Goal: Information Seeking & Learning: Learn about a topic

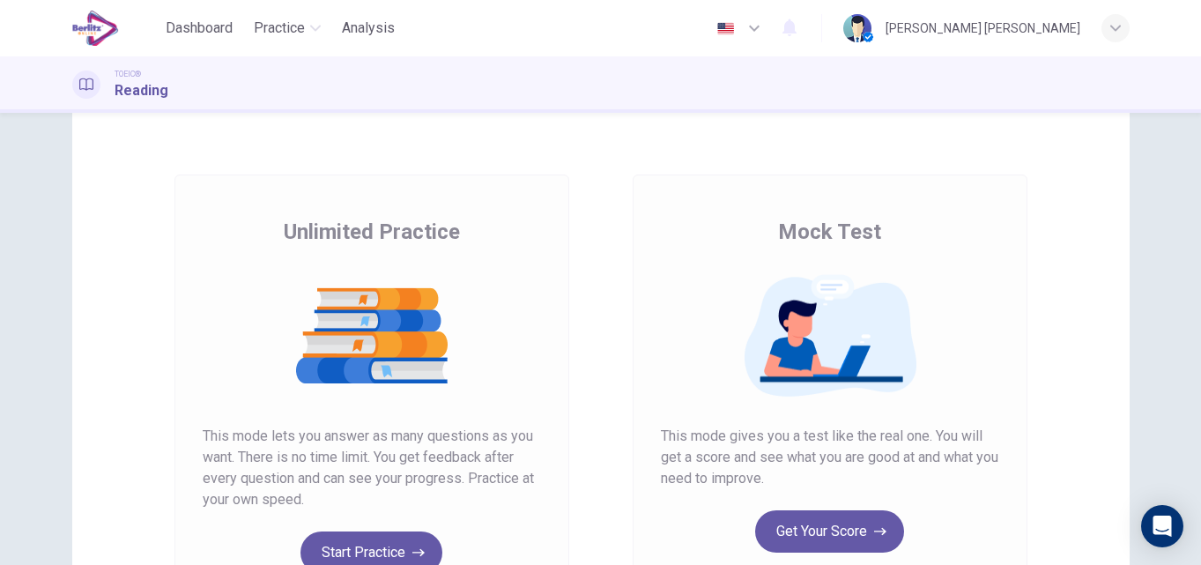
scroll to position [71, 0]
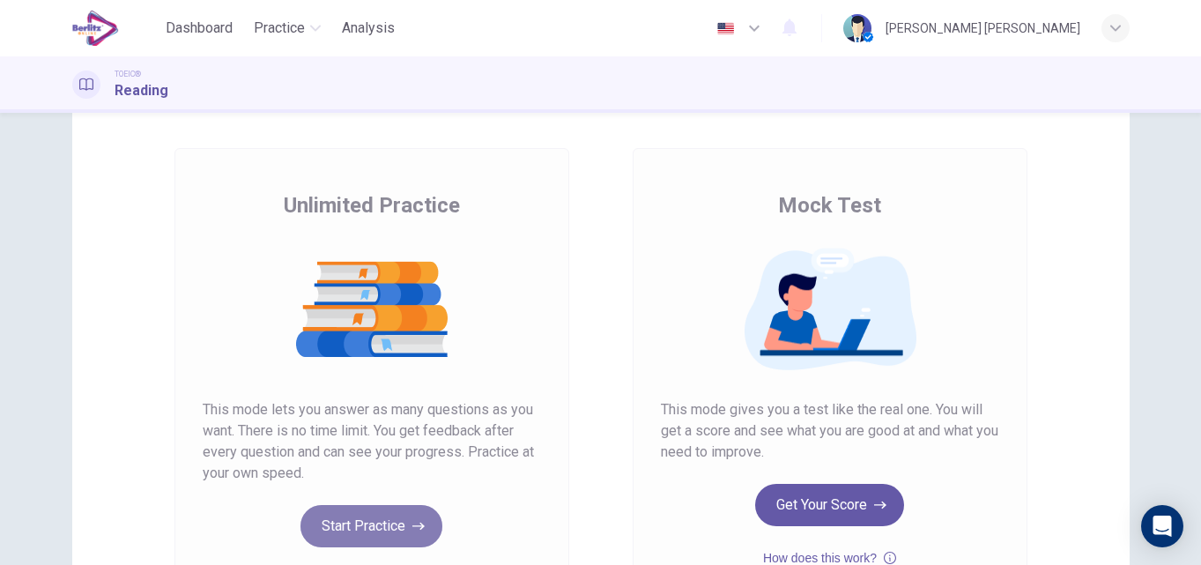
click at [376, 536] on button "Start Practice" at bounding box center [372, 526] width 142 height 42
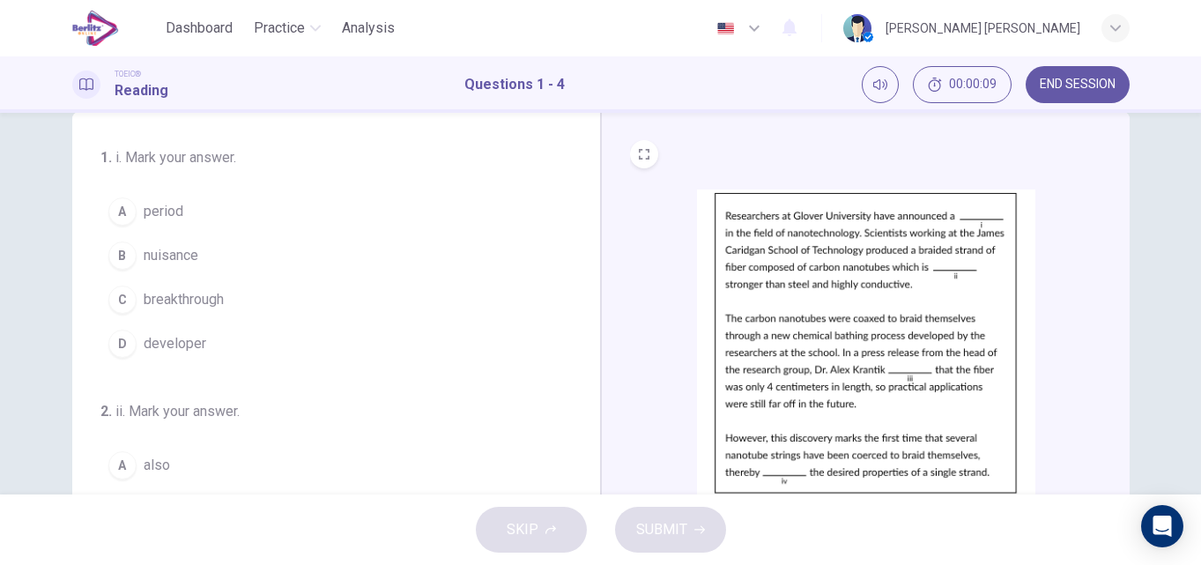
scroll to position [301, 0]
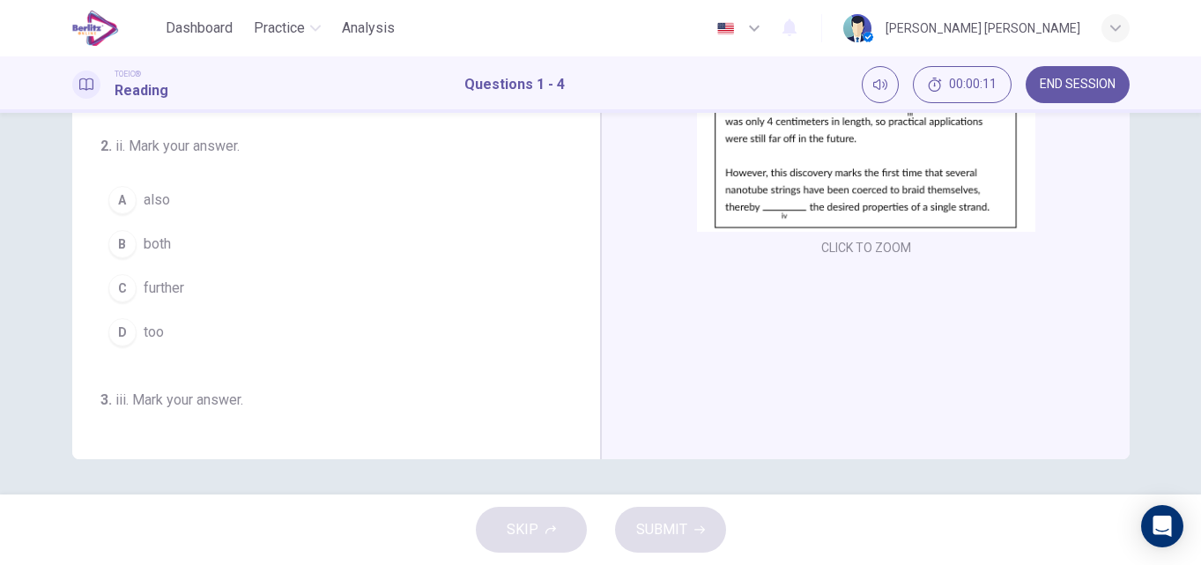
click at [894, 241] on button "CLICK TO ZOOM" at bounding box center [866, 247] width 104 height 25
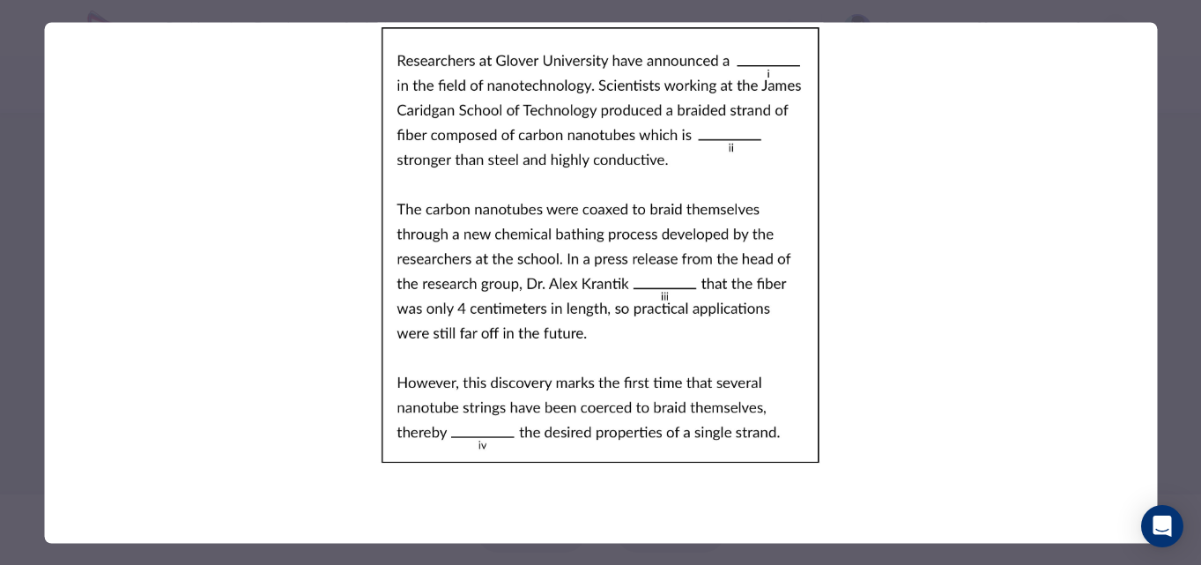
click at [1178, 365] on div at bounding box center [600, 282] width 1201 height 565
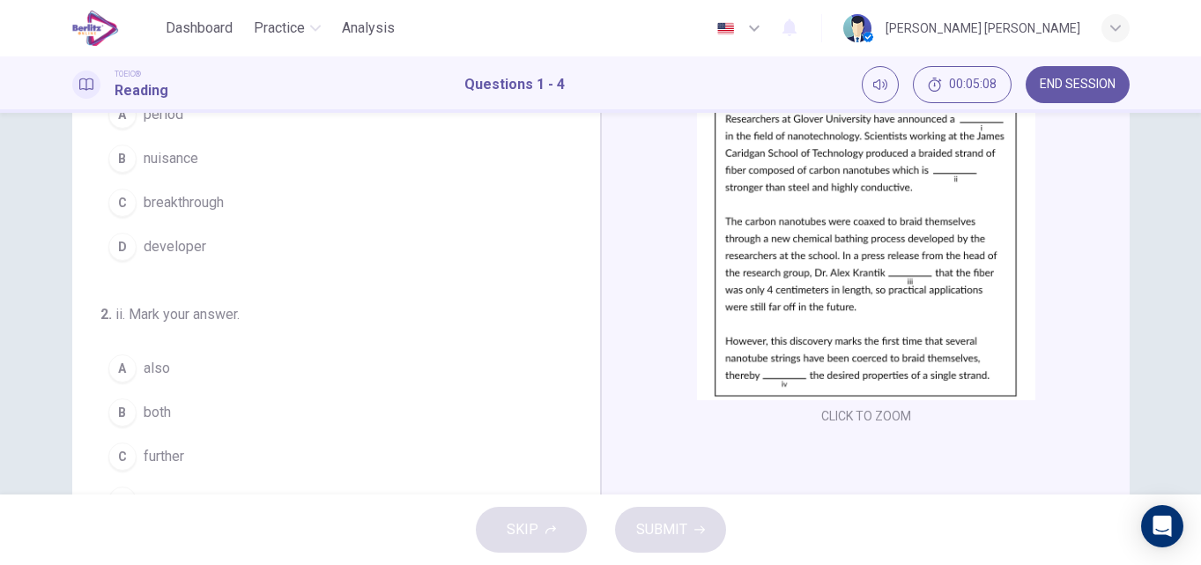
scroll to position [141, 0]
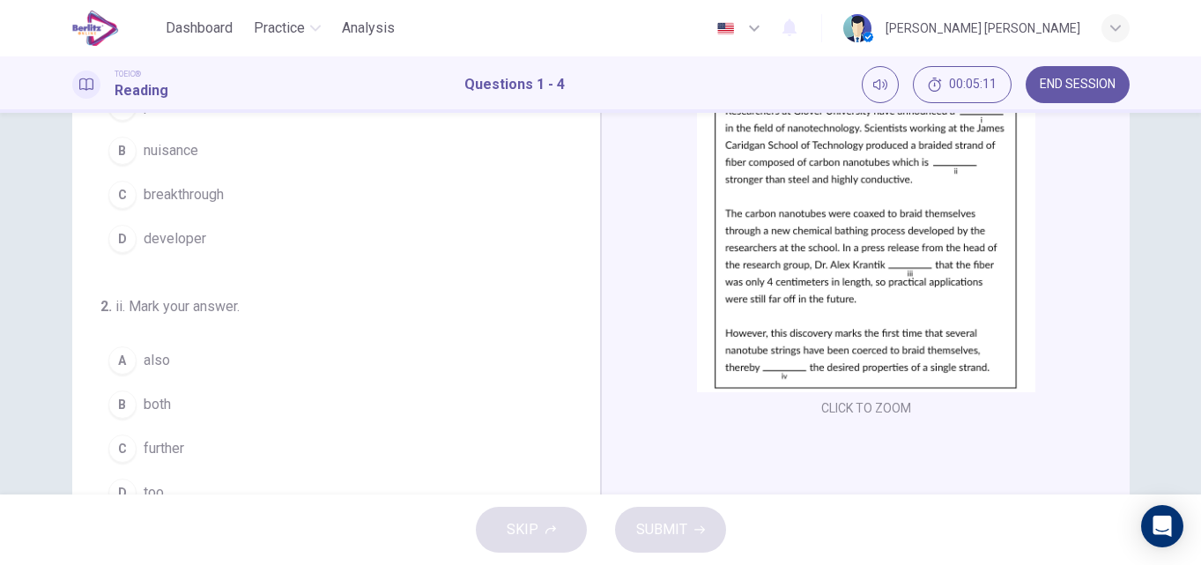
click at [147, 193] on span "breakthrough" at bounding box center [184, 194] width 80 height 21
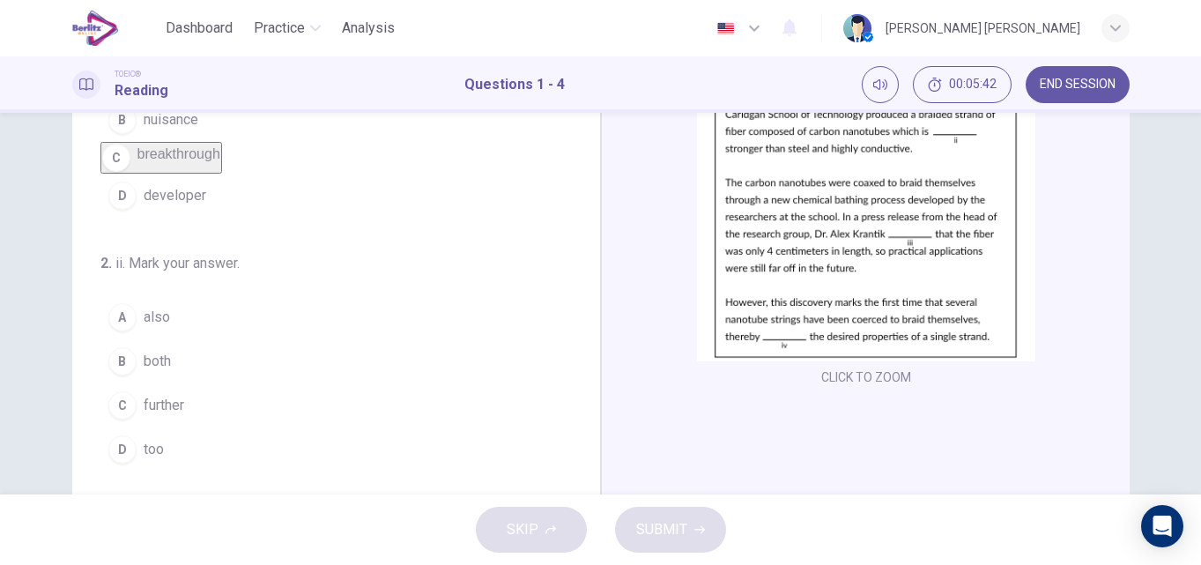
scroll to position [176, 0]
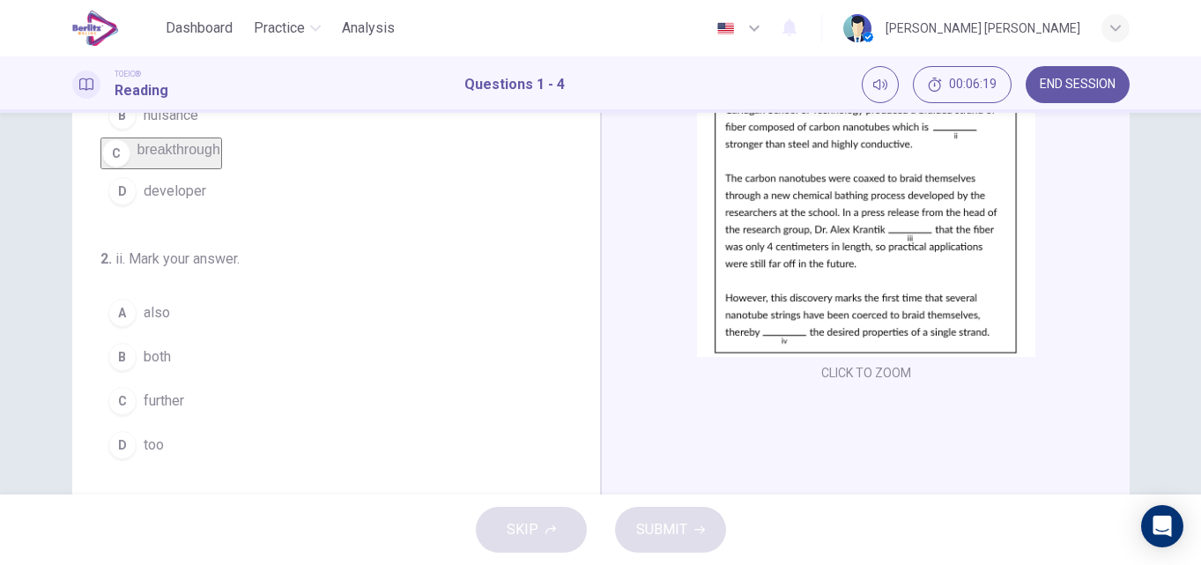
click at [144, 412] on span "further" at bounding box center [164, 400] width 41 height 21
click at [143, 398] on span "further" at bounding box center [157, 390] width 41 height 15
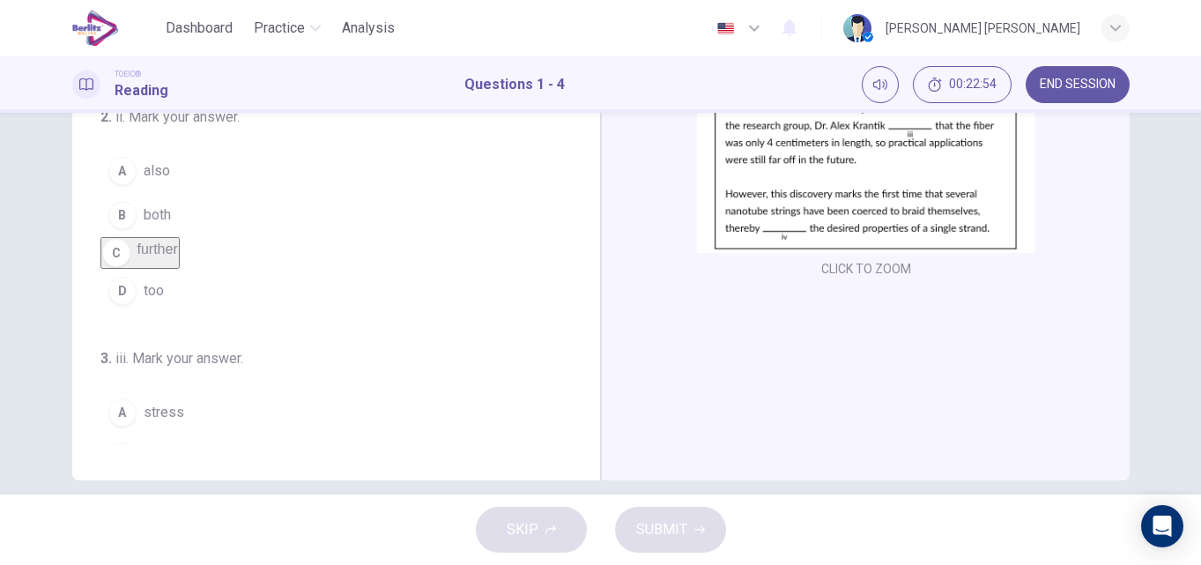
scroll to position [301, 0]
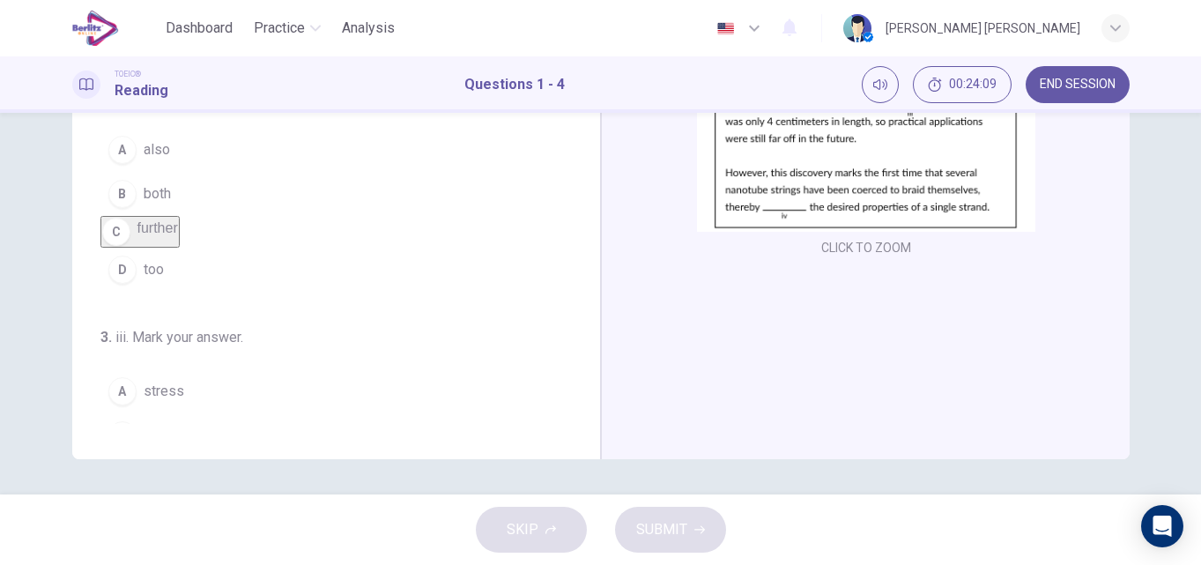
drag, startPoint x: 583, startPoint y: 420, endPoint x: 573, endPoint y: 420, distance: 9.7
click at [573, 420] on div "1 . i. Mark your answer. A period B nuisance C breakthrough D developer 2 . ii.…" at bounding box center [336, 153] width 529 height 613
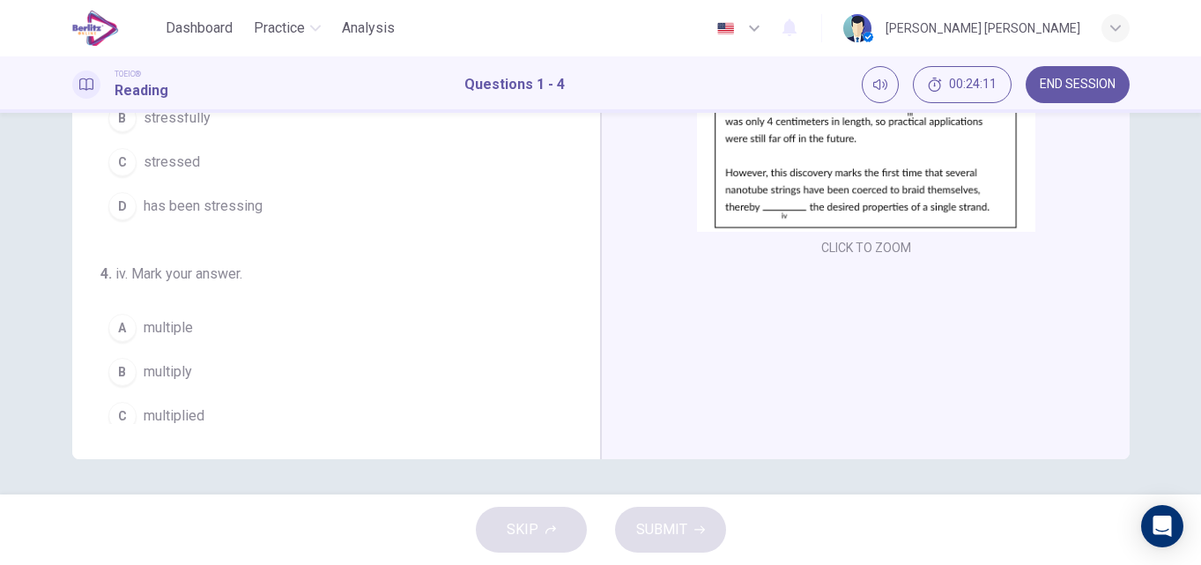
scroll to position [438, 0]
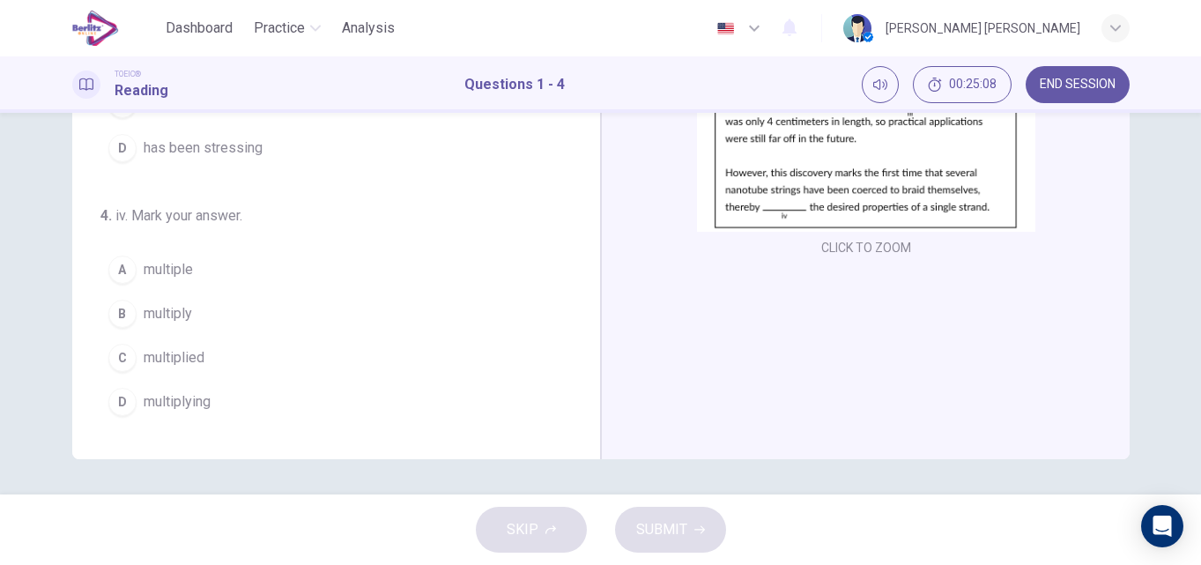
click at [156, 361] on span "multiplied" at bounding box center [174, 357] width 61 height 21
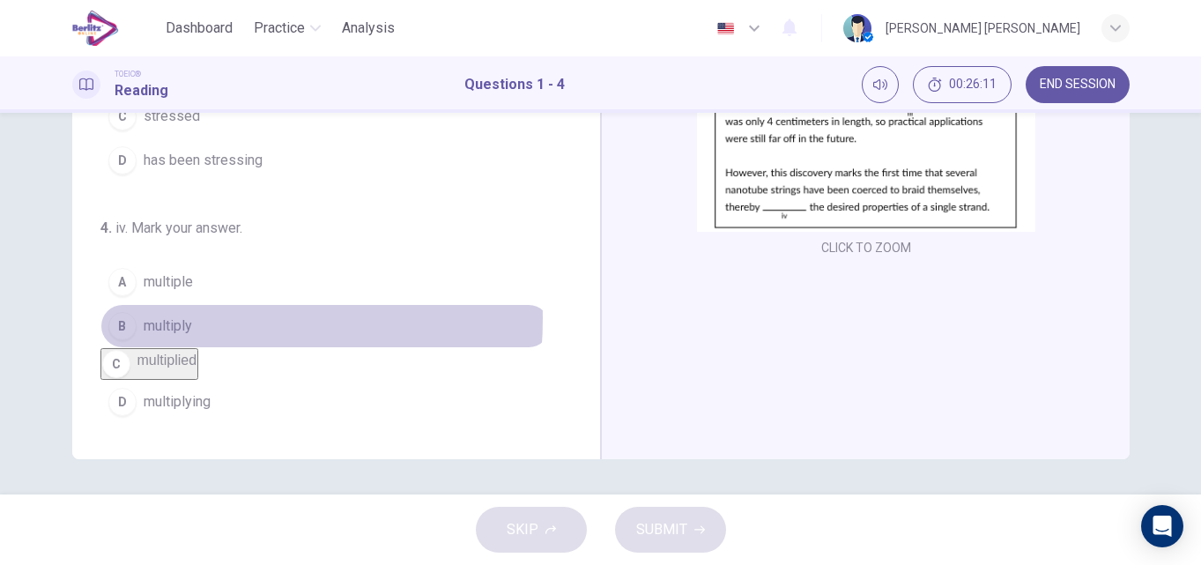
click at [156, 316] on span "multiply" at bounding box center [168, 326] width 48 height 21
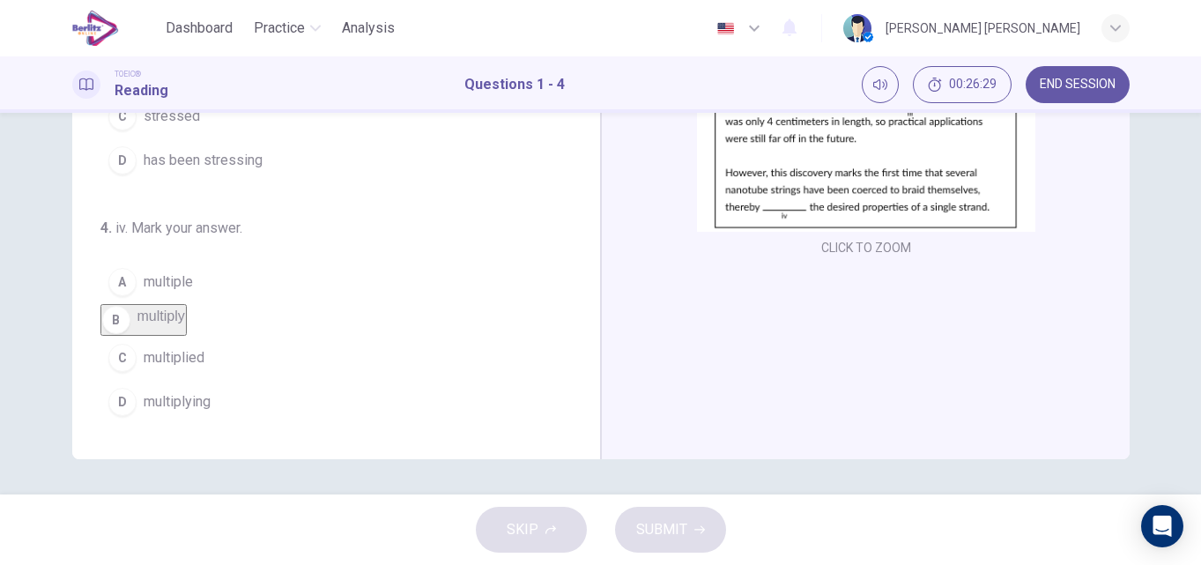
click at [664, 509] on div "SKIP SUBMIT" at bounding box center [600, 529] width 1201 height 71
click at [663, 542] on div "SKIP SUBMIT" at bounding box center [600, 529] width 1201 height 71
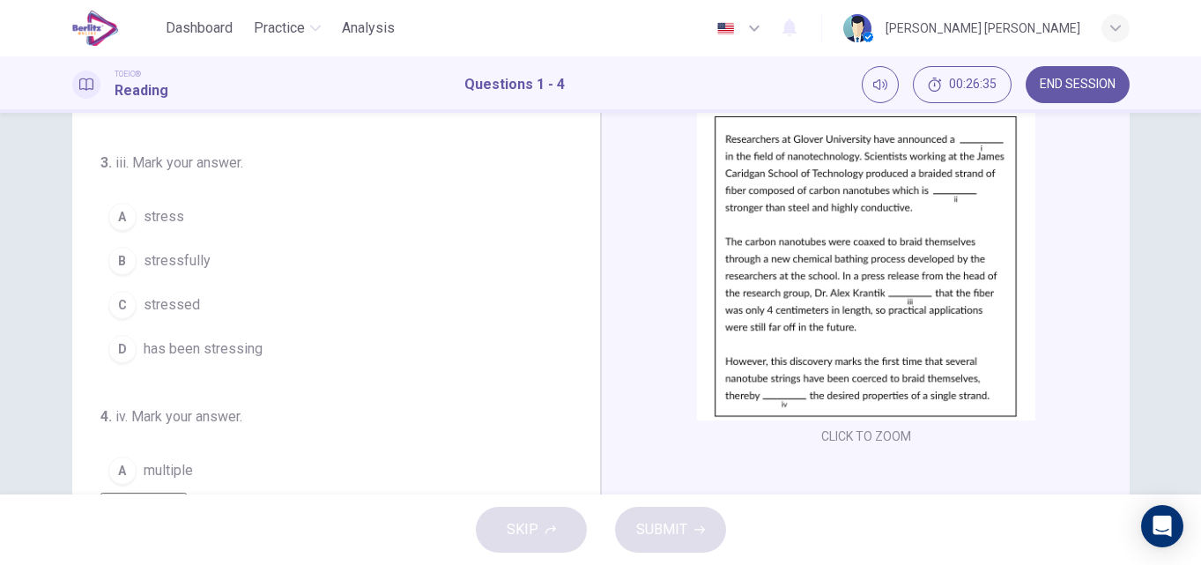
scroll to position [31, 0]
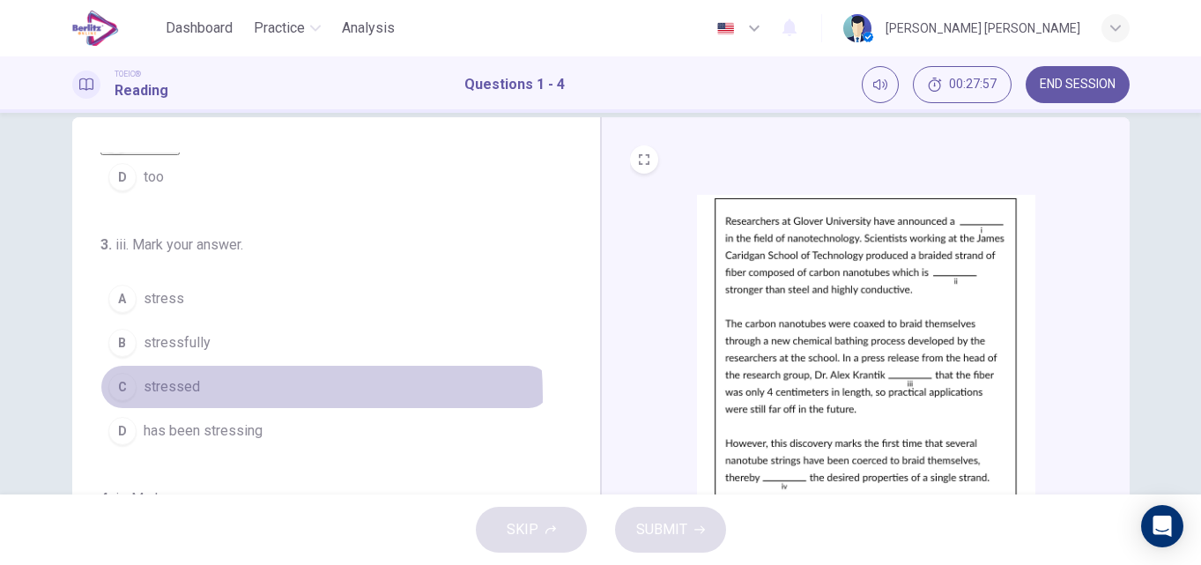
click at [152, 384] on span "stressed" at bounding box center [172, 386] width 56 height 21
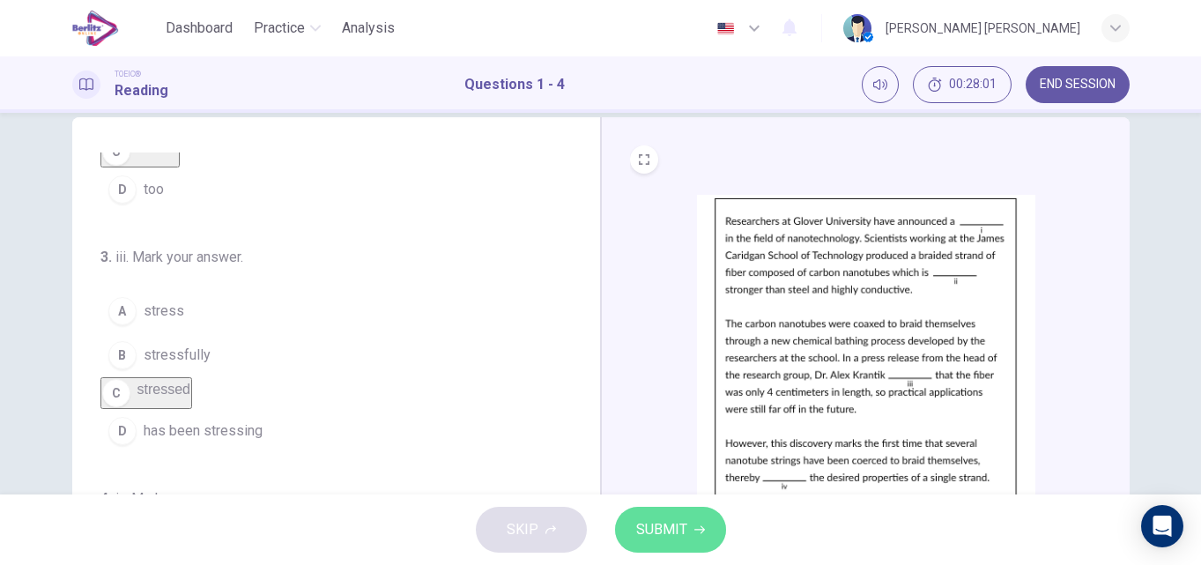
click at [660, 529] on span "SUBMIT" at bounding box center [661, 529] width 51 height 25
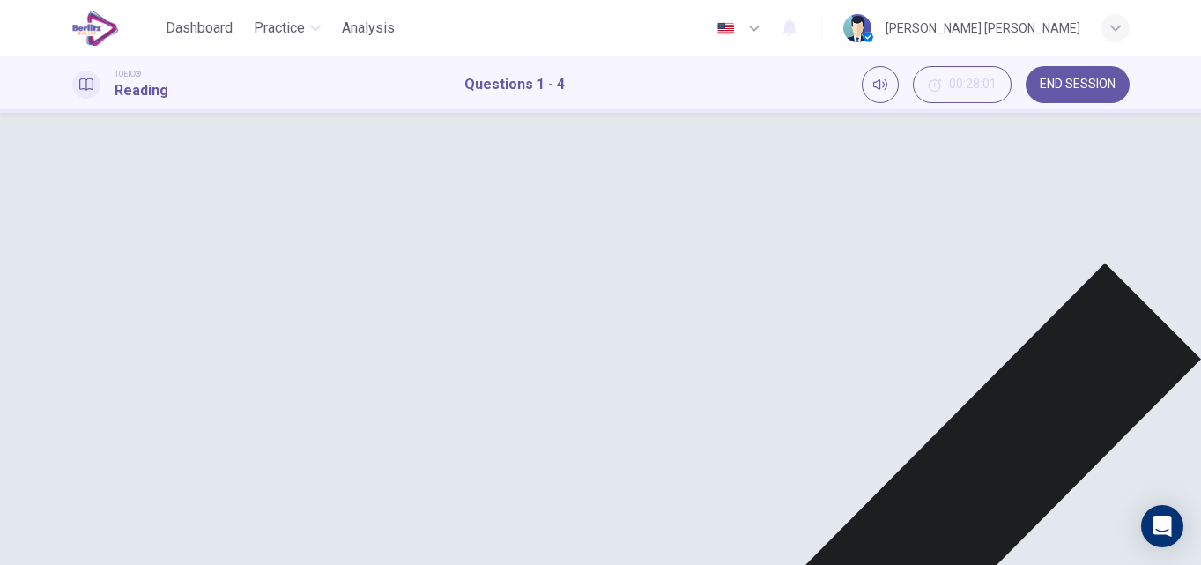
scroll to position [438, 0]
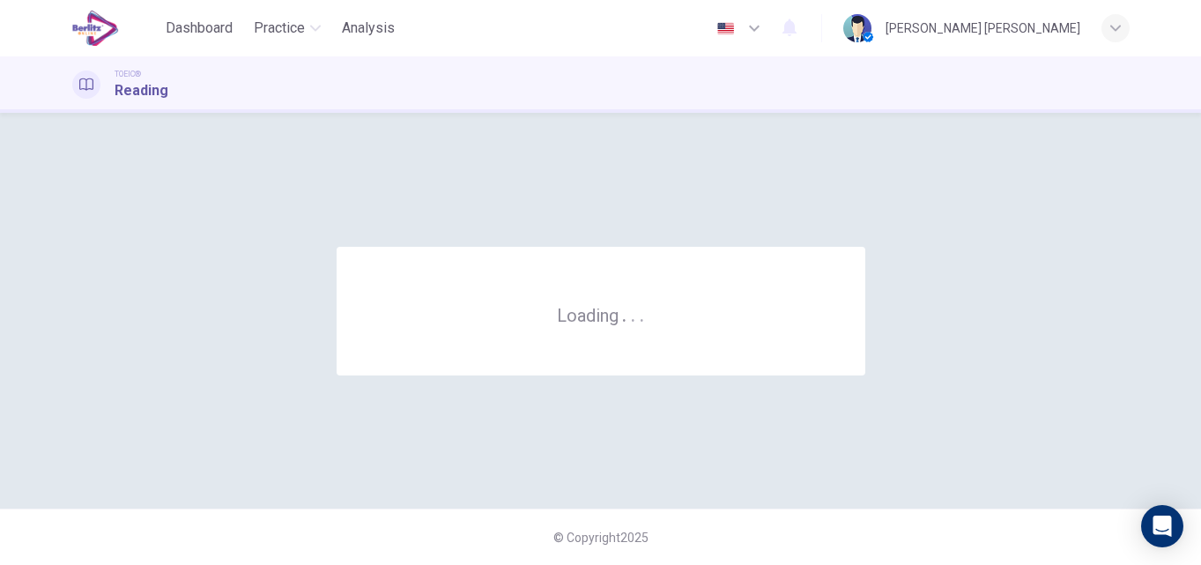
scroll to position [0, 0]
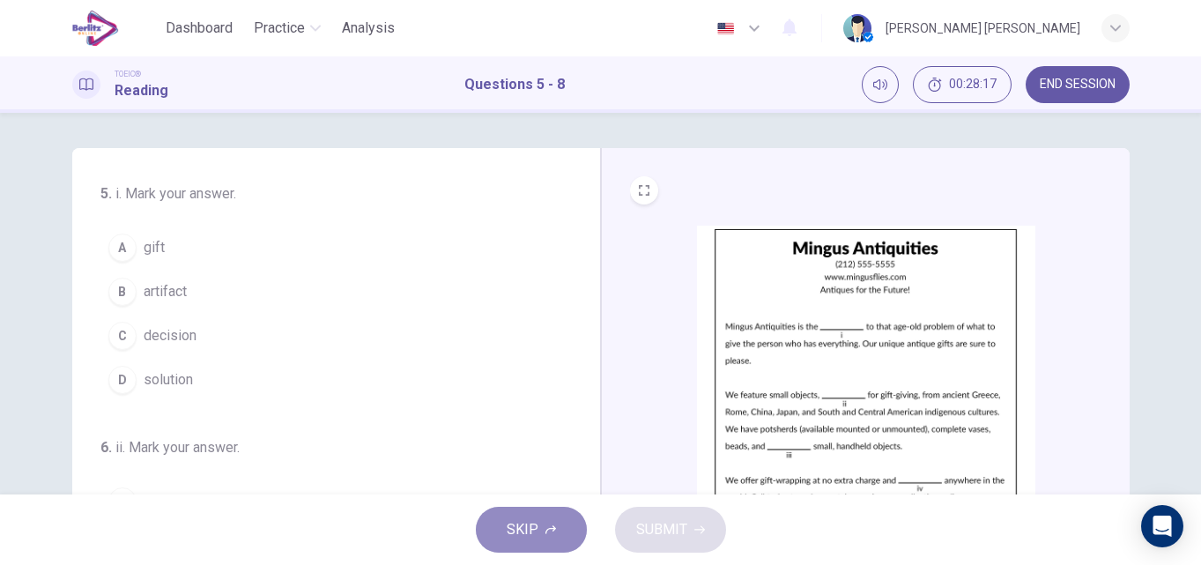
click at [547, 523] on button "SKIP" at bounding box center [531, 530] width 111 height 46
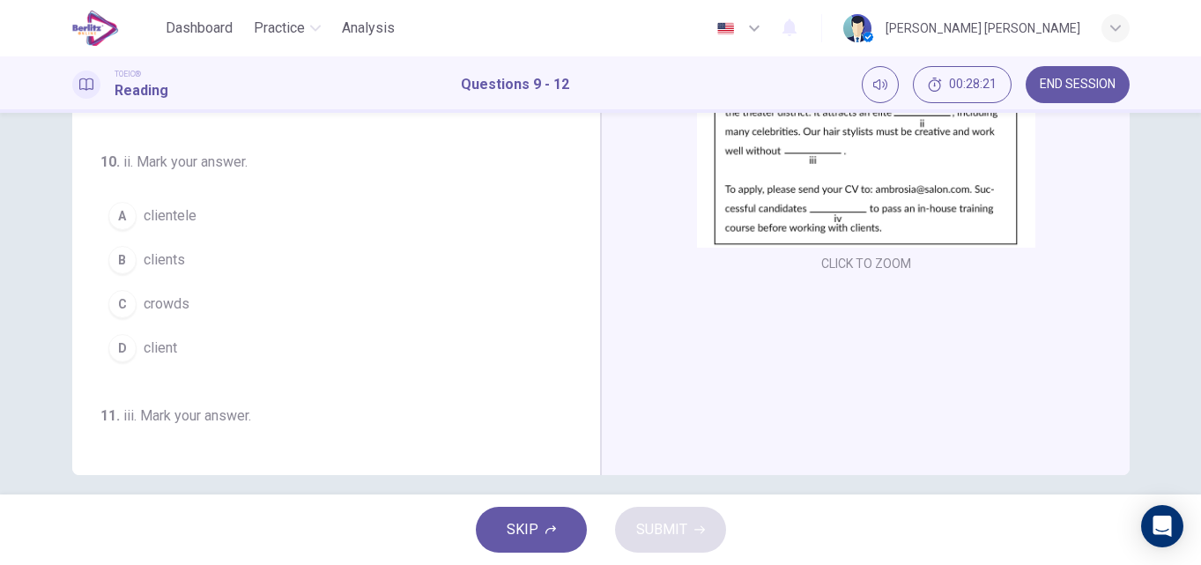
scroll to position [301, 0]
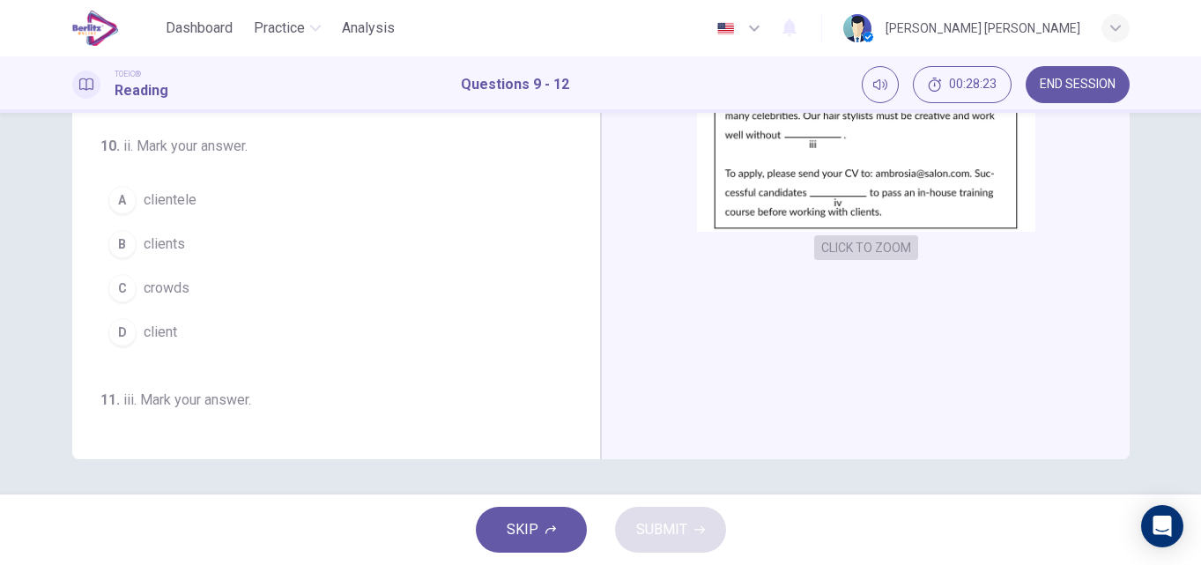
click at [889, 251] on button "CLICK TO ZOOM" at bounding box center [866, 247] width 104 height 25
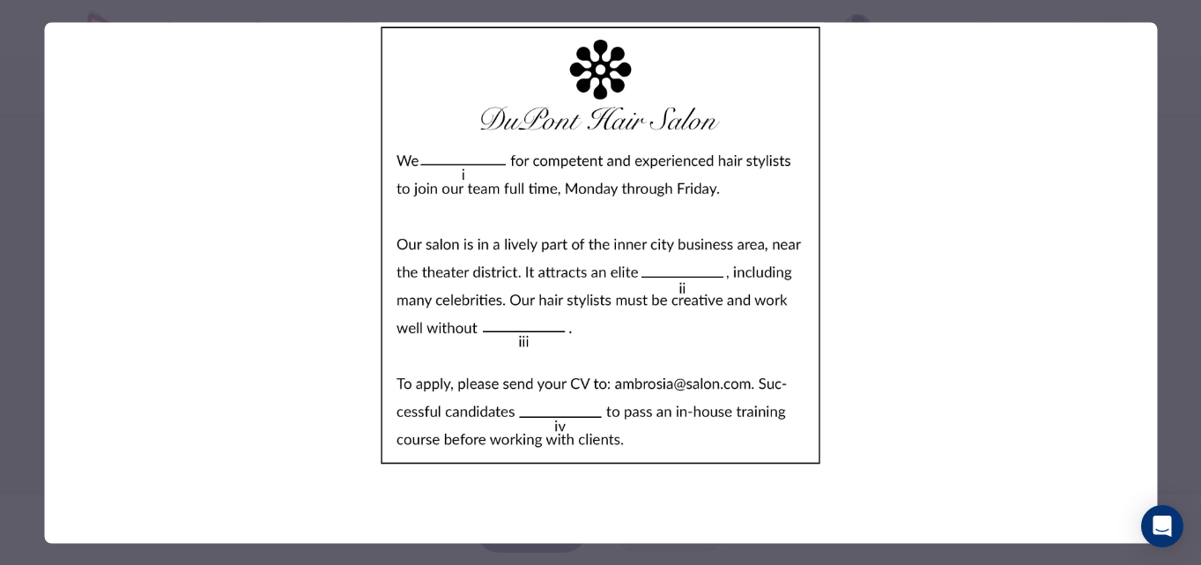
click at [1169, 245] on div at bounding box center [600, 282] width 1201 height 565
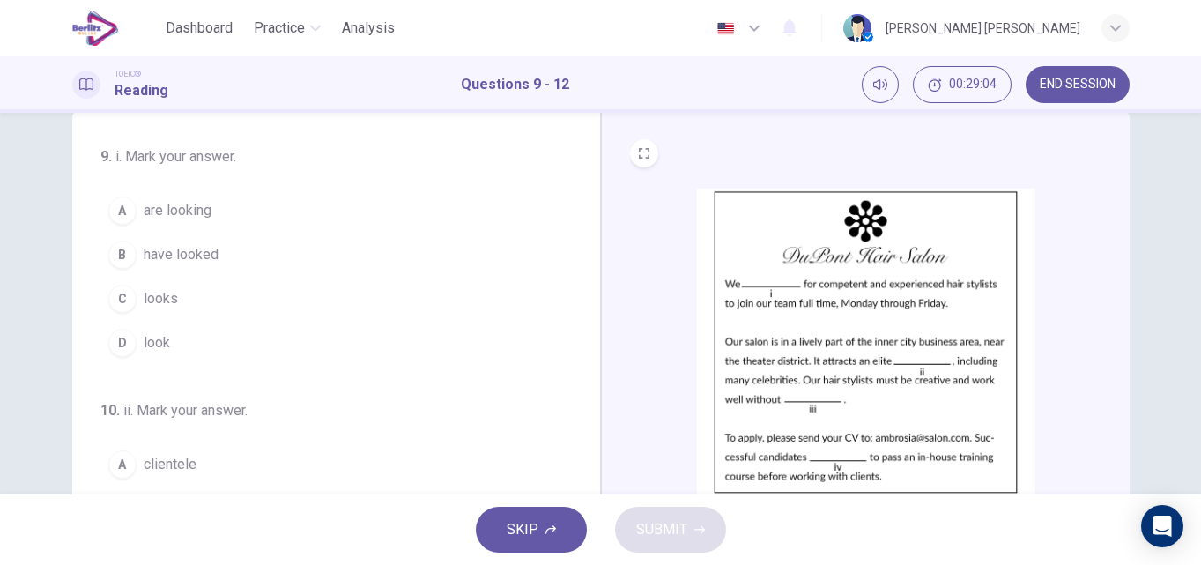
scroll to position [0, 0]
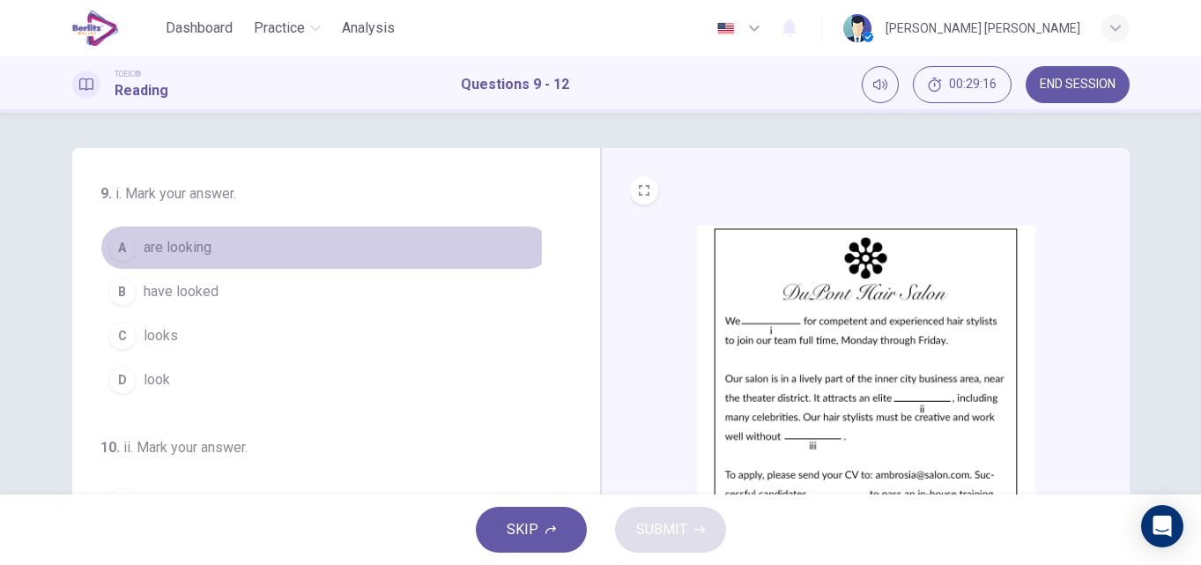
click at [124, 248] on div "A" at bounding box center [122, 248] width 28 height 28
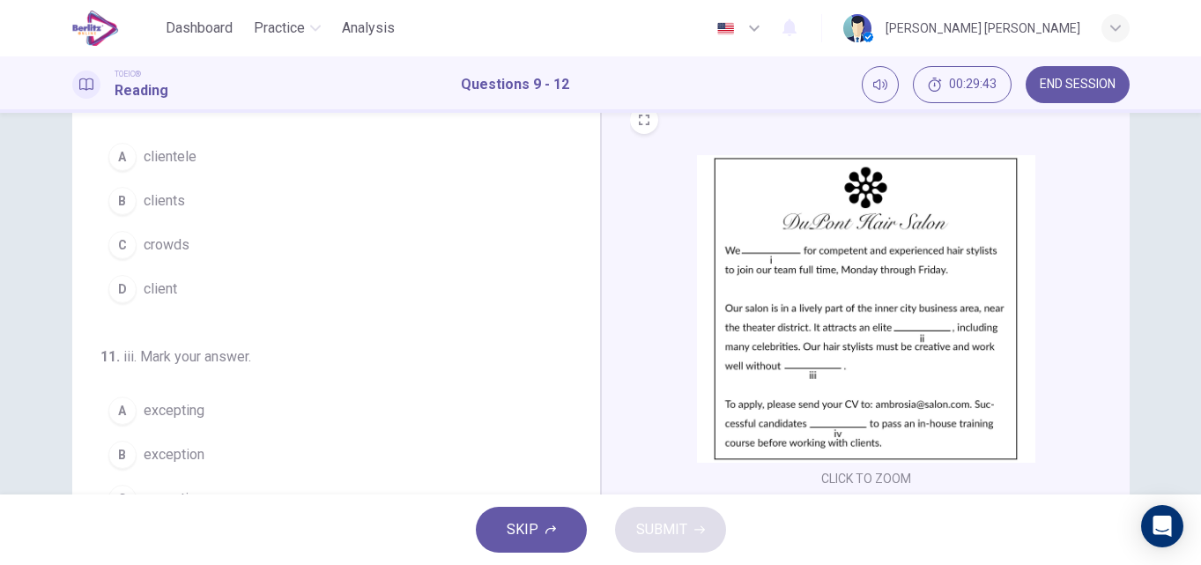
scroll to position [226, 0]
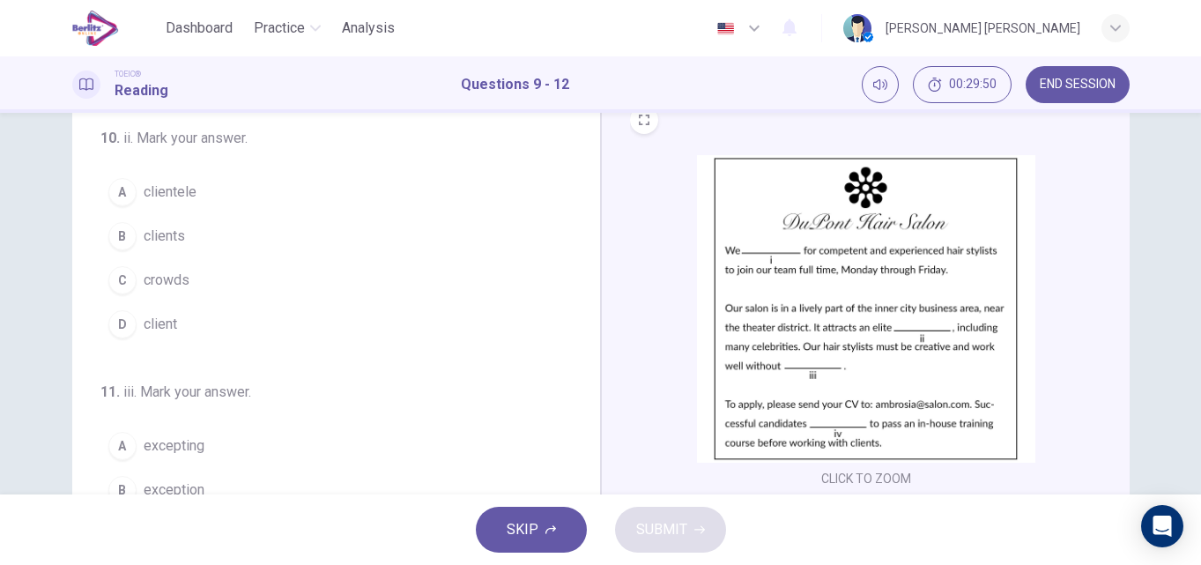
click at [169, 240] on span "clients" at bounding box center [164, 236] width 41 height 21
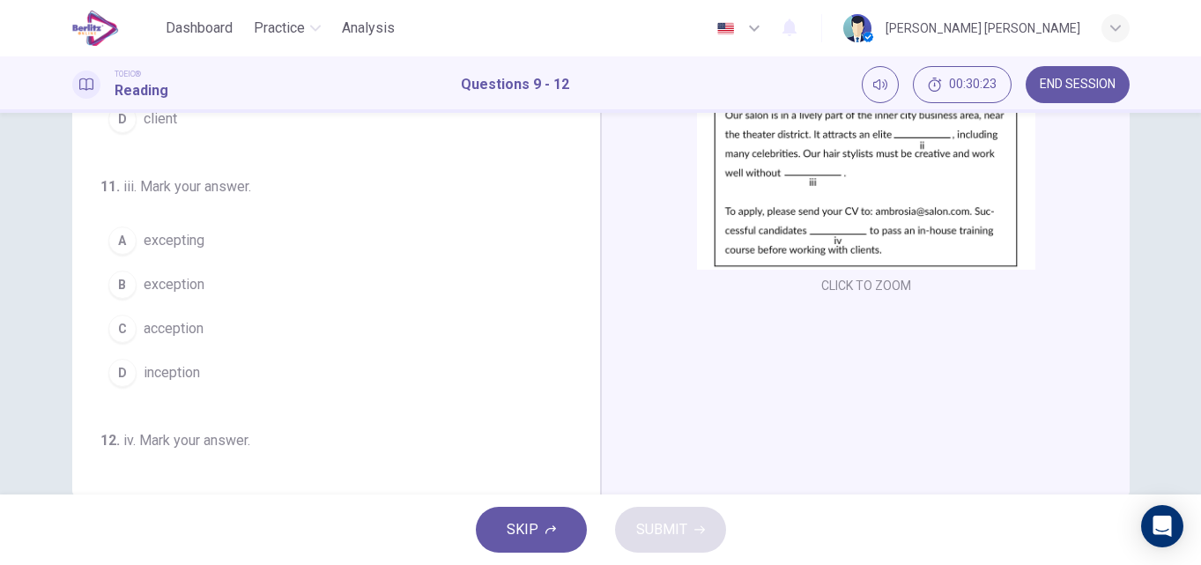
scroll to position [301, 0]
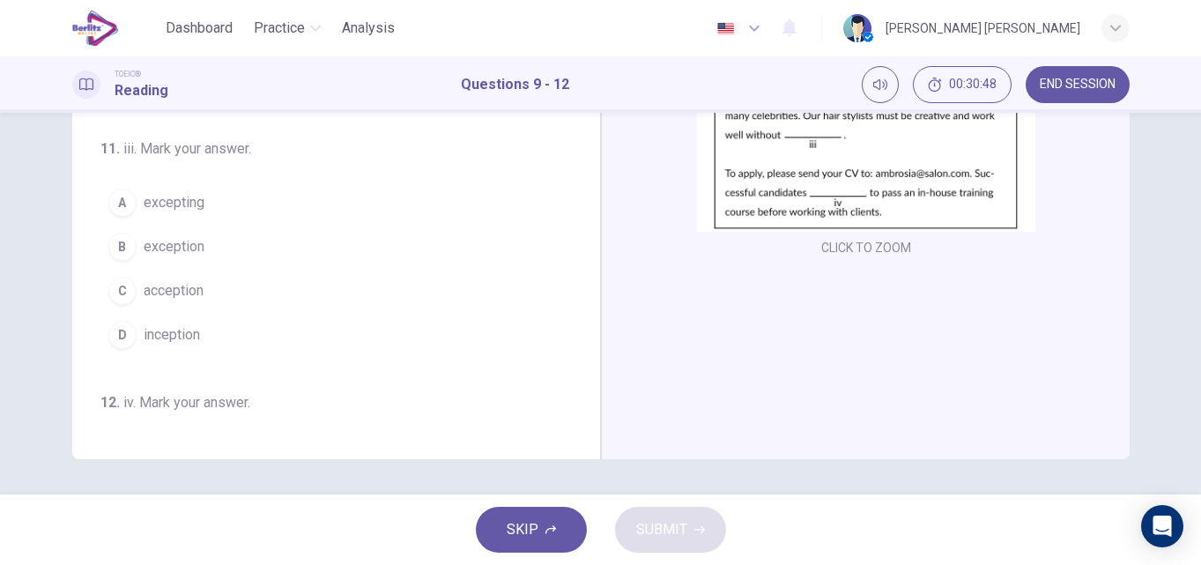
click at [198, 257] on span "exception" at bounding box center [174, 246] width 61 height 21
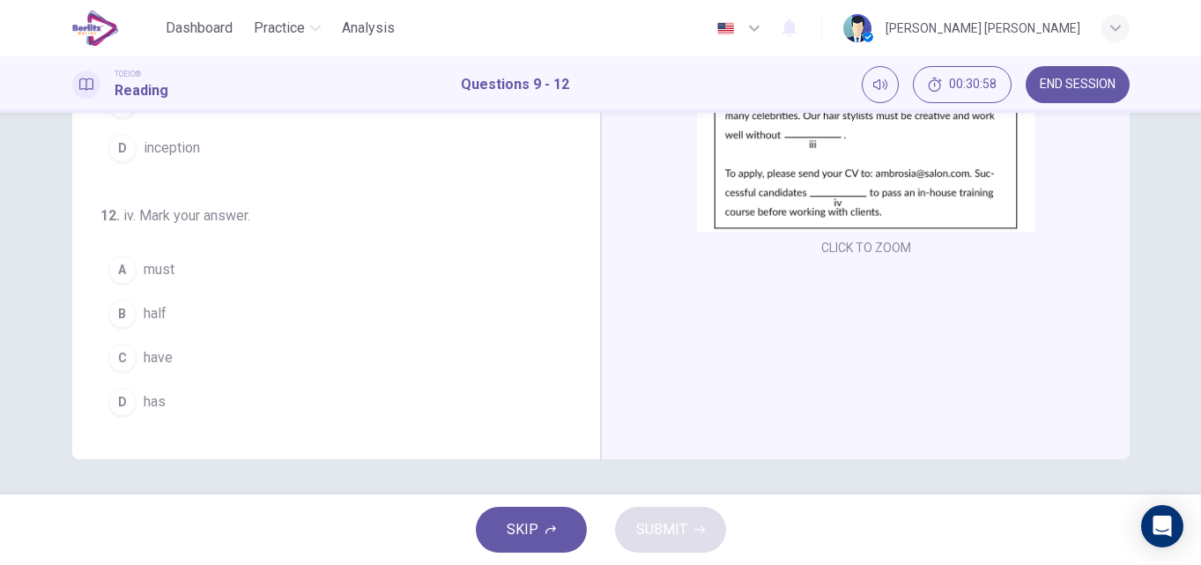
scroll to position [438, 0]
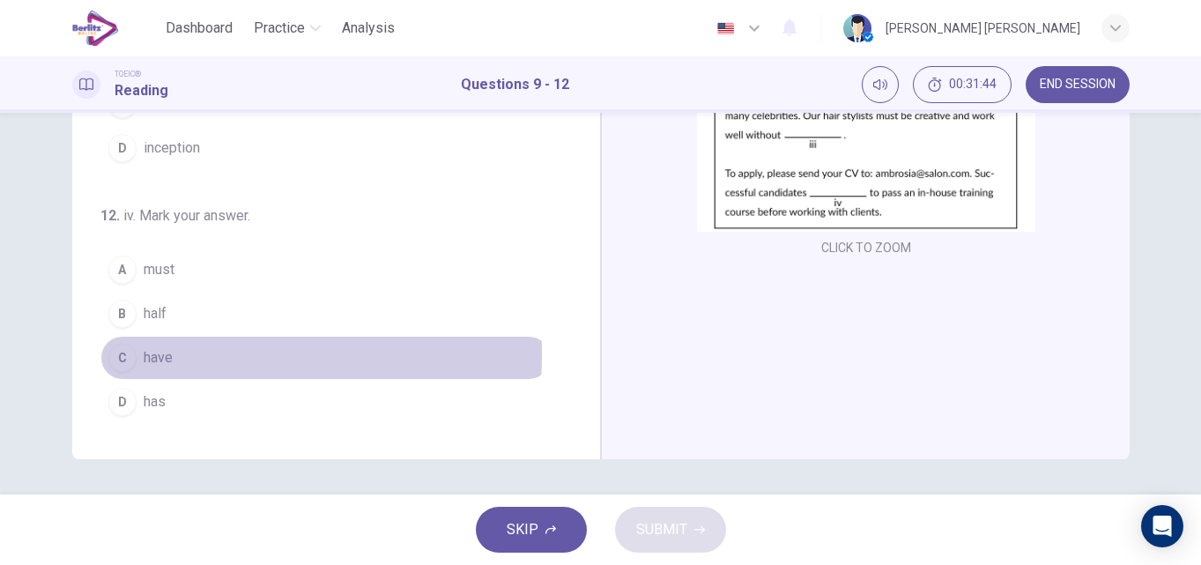
click at [120, 353] on div "C" at bounding box center [122, 358] width 28 height 28
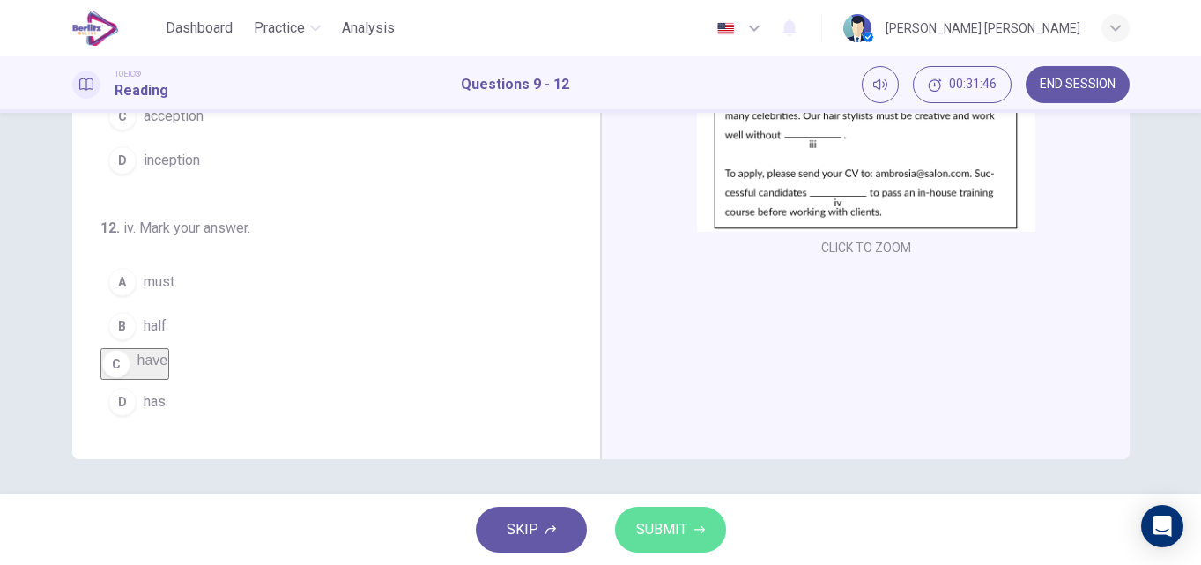
click at [640, 521] on span "SUBMIT" at bounding box center [661, 529] width 51 height 25
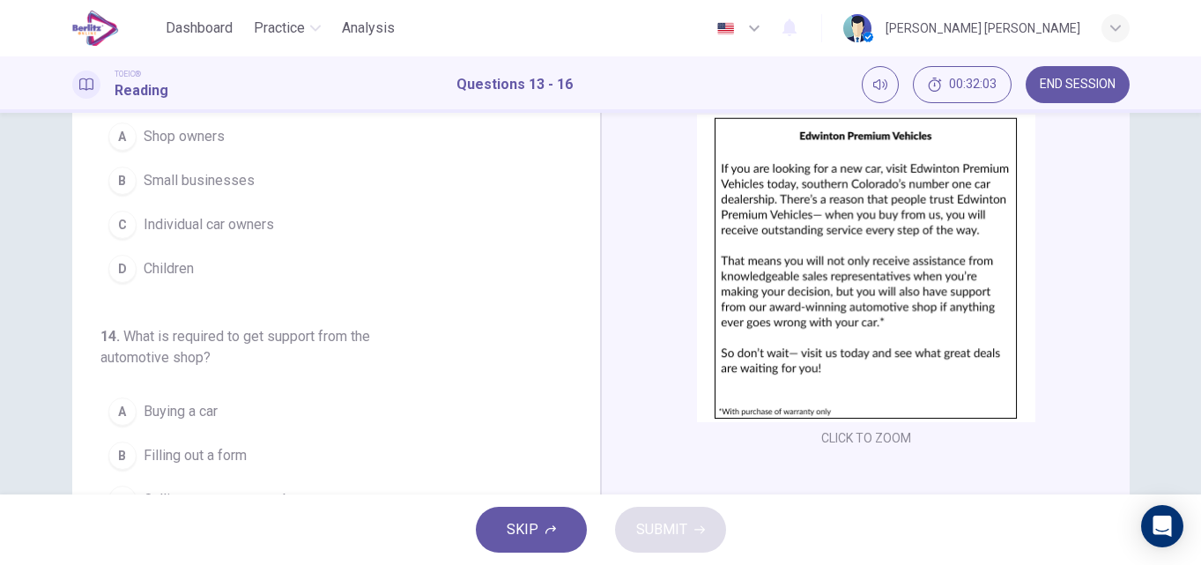
scroll to position [141, 0]
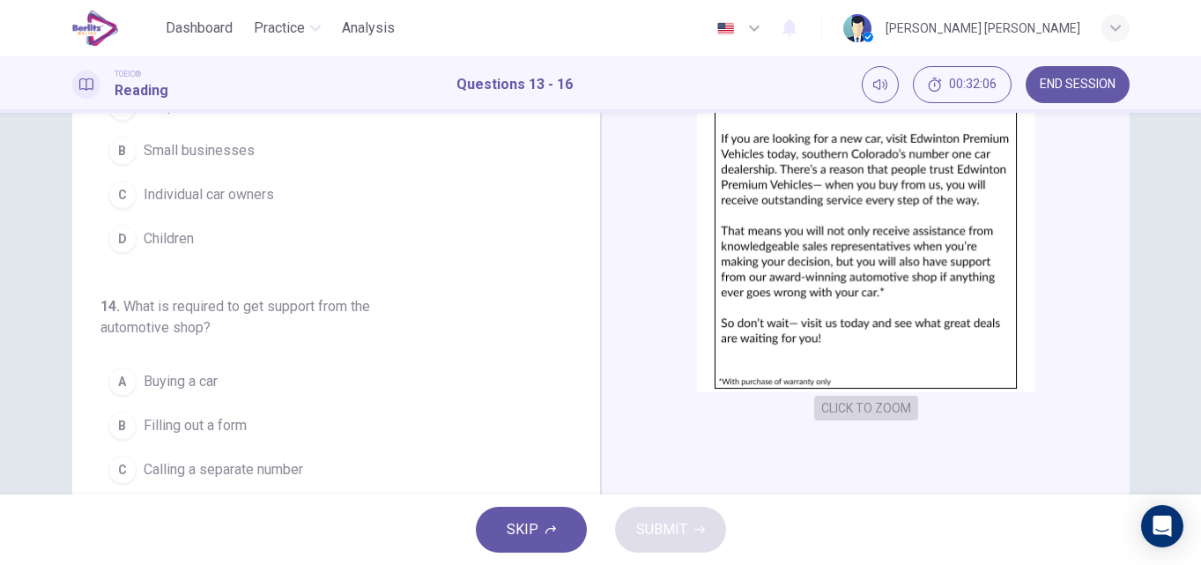
click at [826, 404] on button "CLICK TO ZOOM" at bounding box center [866, 408] width 104 height 25
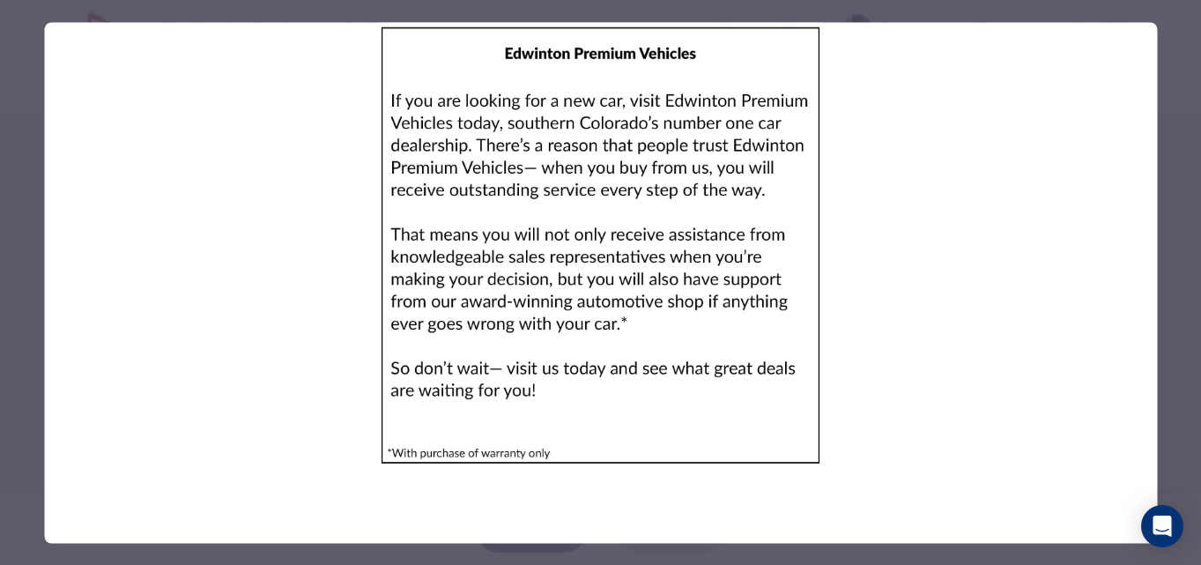
click at [1179, 262] on div at bounding box center [600, 282] width 1201 height 565
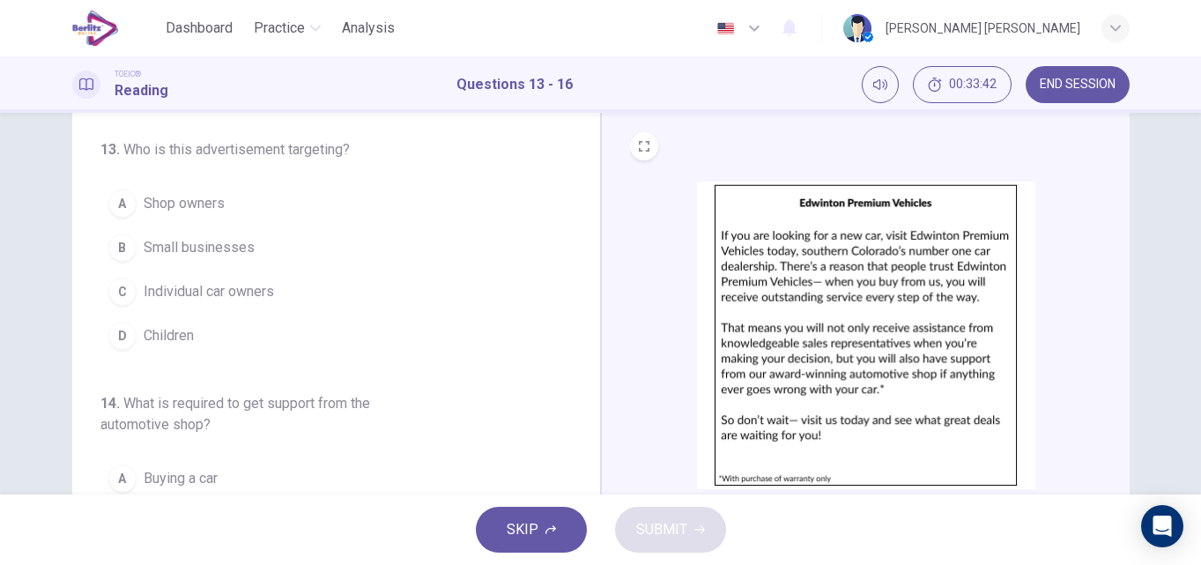
scroll to position [0, 0]
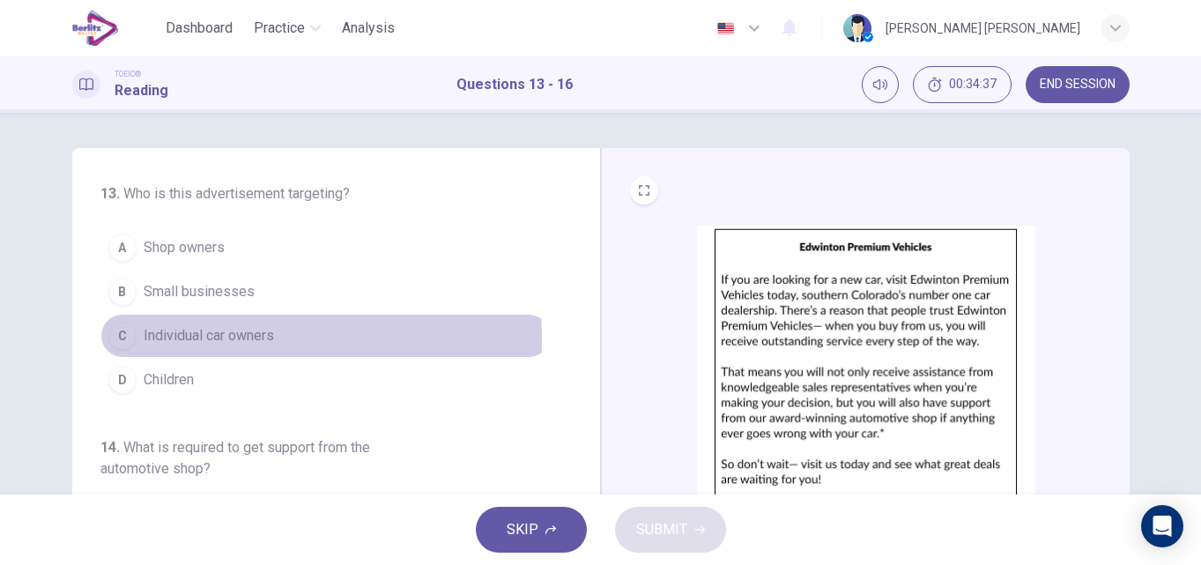
click at [152, 338] on span "Individual car owners" at bounding box center [209, 335] width 130 height 21
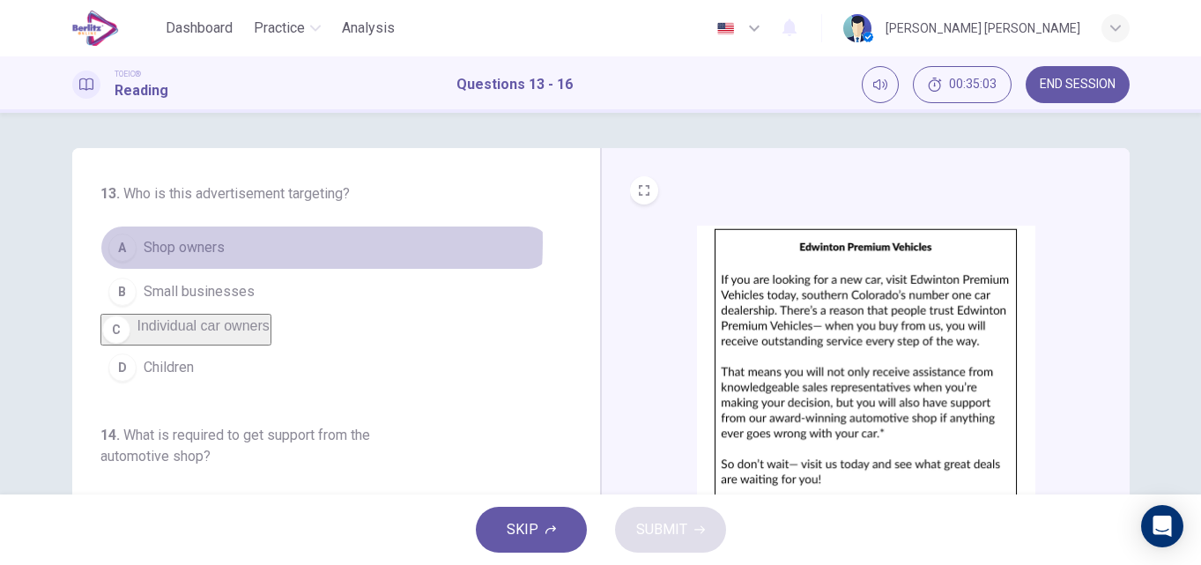
click at [193, 242] on span "Shop owners" at bounding box center [184, 247] width 81 height 21
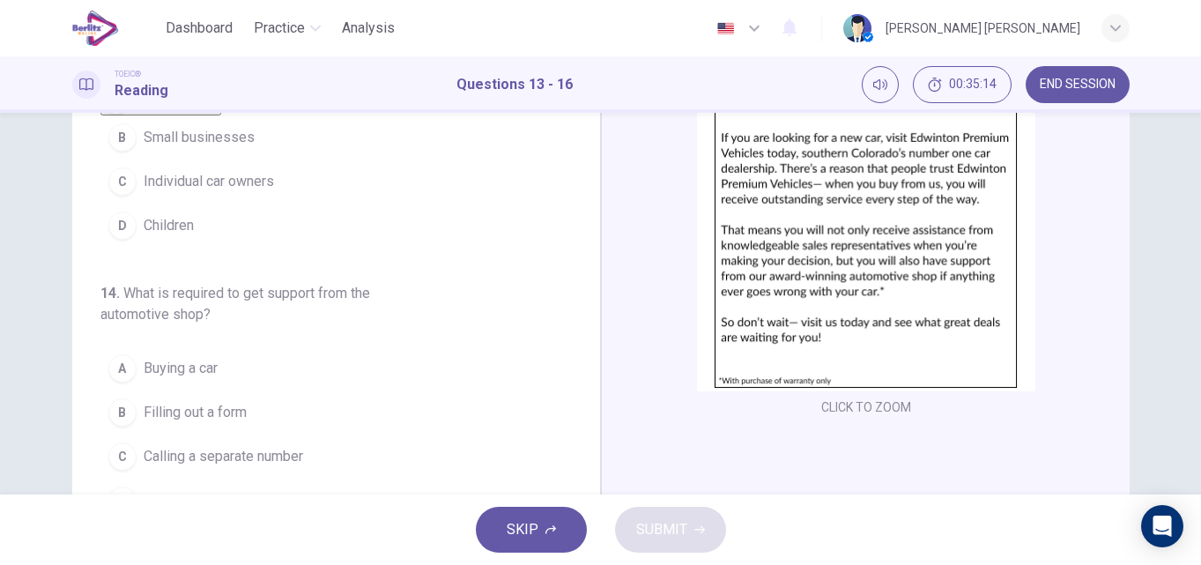
scroll to position [176, 0]
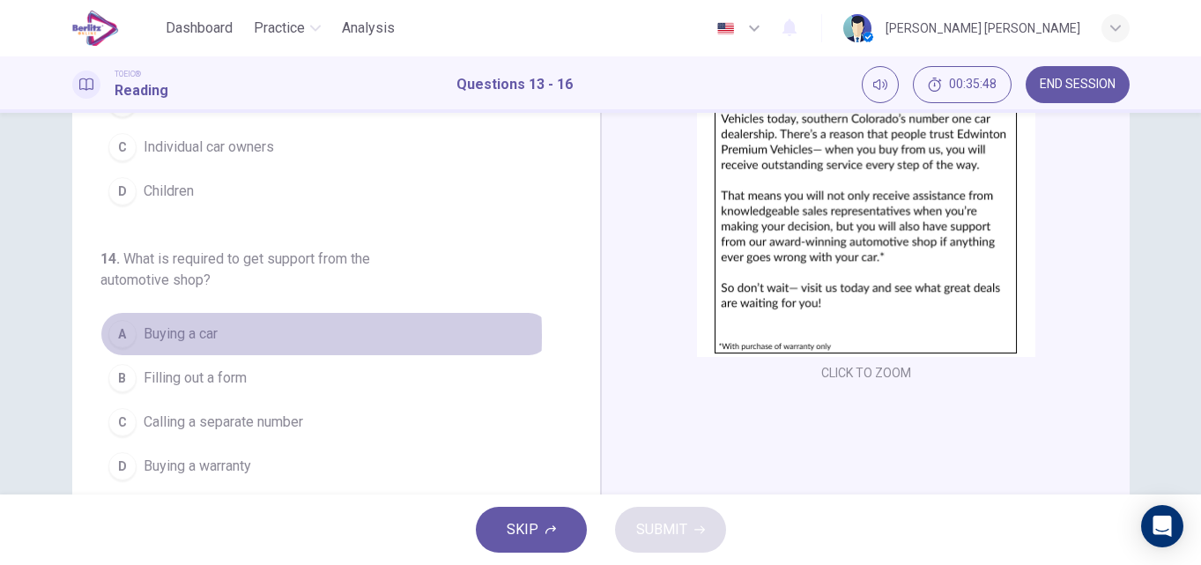
click at [129, 348] on div "A" at bounding box center [122, 334] width 28 height 28
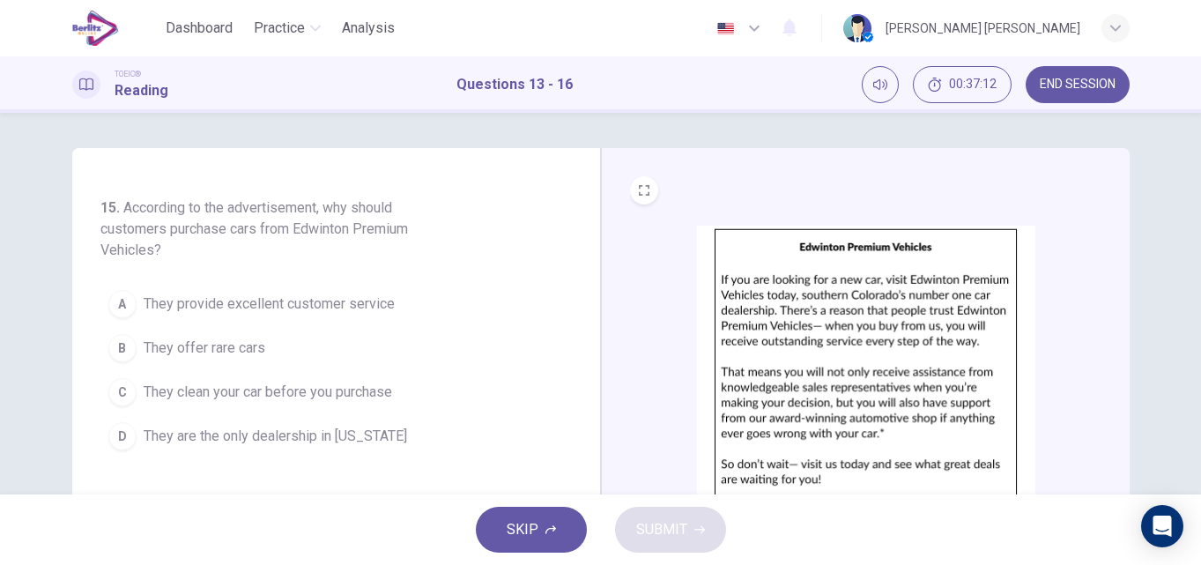
scroll to position [487, 0]
click at [226, 317] on span "They provide excellent customer service" at bounding box center [269, 306] width 251 height 21
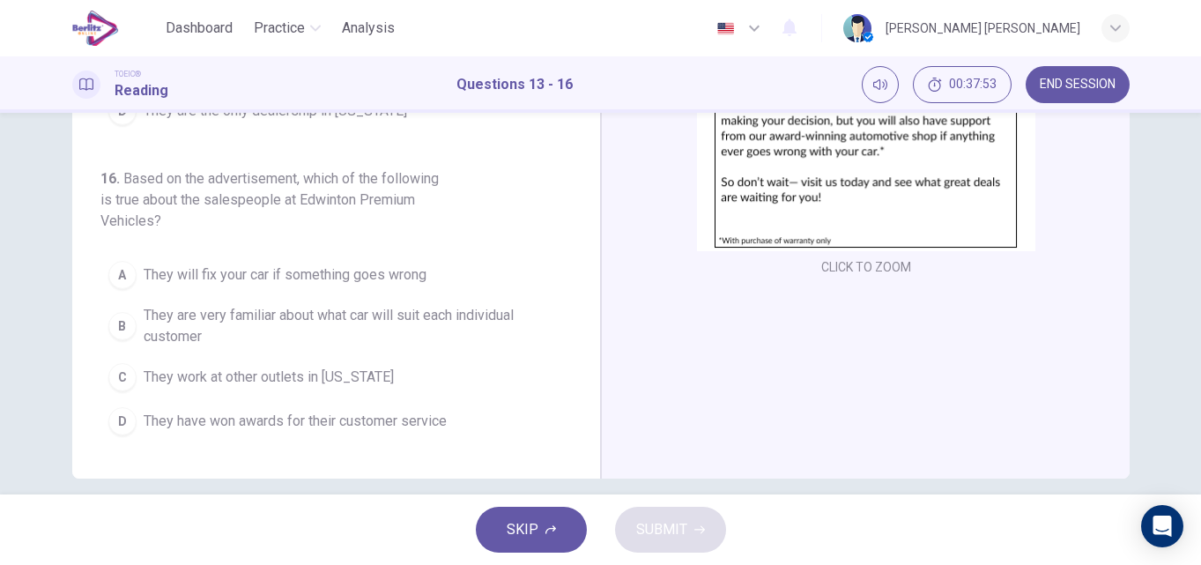
scroll to position [558, 0]
click at [378, 267] on span "They will fix your car if something goes wrong" at bounding box center [285, 274] width 283 height 21
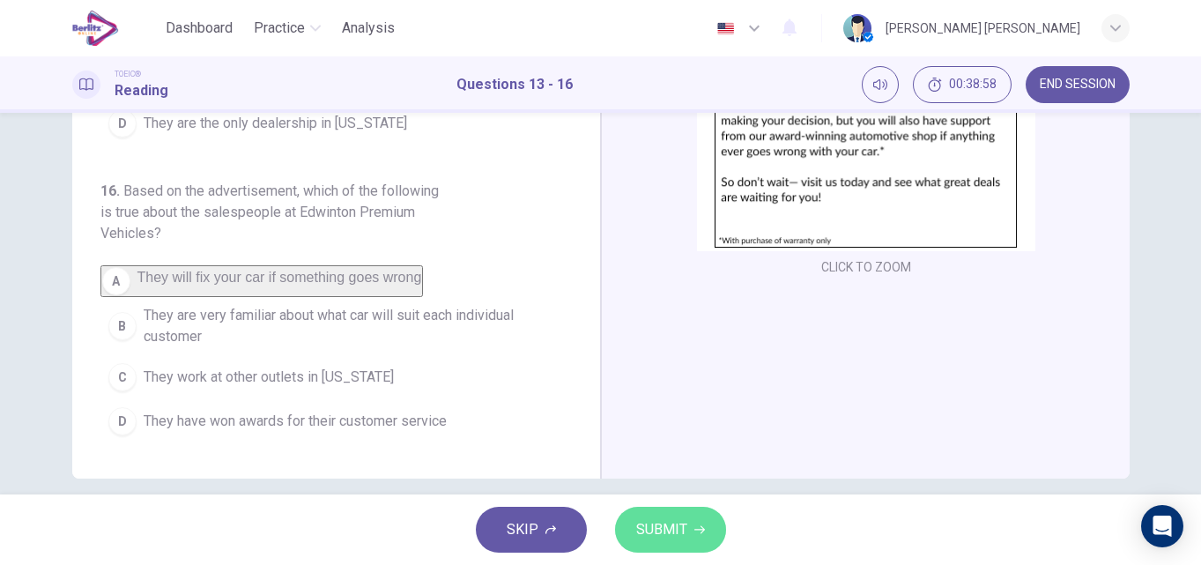
click at [702, 528] on icon "button" at bounding box center [699, 530] width 11 height 8
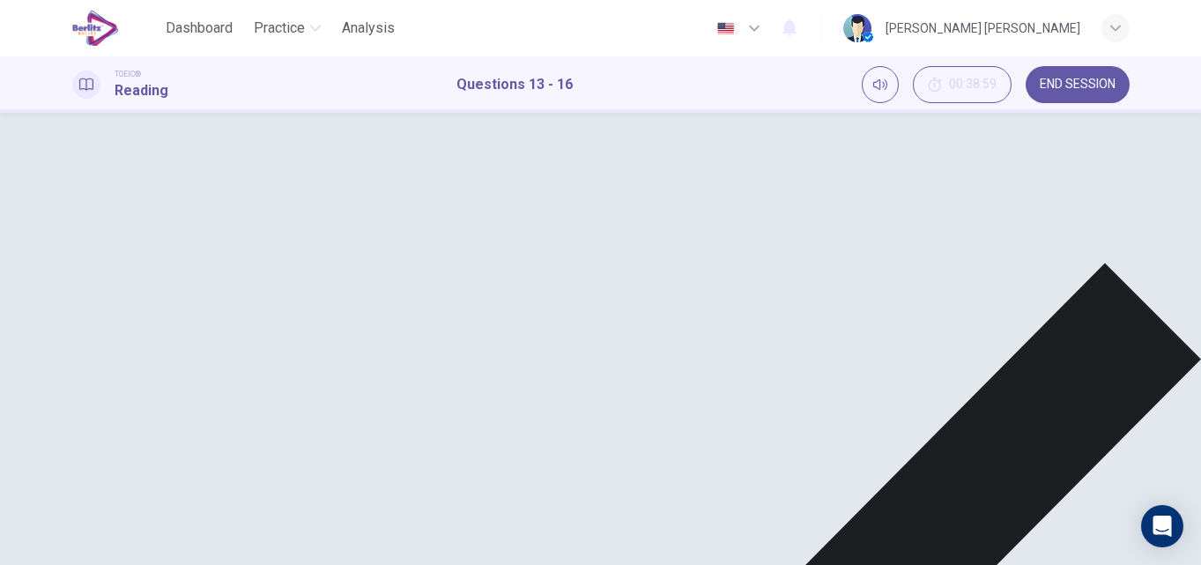
scroll to position [176, 0]
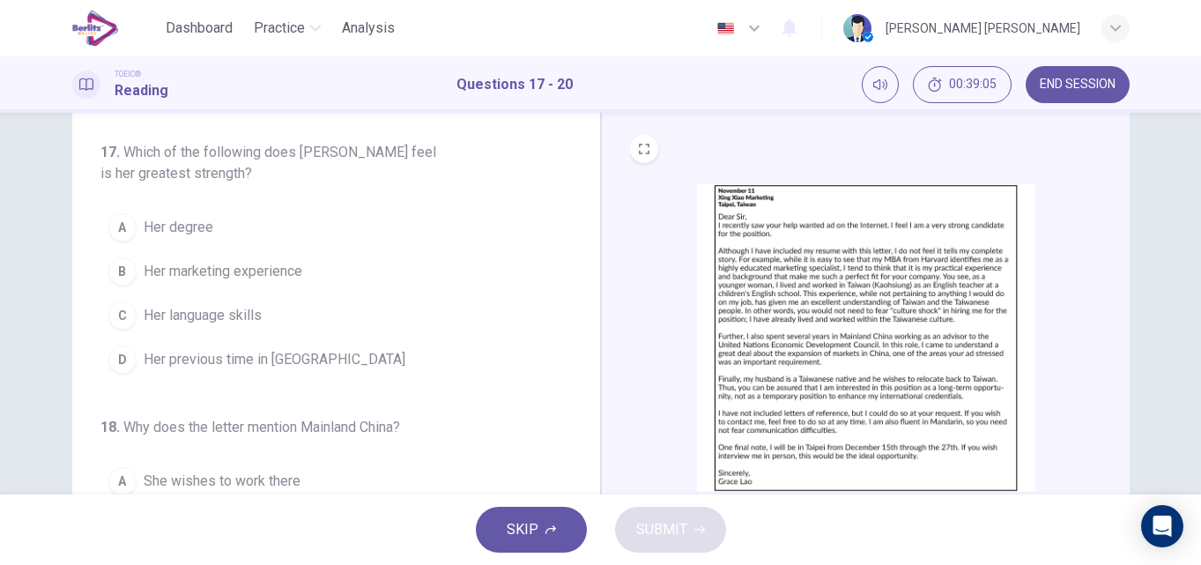
scroll to position [71, 0]
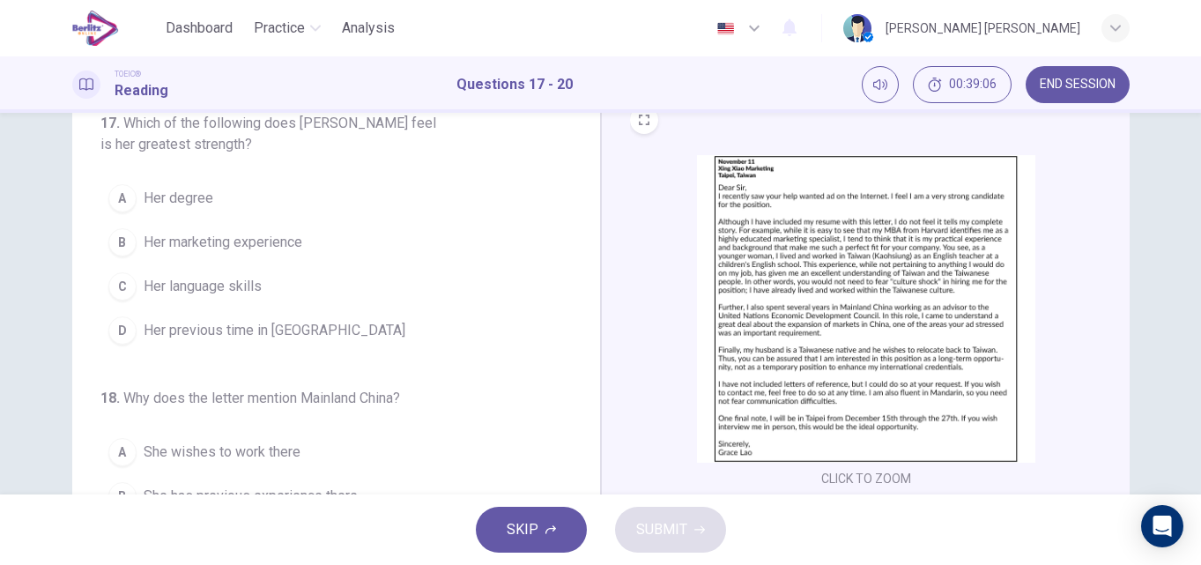
click at [883, 470] on button "CLICK TO ZOOM" at bounding box center [866, 478] width 104 height 25
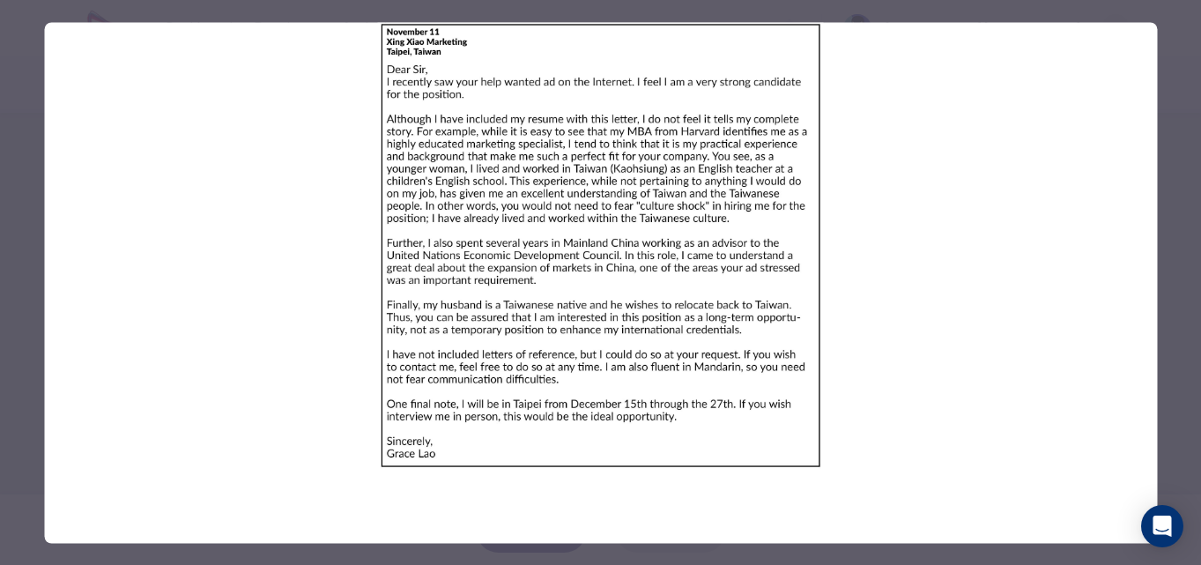
click at [1183, 132] on div at bounding box center [600, 282] width 1201 height 565
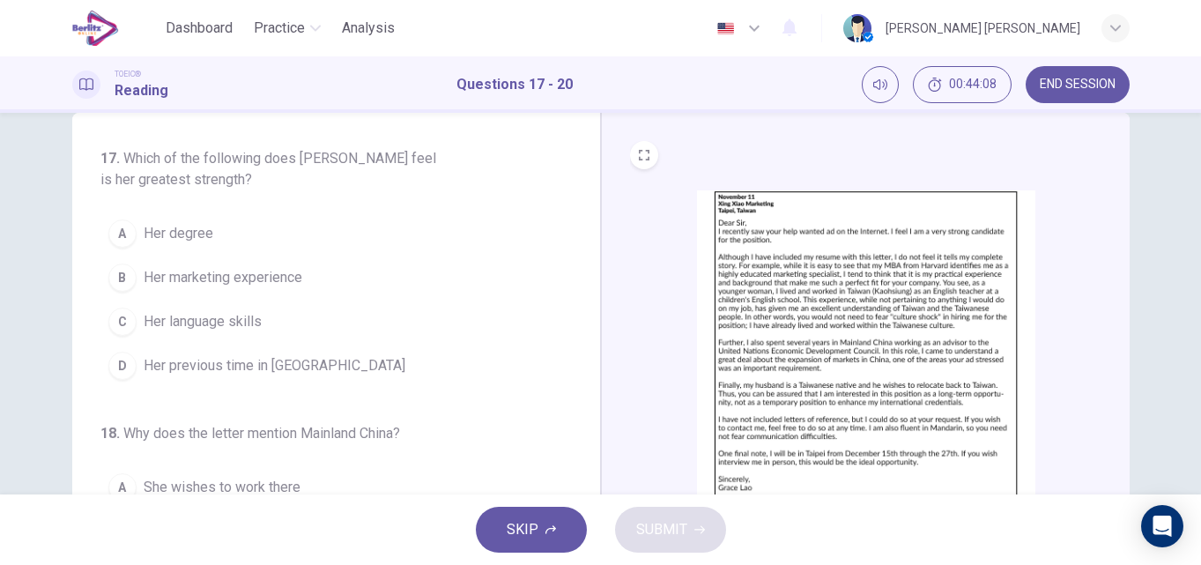
scroll to position [0, 0]
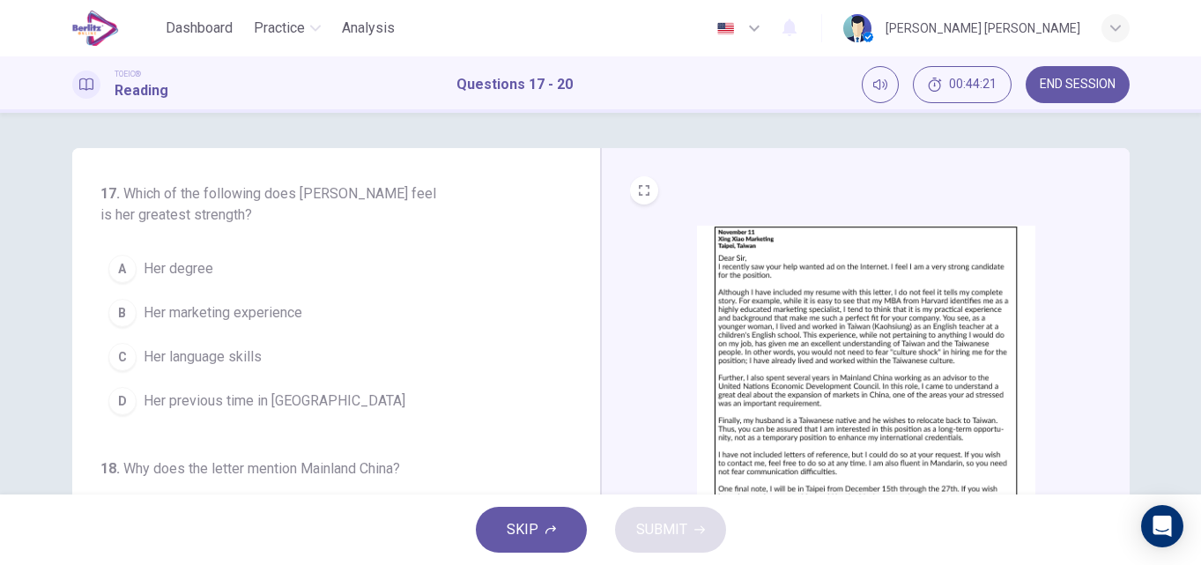
click at [200, 356] on span "Her language skills" at bounding box center [203, 356] width 118 height 21
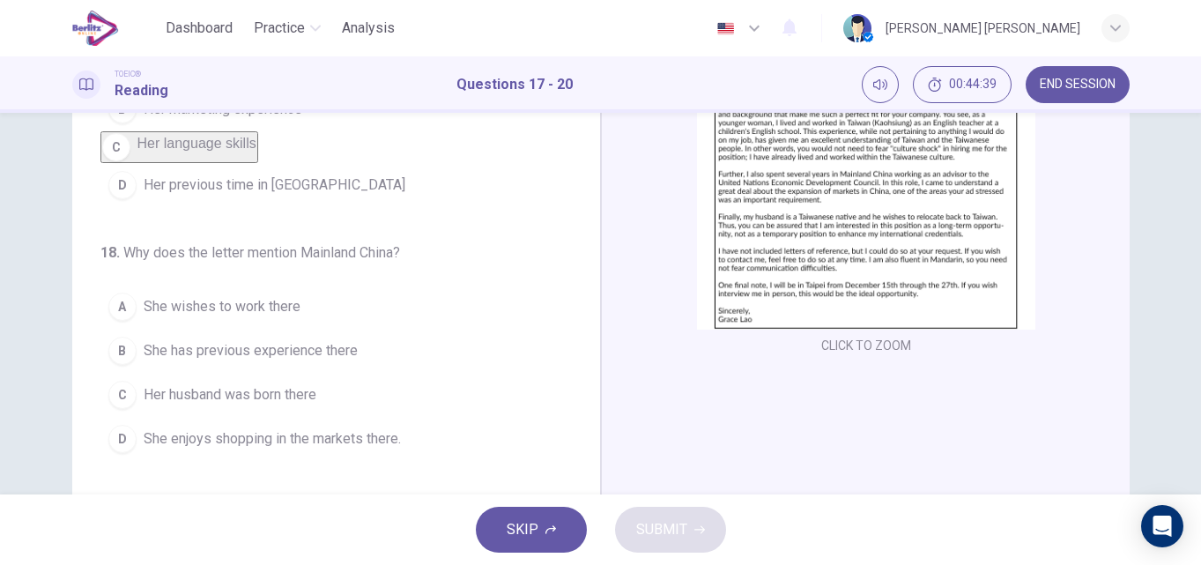
scroll to position [247, 0]
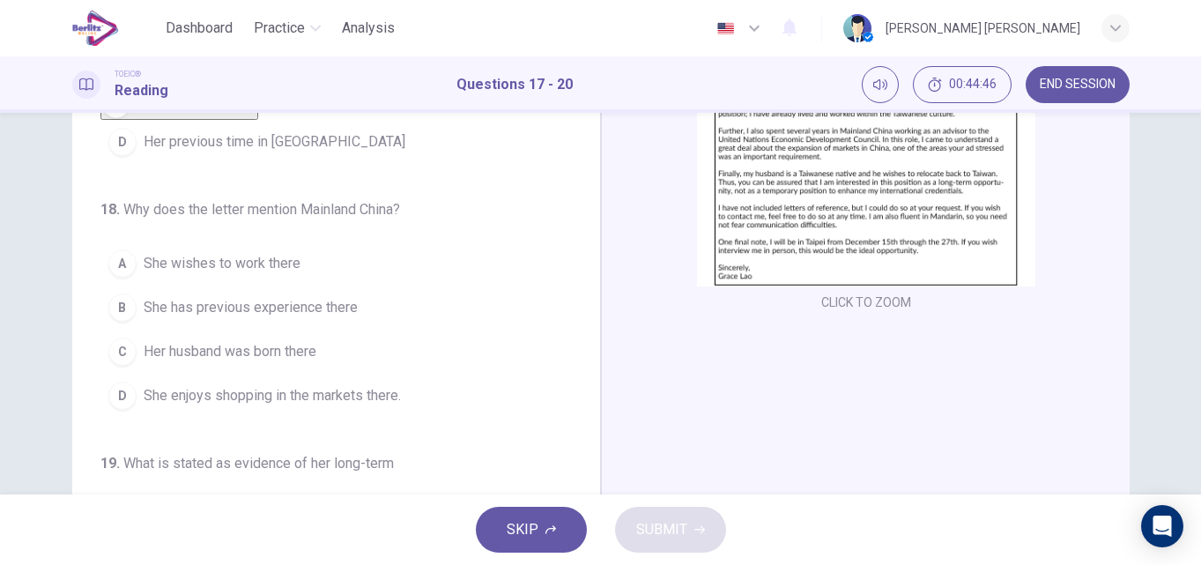
click at [889, 297] on button "CLICK TO ZOOM" at bounding box center [866, 302] width 104 height 25
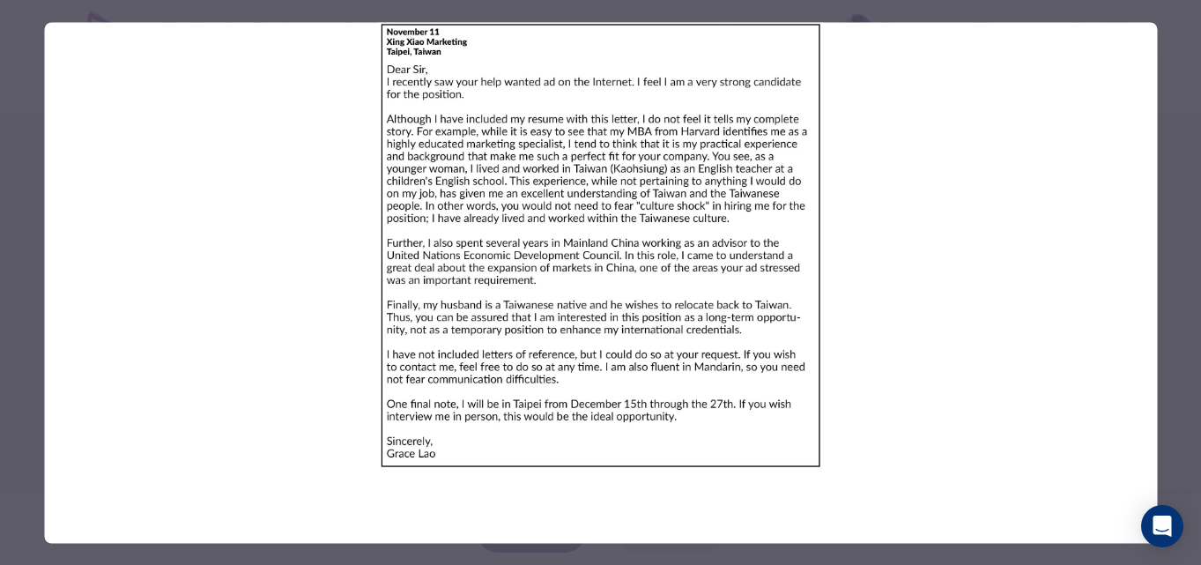
click at [1188, 226] on div at bounding box center [600, 282] width 1201 height 565
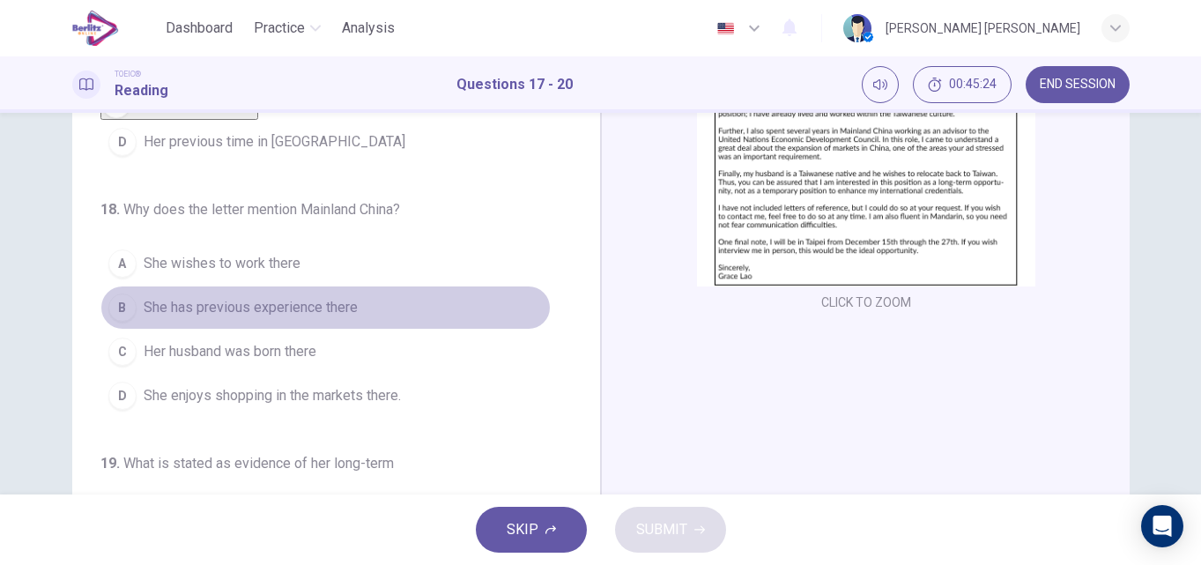
click at [360, 320] on button "B She has previous experience there" at bounding box center [325, 308] width 450 height 44
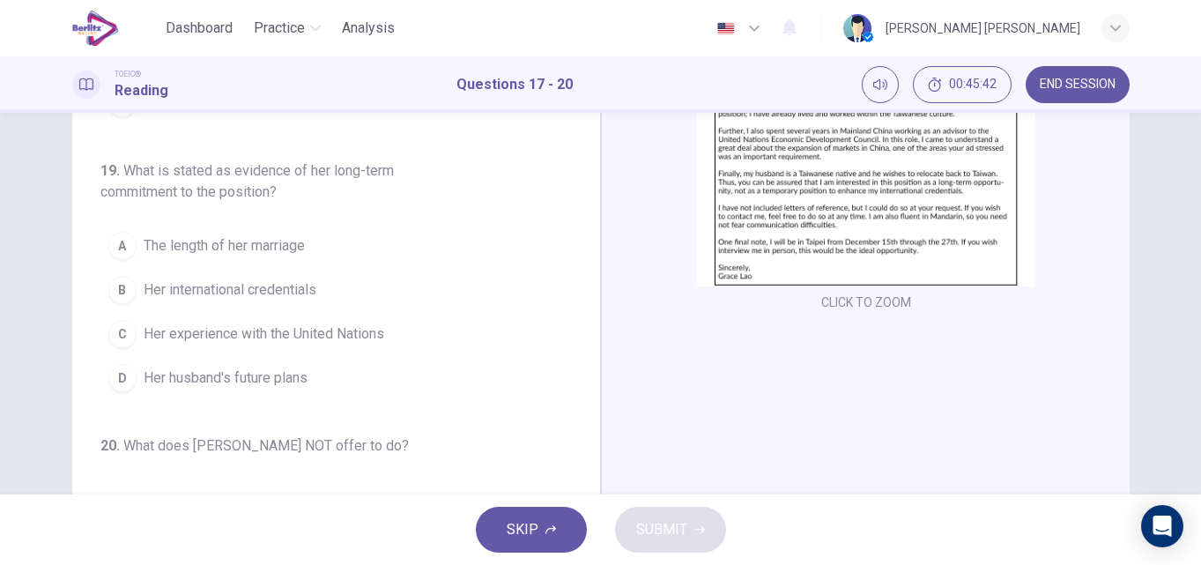
scroll to position [282, 0]
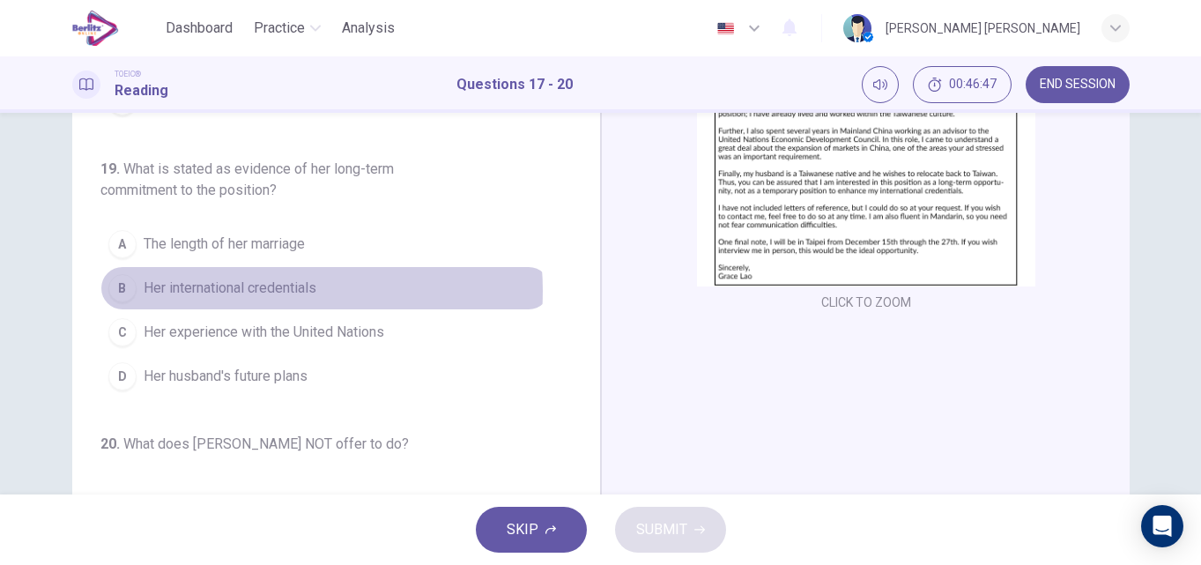
click at [241, 299] on span "Her international credentials" at bounding box center [230, 288] width 173 height 21
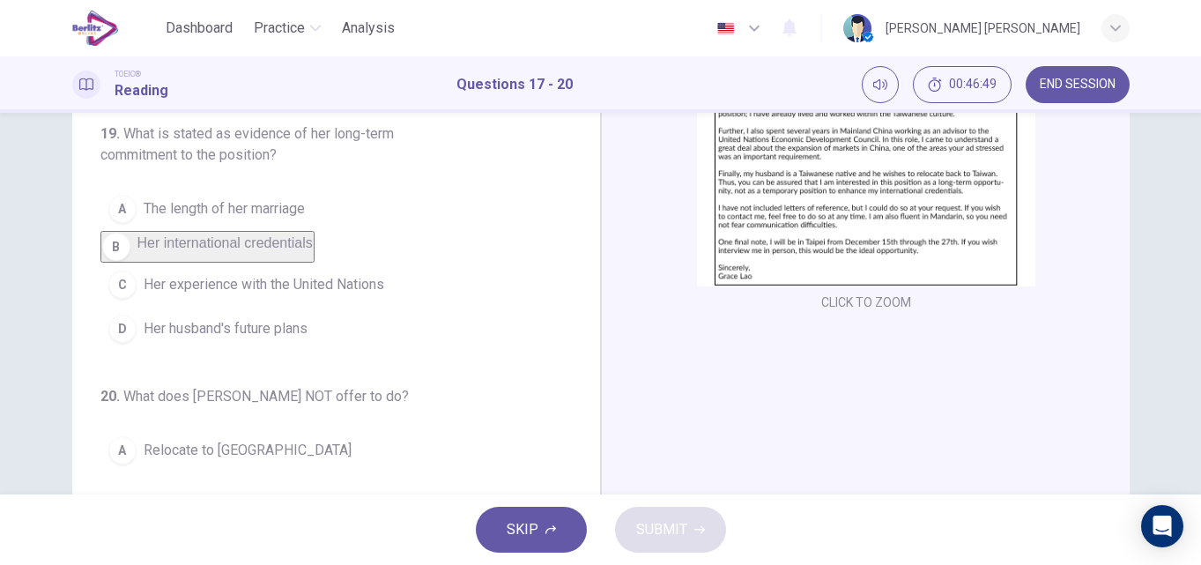
scroll to position [480, 0]
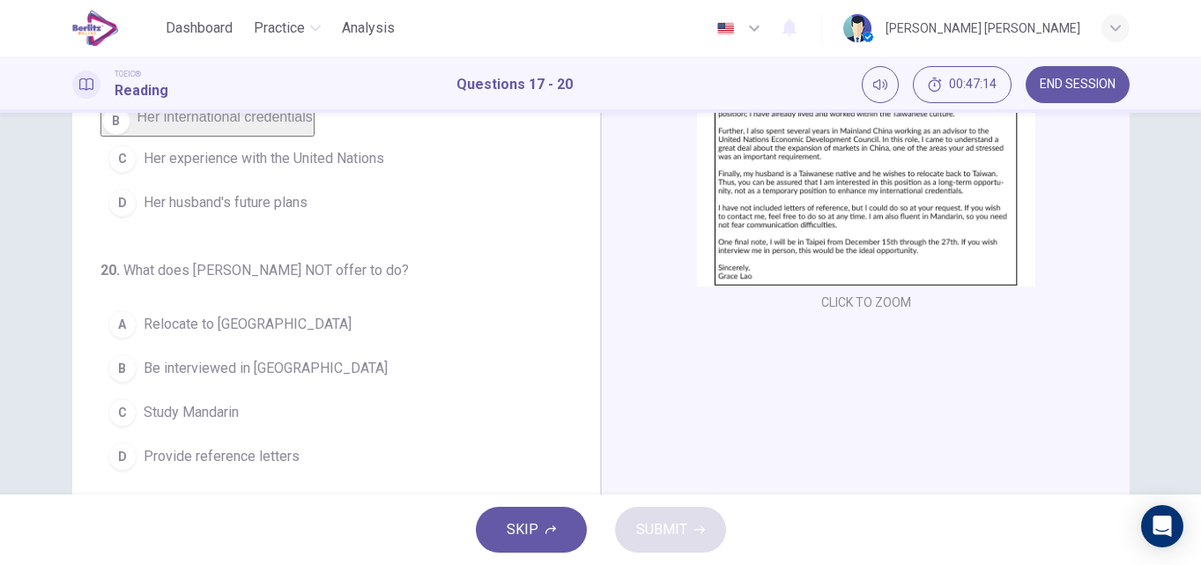
click at [220, 416] on span "Study Mandarin" at bounding box center [191, 412] width 95 height 21
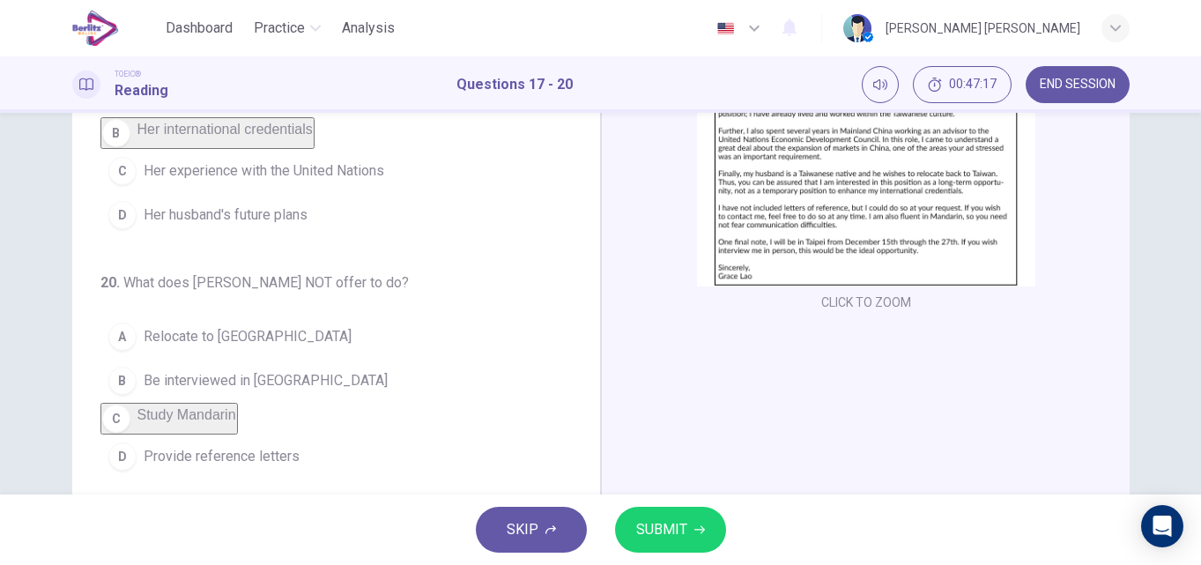
click at [665, 530] on span "SUBMIT" at bounding box center [661, 529] width 51 height 25
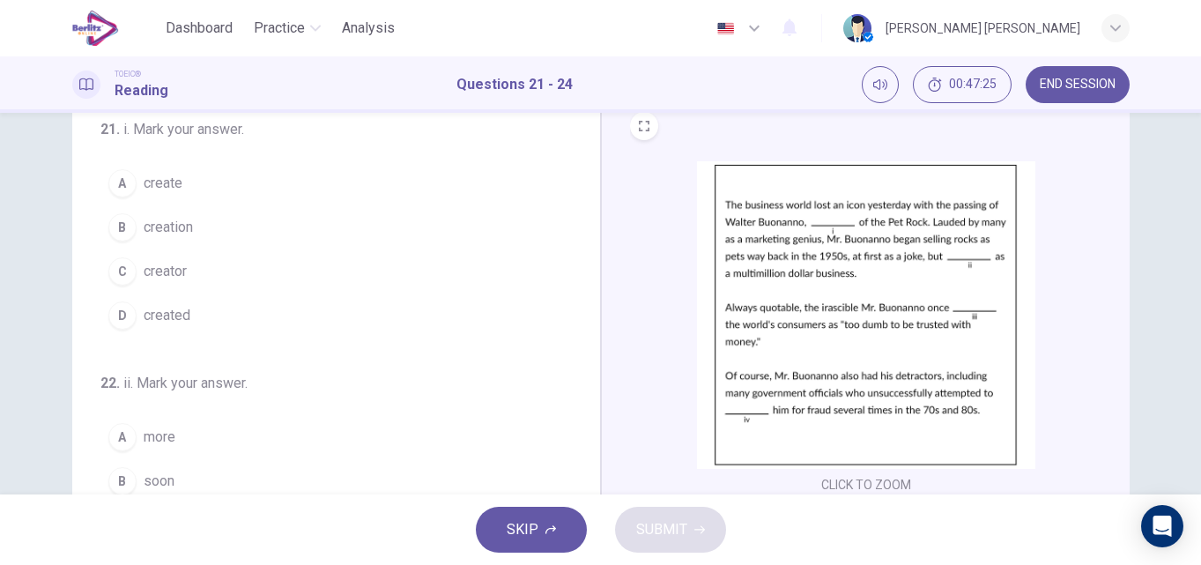
scroll to position [71, 0]
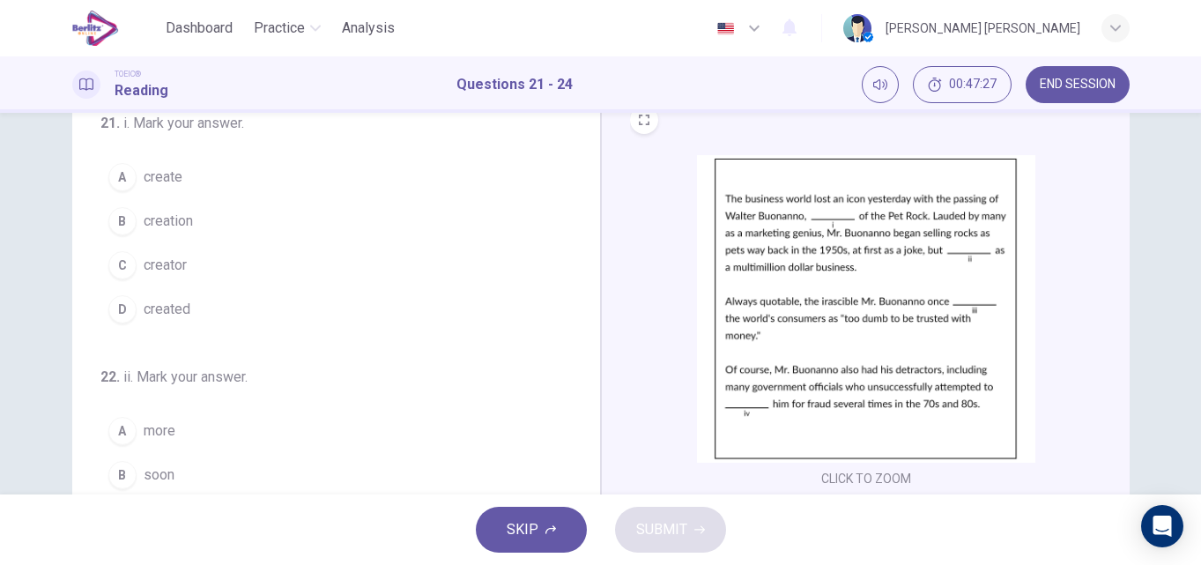
click at [866, 482] on button "CLICK TO ZOOM" at bounding box center [866, 478] width 104 height 25
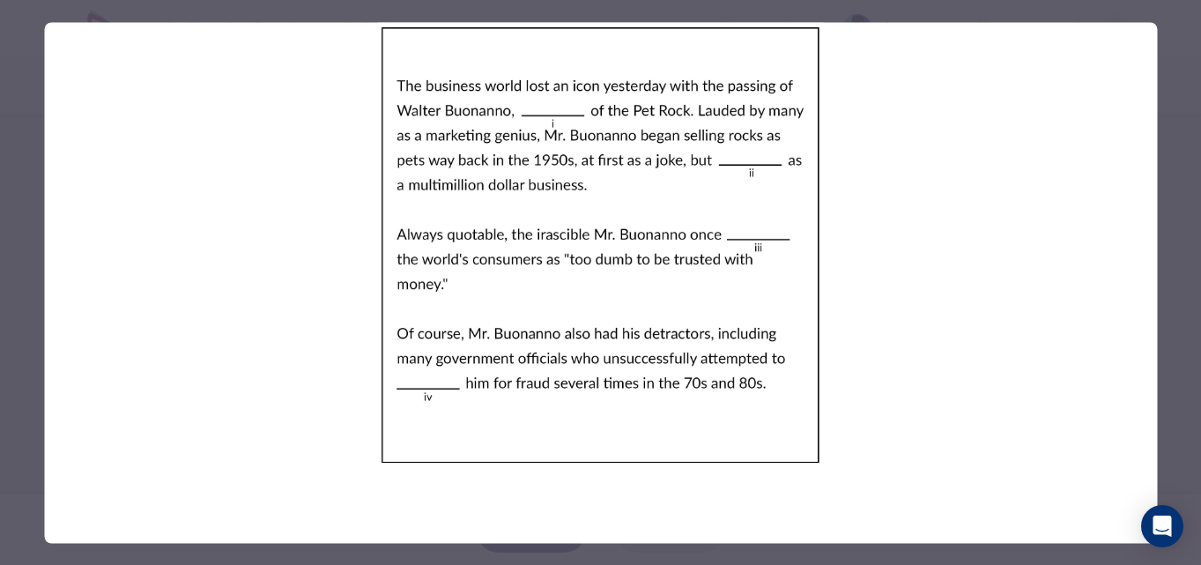
click at [1171, 306] on div at bounding box center [600, 282] width 1201 height 565
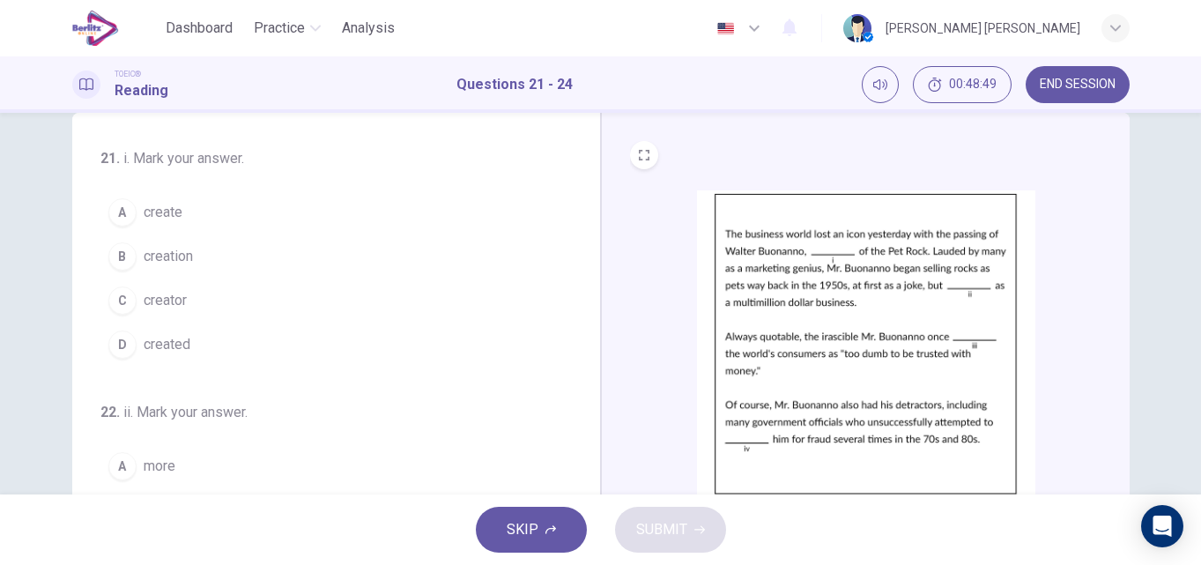
scroll to position [0, 0]
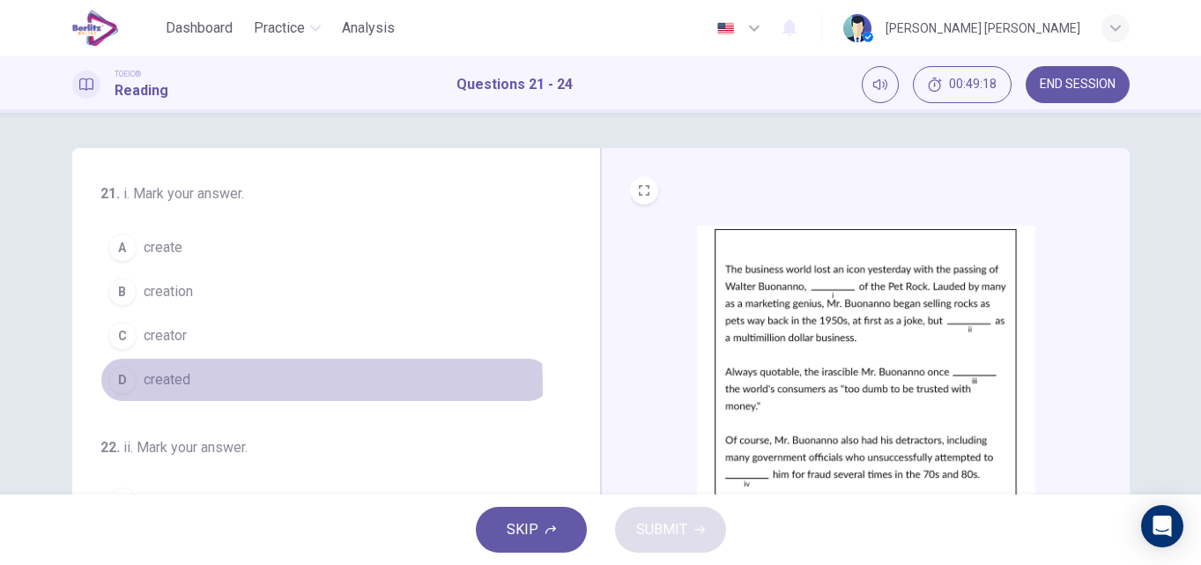
click at [190, 385] on button "D created" at bounding box center [325, 380] width 450 height 44
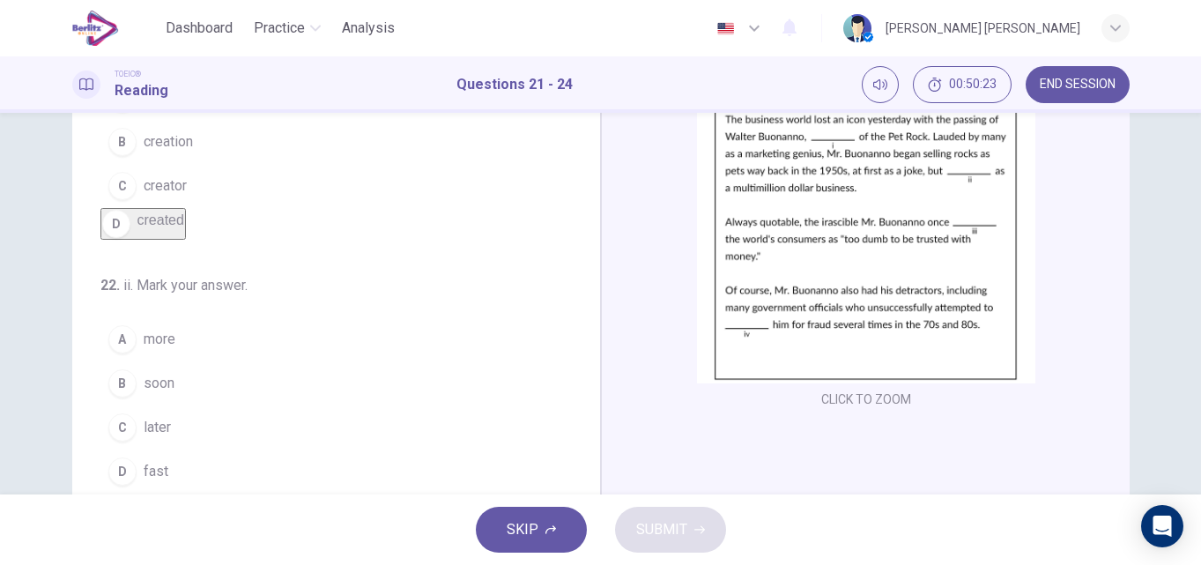
scroll to position [141, 0]
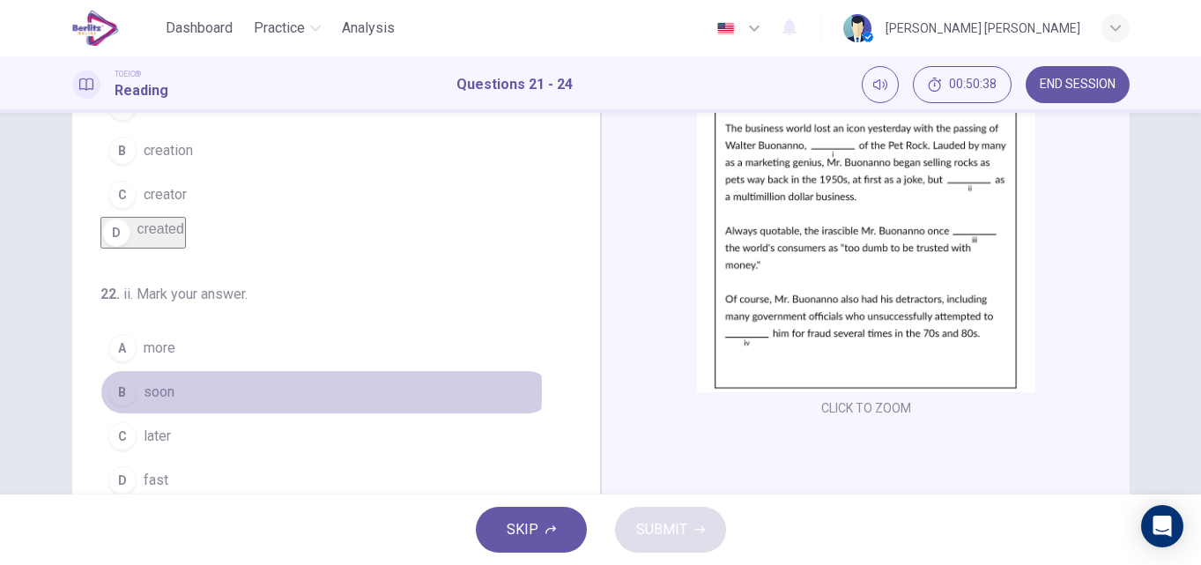
click at [165, 402] on span "soon" at bounding box center [159, 392] width 31 height 21
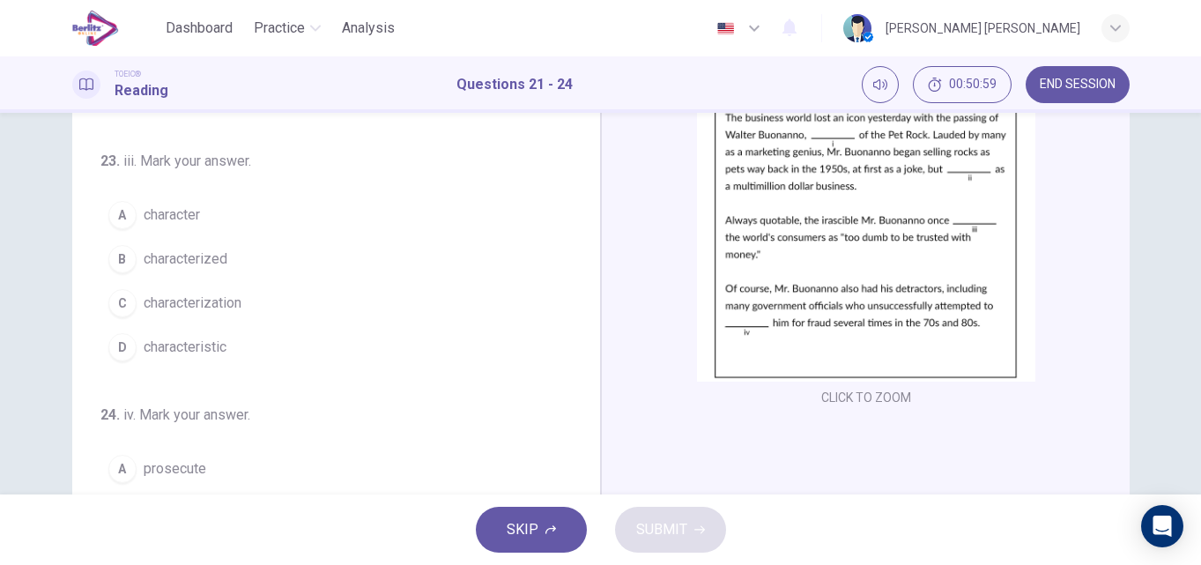
scroll to position [106, 0]
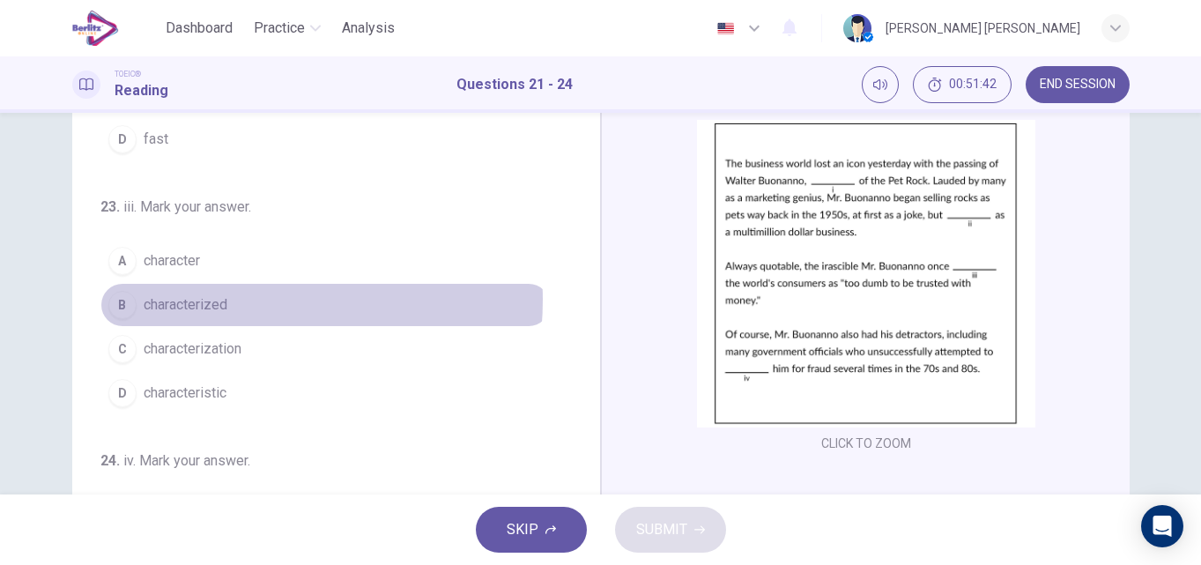
click at [228, 324] on button "B characterized" at bounding box center [325, 305] width 450 height 44
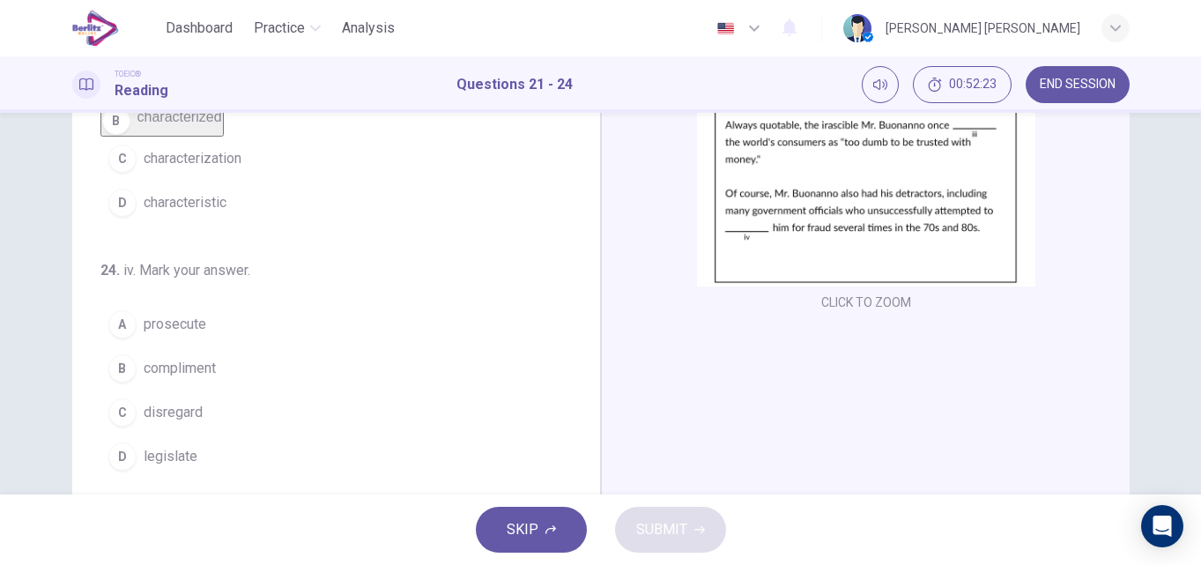
scroll to position [438, 0]
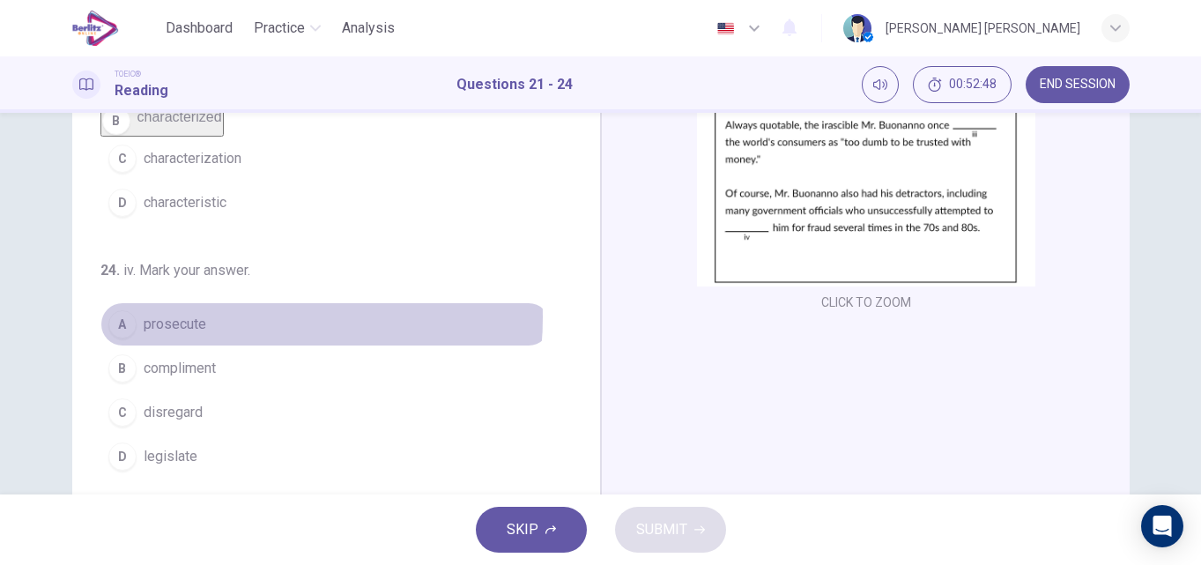
click at [204, 317] on button "A prosecute" at bounding box center [325, 324] width 450 height 44
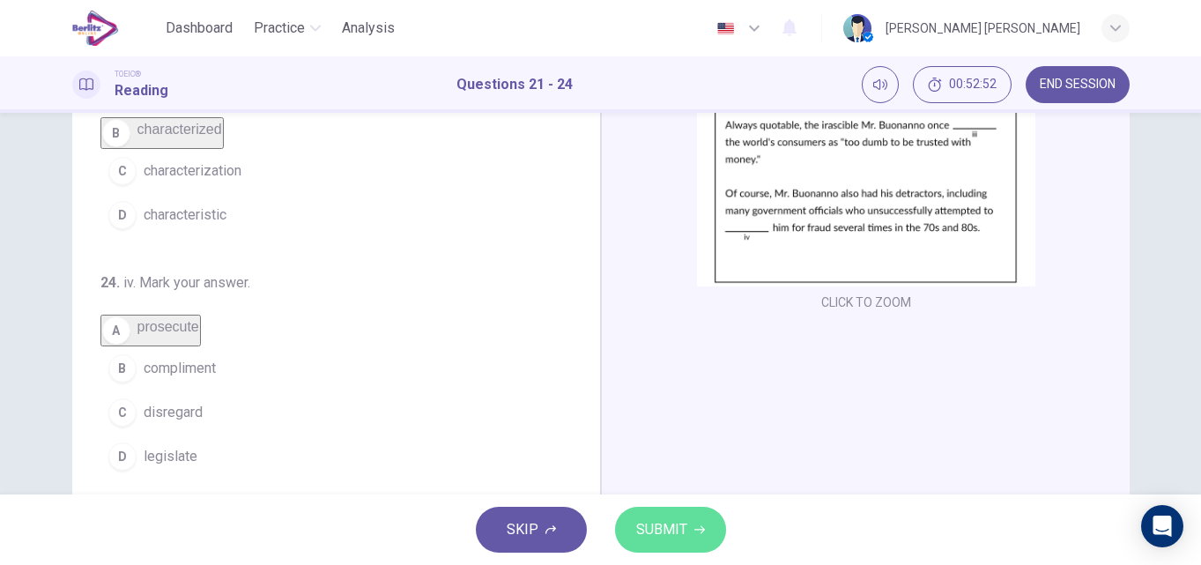
click at [686, 522] on span "SUBMIT" at bounding box center [661, 529] width 51 height 25
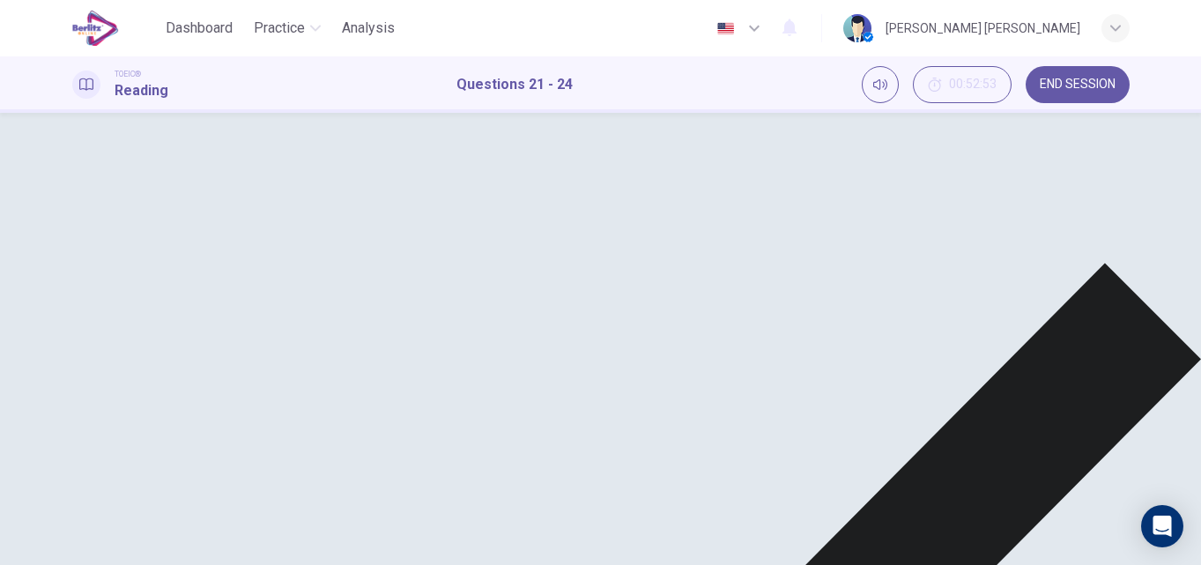
scroll to position [176, 0]
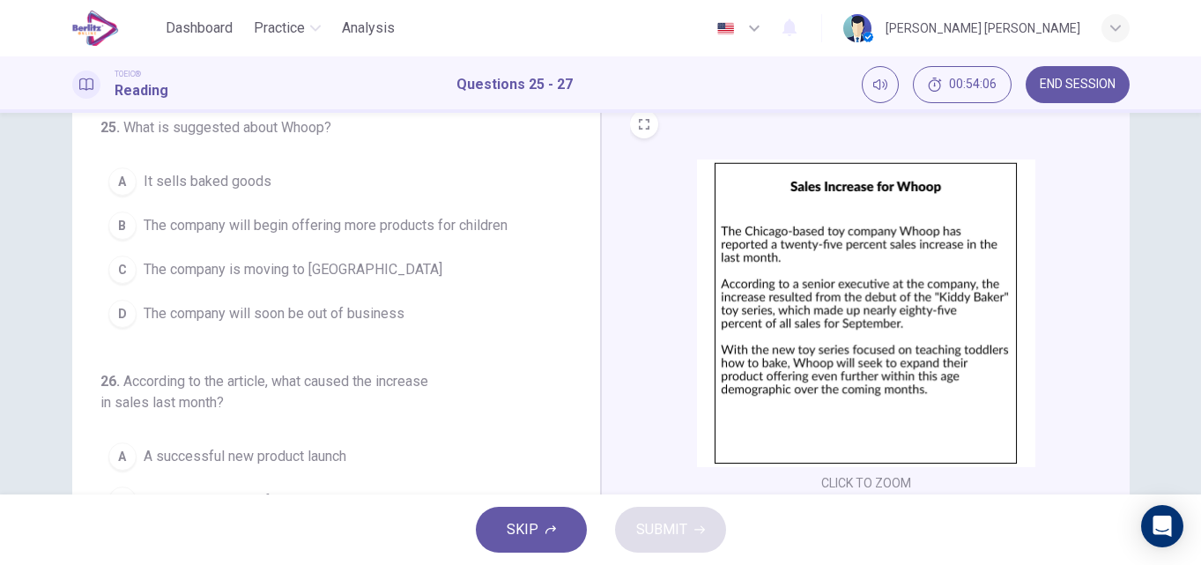
scroll to position [71, 0]
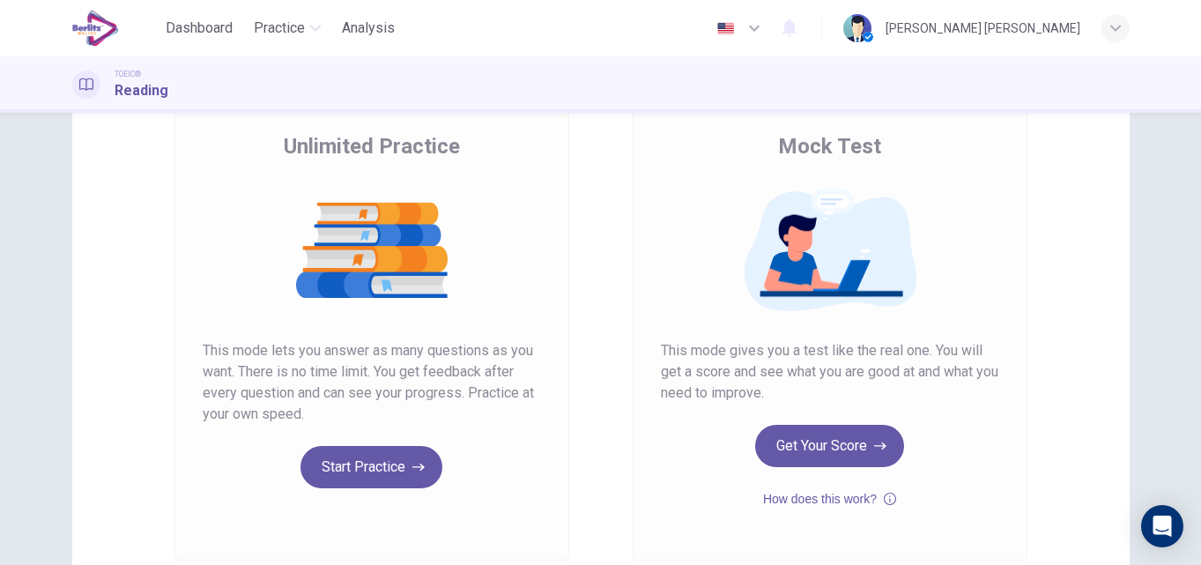
scroll to position [247, 0]
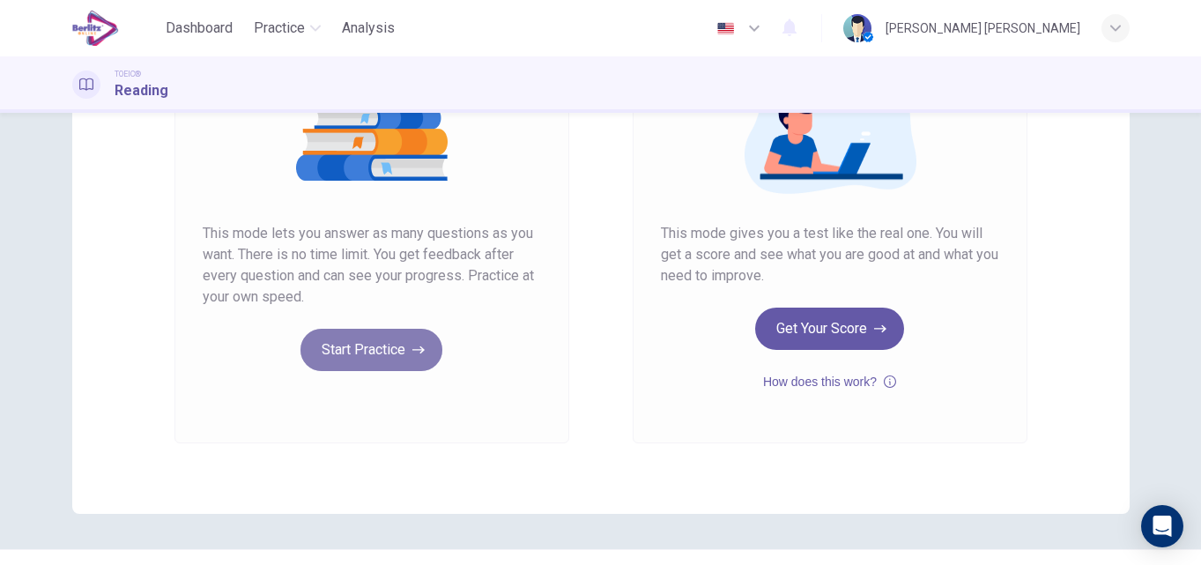
click at [401, 362] on button "Start Practice" at bounding box center [372, 350] width 142 height 42
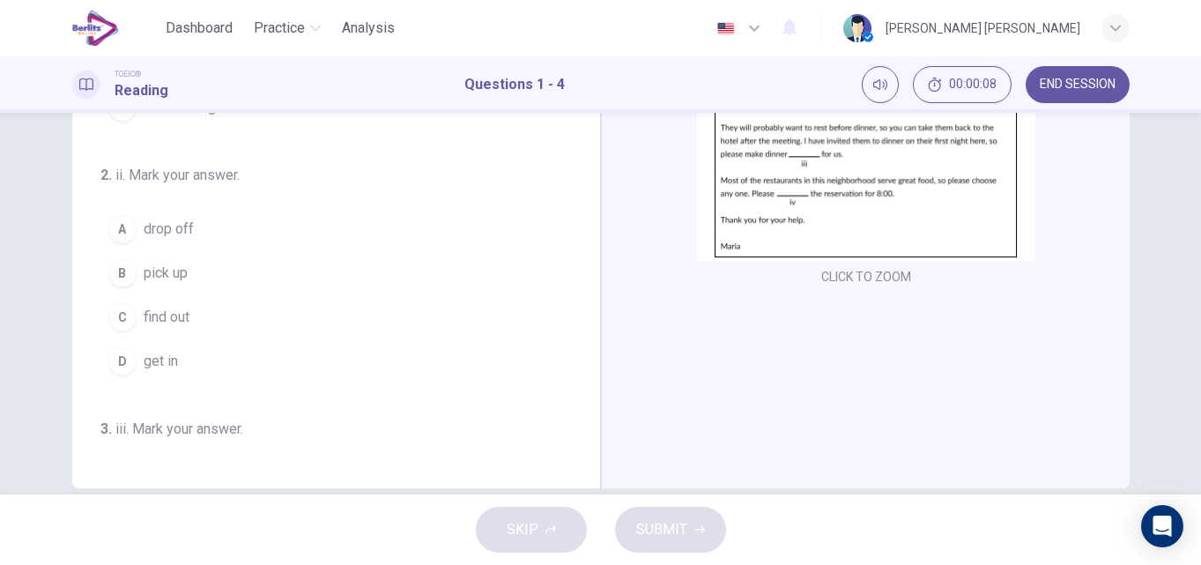
scroll to position [301, 0]
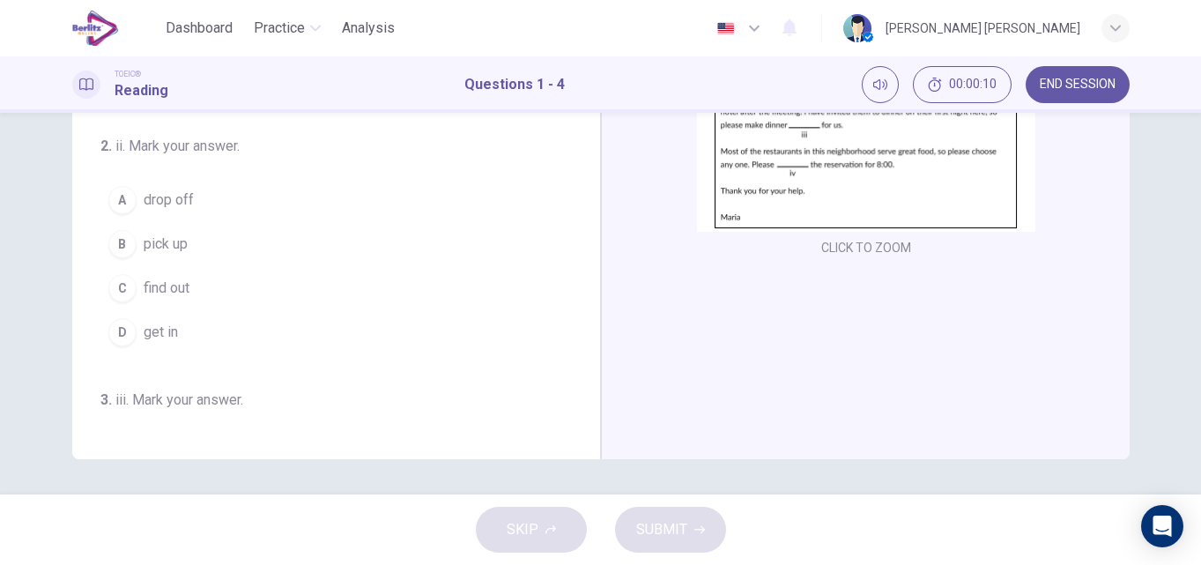
click at [882, 256] on button "CLICK TO ZOOM" at bounding box center [866, 247] width 104 height 25
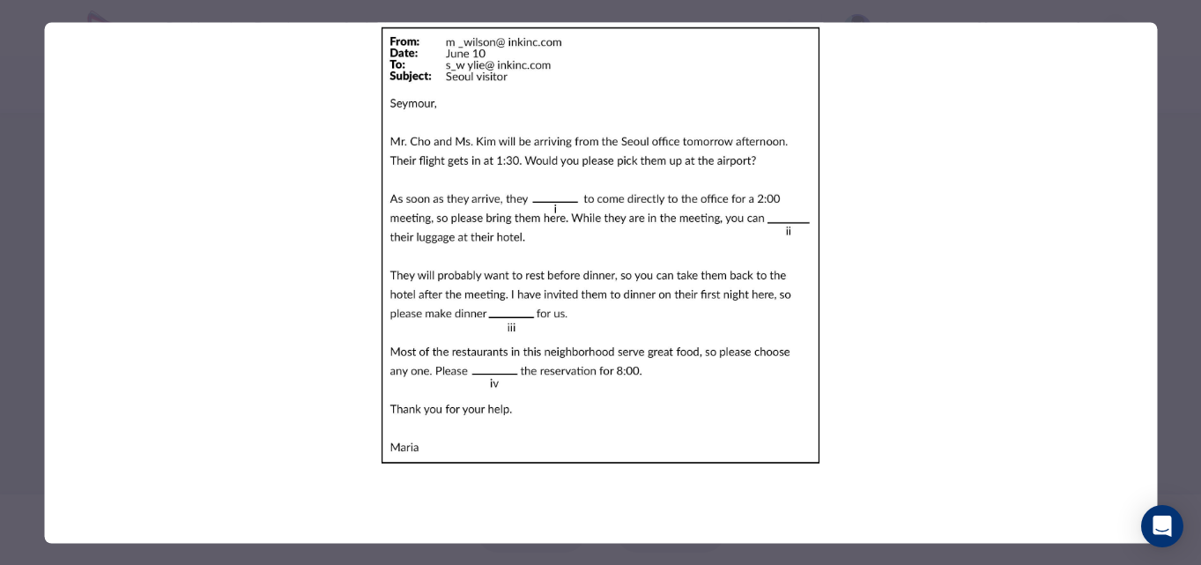
click at [1177, 271] on div at bounding box center [600, 282] width 1201 height 565
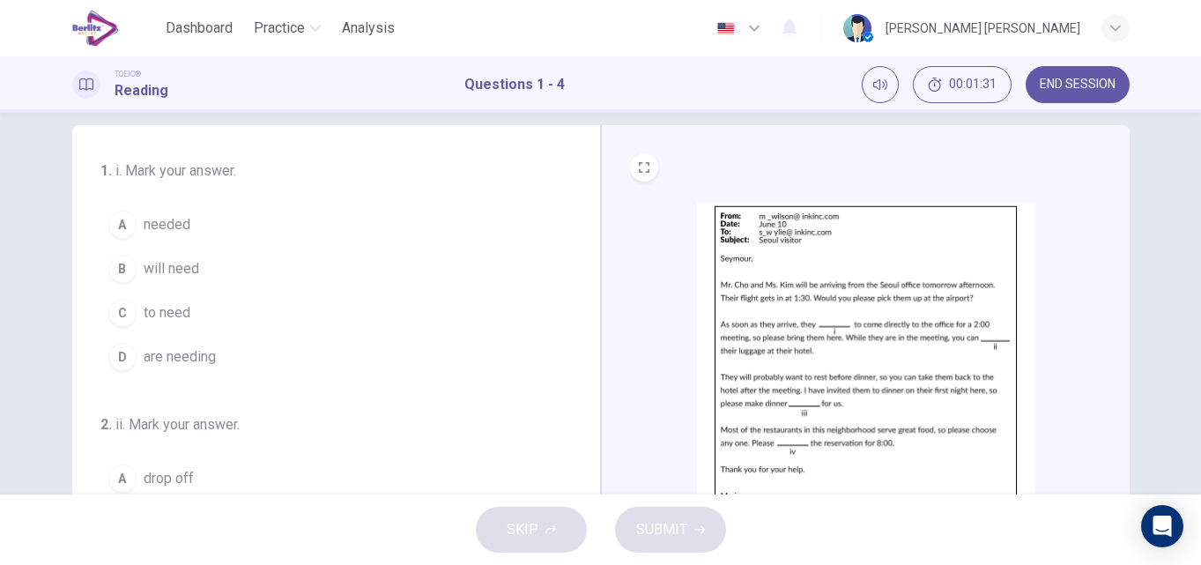
scroll to position [19, 0]
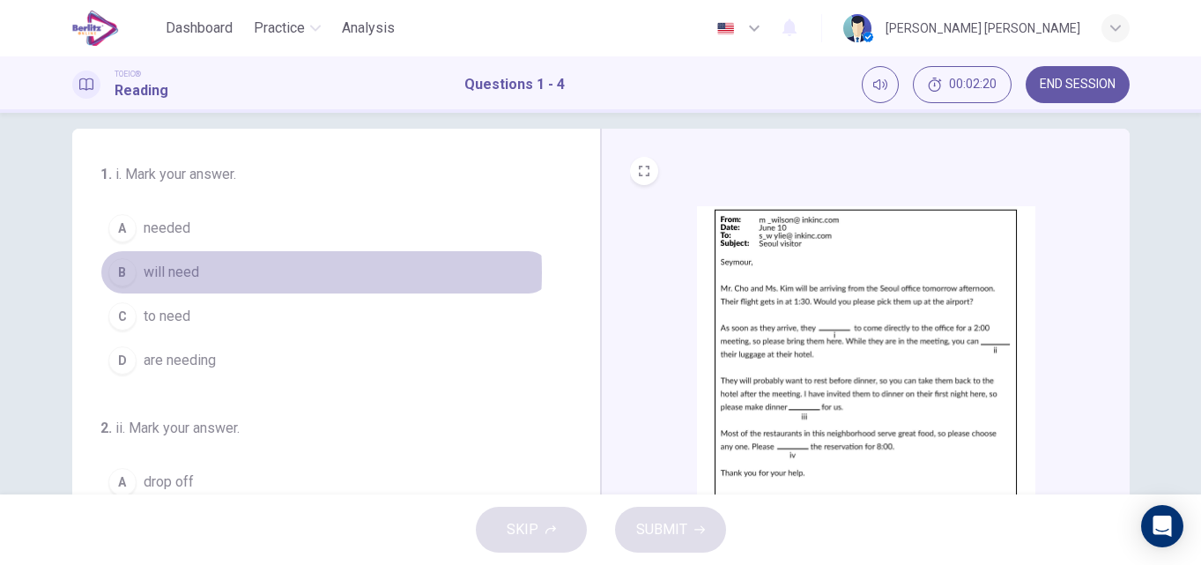
click at [201, 272] on button "B will need" at bounding box center [325, 272] width 450 height 44
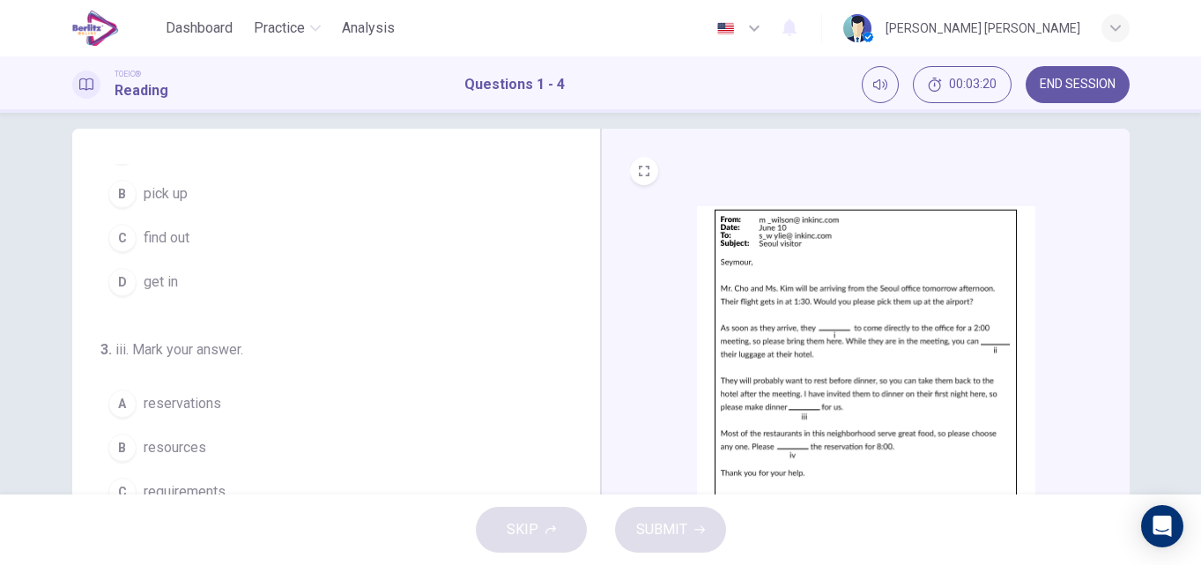
scroll to position [273, 0]
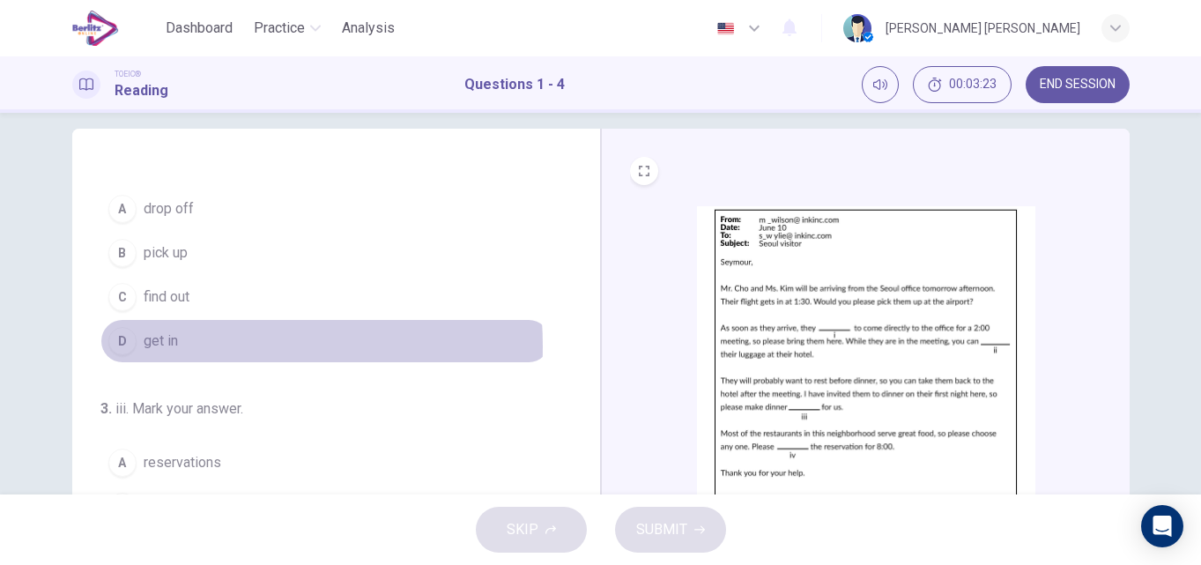
click at [157, 346] on span "get in" at bounding box center [161, 340] width 34 height 21
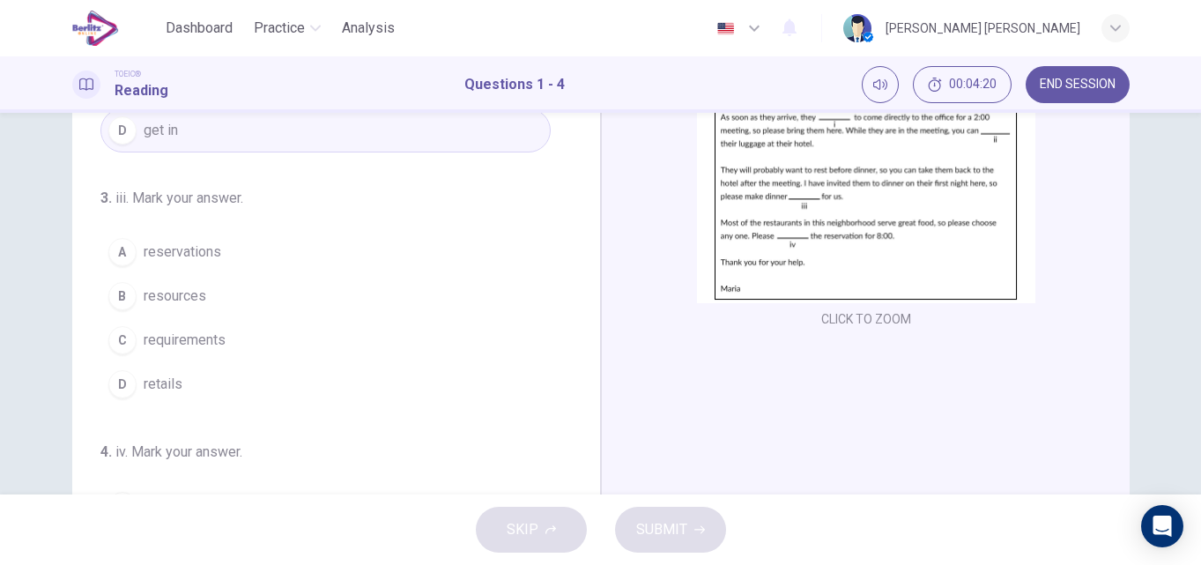
scroll to position [231, 0]
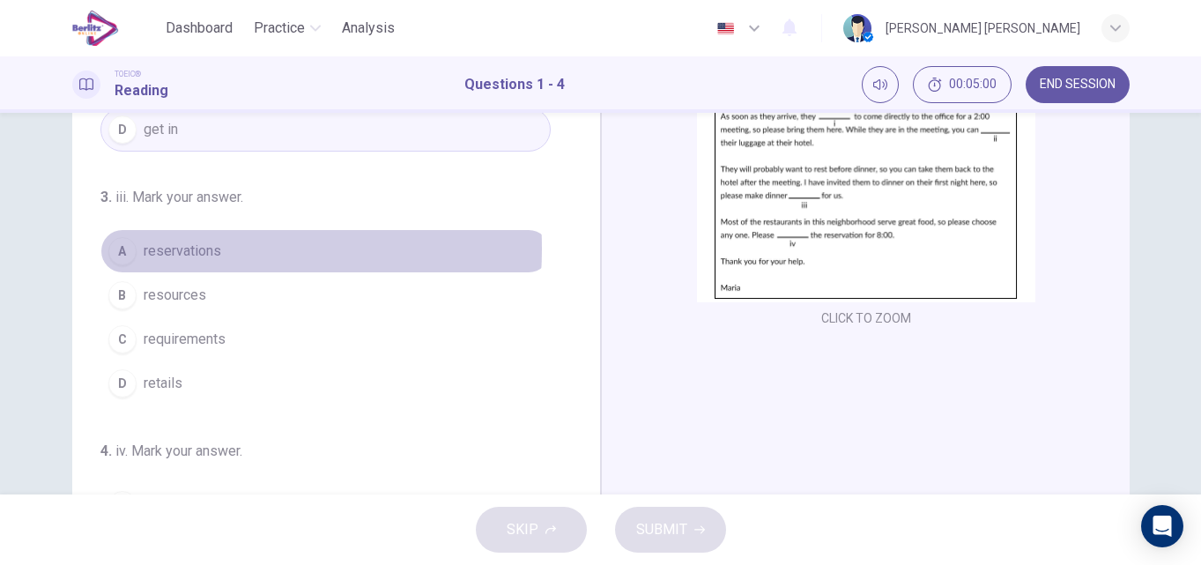
click at [166, 249] on span "reservations" at bounding box center [183, 251] width 78 height 21
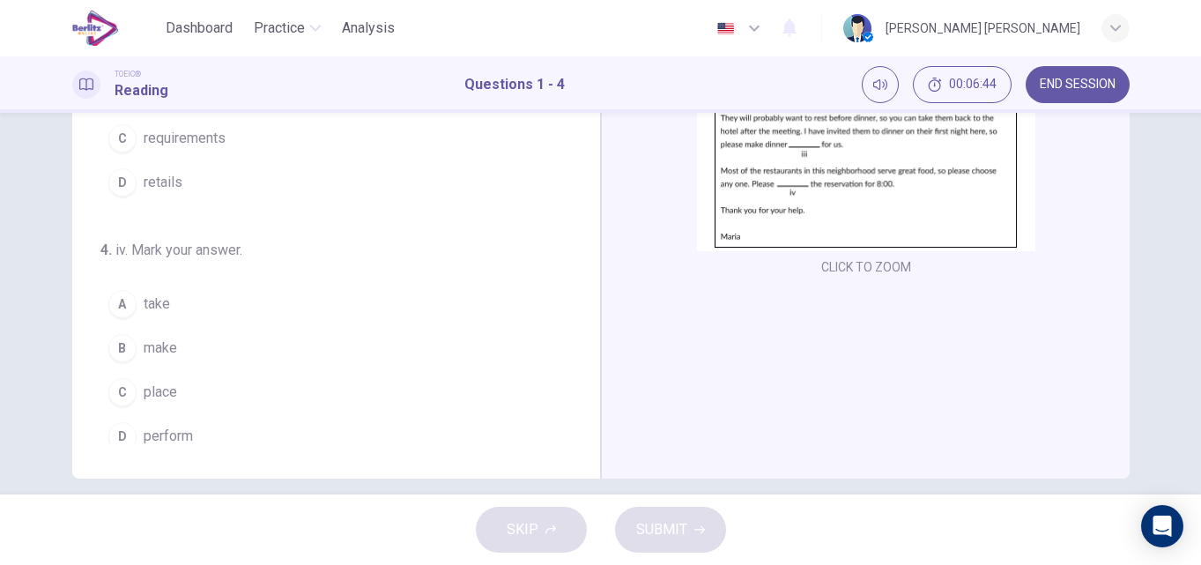
scroll to position [438, 0]
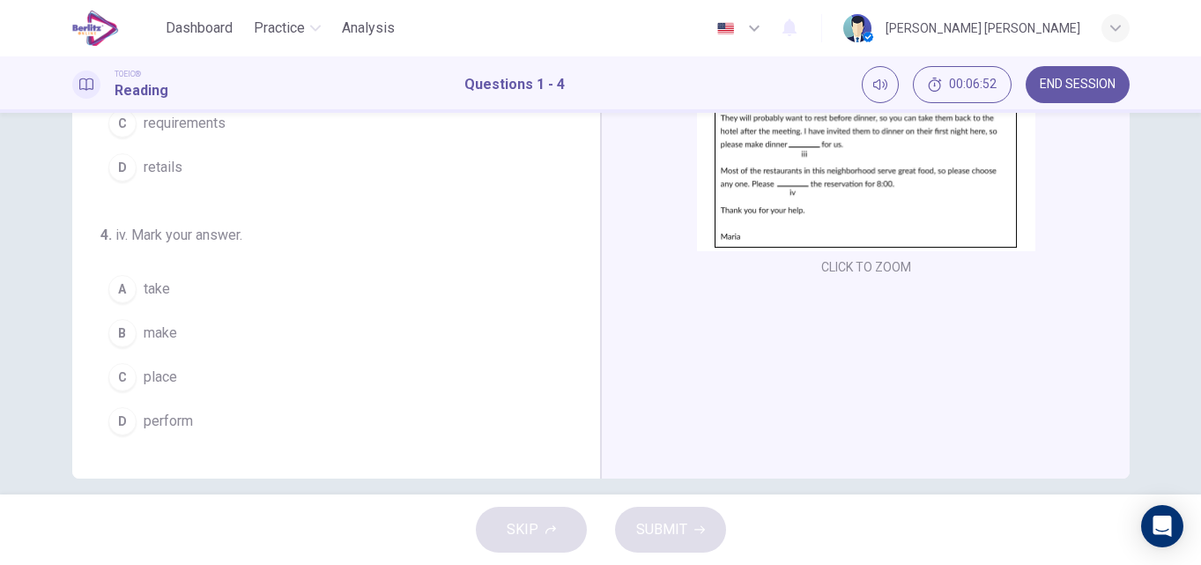
click at [173, 337] on span "make" at bounding box center [160, 333] width 33 height 21
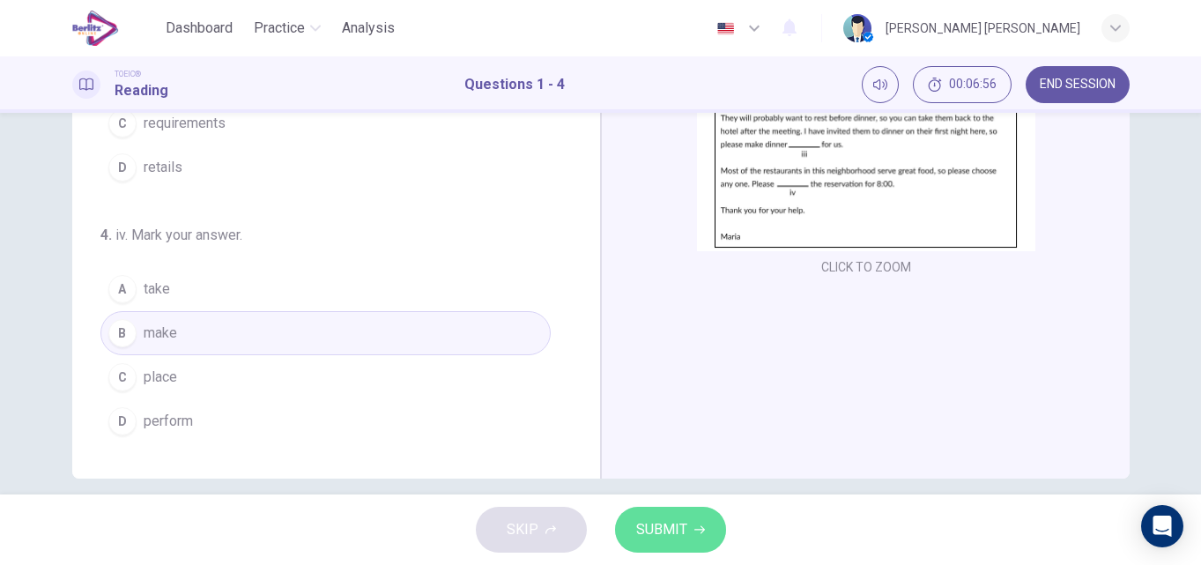
click at [667, 525] on span "SUBMIT" at bounding box center [661, 529] width 51 height 25
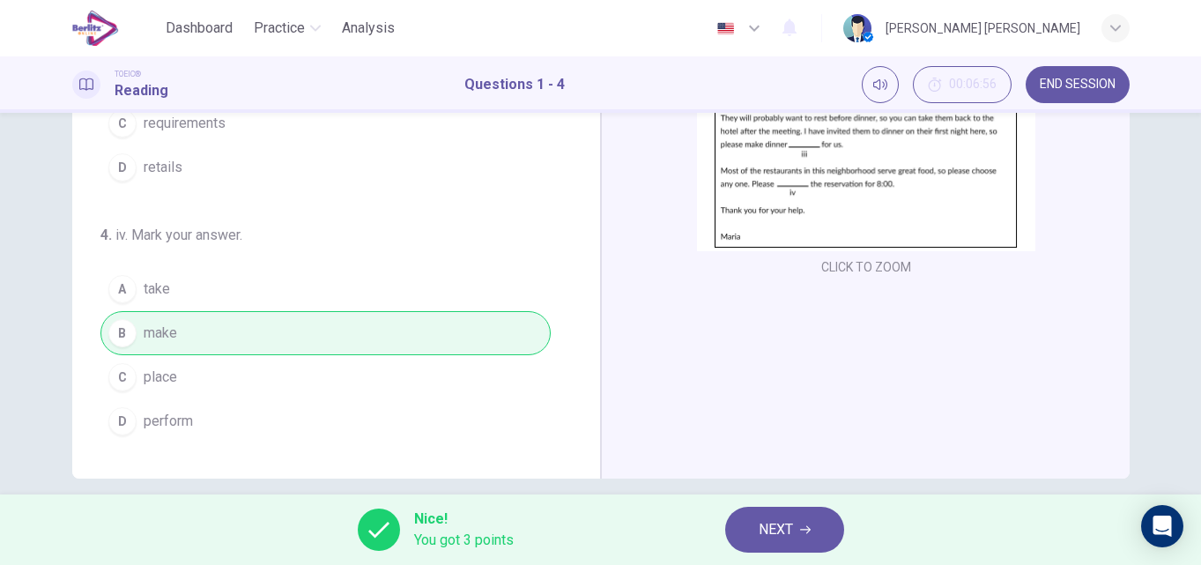
click at [742, 531] on button "NEXT" at bounding box center [784, 530] width 119 height 46
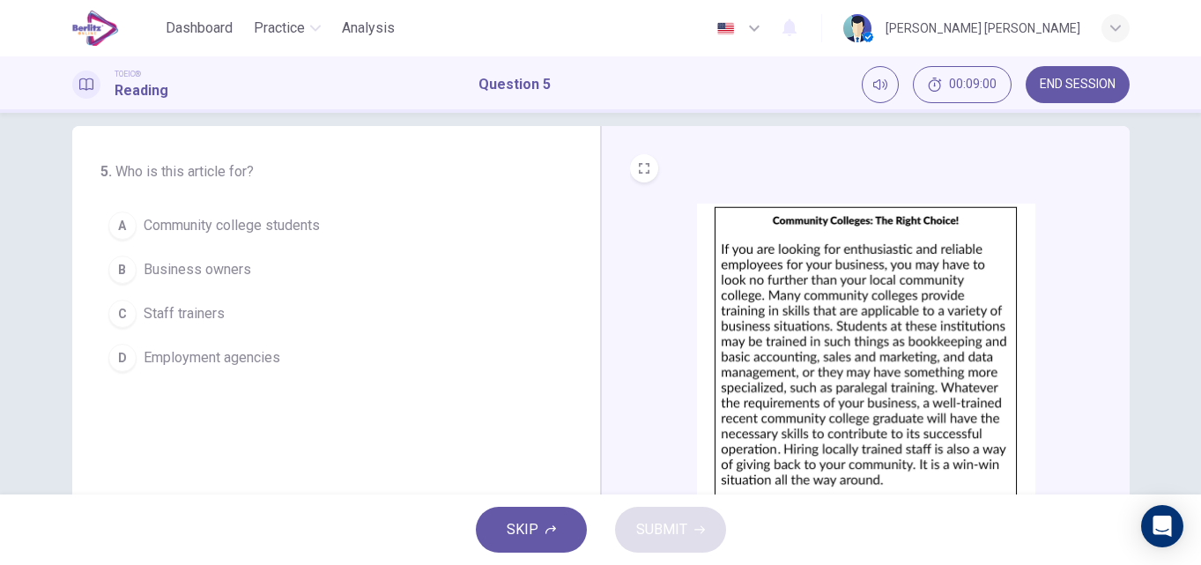
scroll to position [0, 0]
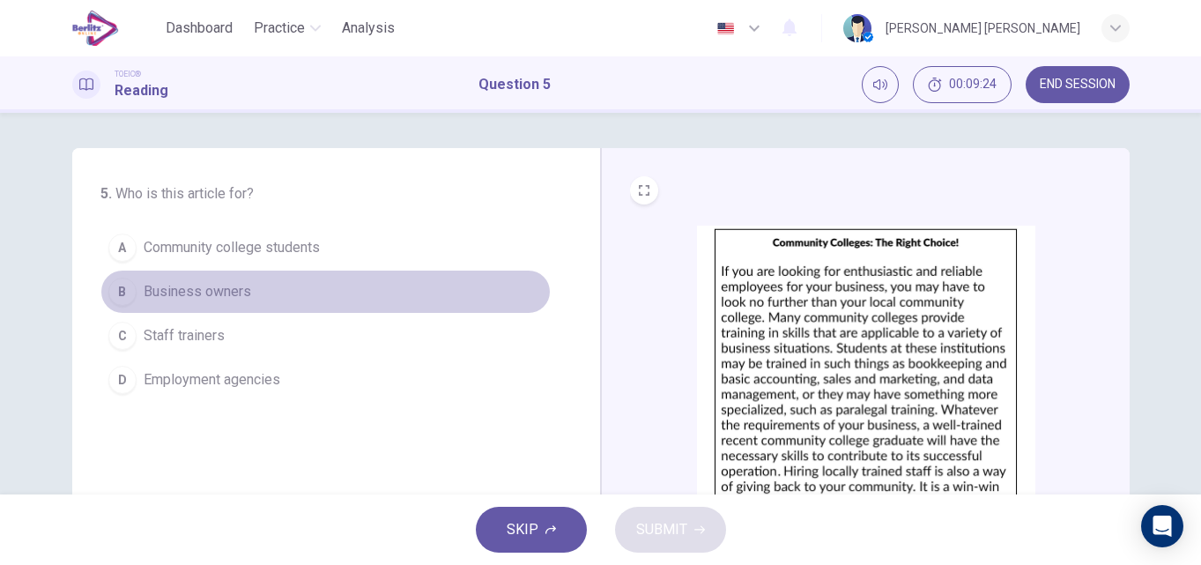
click at [244, 287] on span "Business owners" at bounding box center [198, 291] width 108 height 21
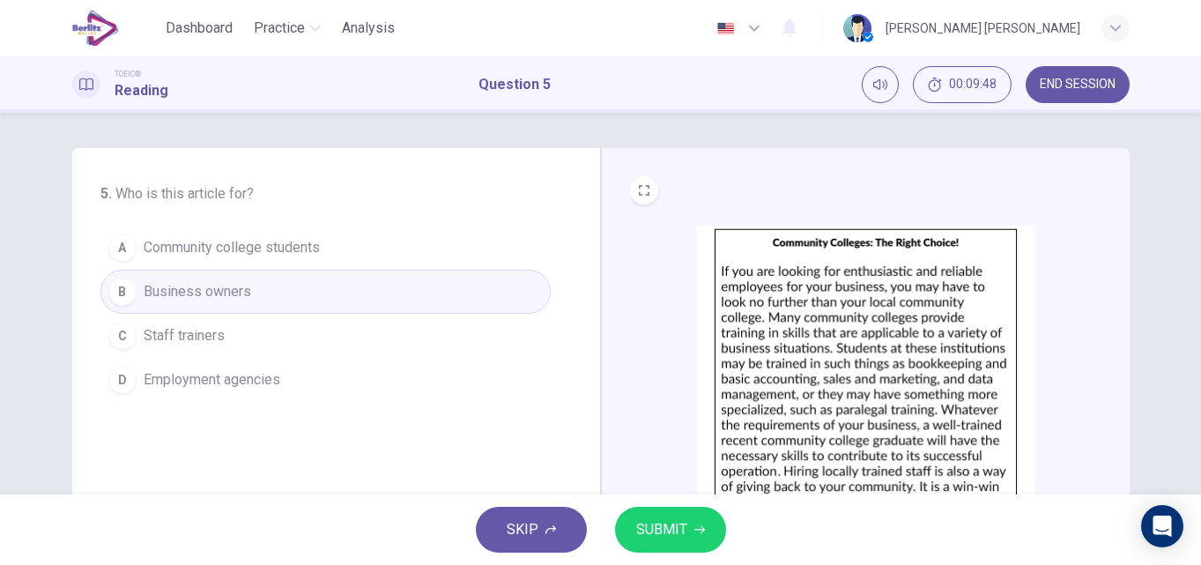
click at [547, 195] on div "5 . Who is this article for? A Community college students B Business owners C S…" at bounding box center [343, 454] width 486 height 542
click at [595, 197] on div "5 . Who is this article for? A Community college students B Business owners C S…" at bounding box center [336, 454] width 529 height 613
click at [601, 169] on div "CLICK TO ZOOM" at bounding box center [865, 454] width 529 height 613
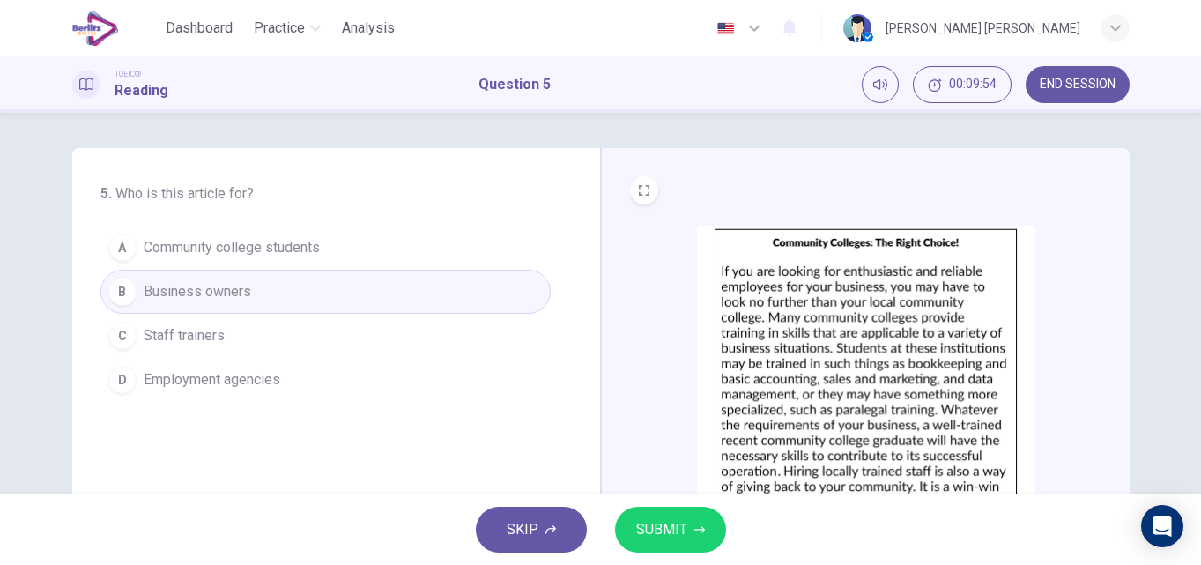
click at [640, 526] on span "SUBMIT" at bounding box center [661, 529] width 51 height 25
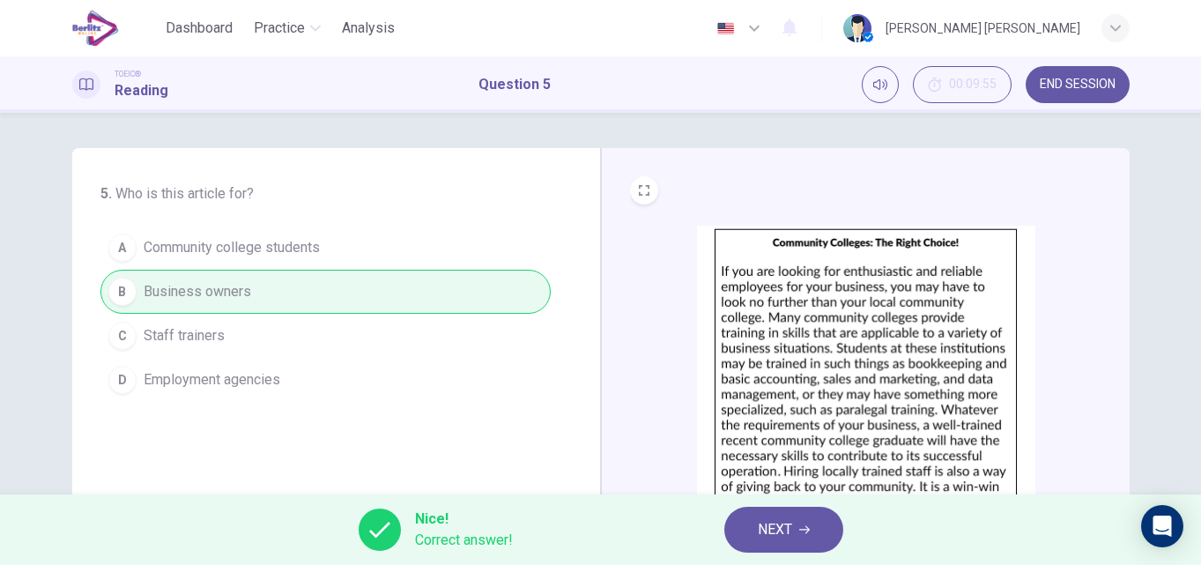
click at [773, 531] on span "NEXT" at bounding box center [775, 529] width 34 height 25
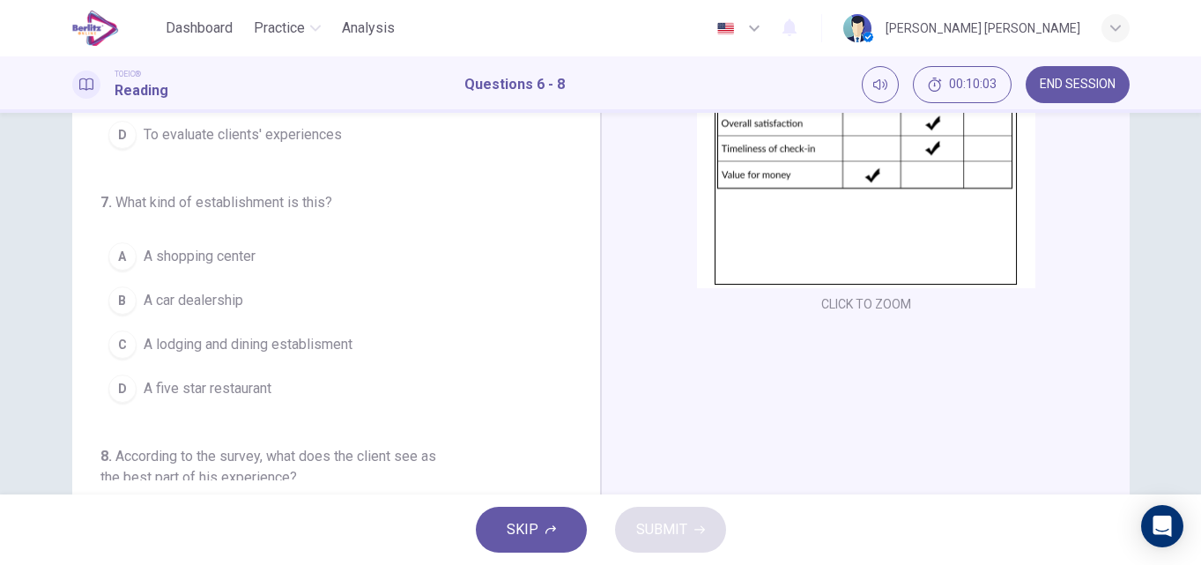
scroll to position [247, 0]
click at [894, 301] on button "CLICK TO ZOOM" at bounding box center [866, 302] width 104 height 25
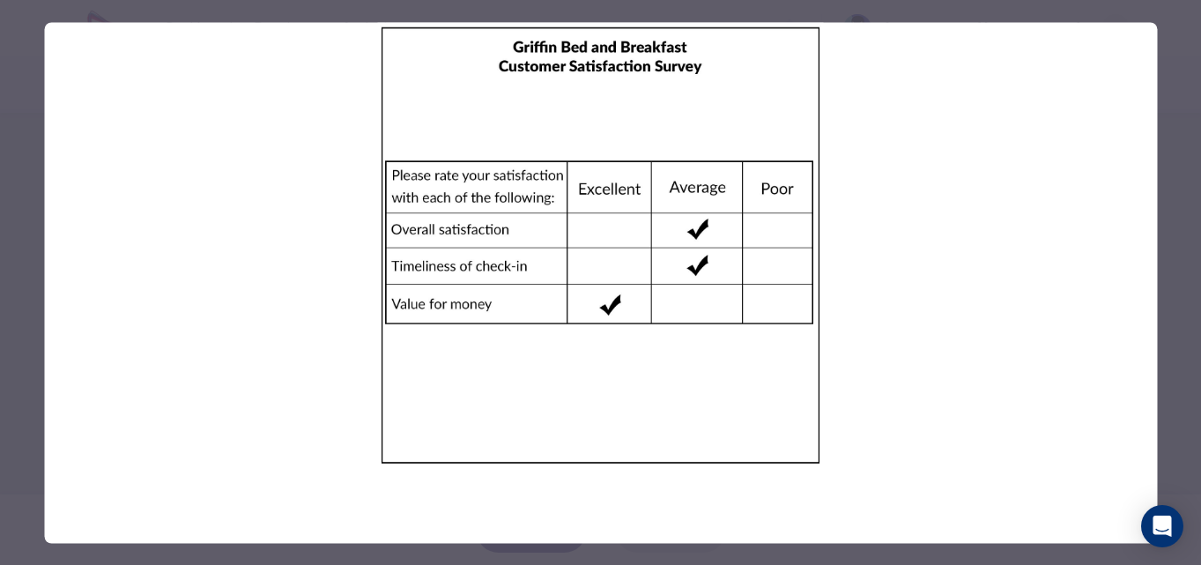
click at [1181, 80] on div at bounding box center [600, 282] width 1201 height 565
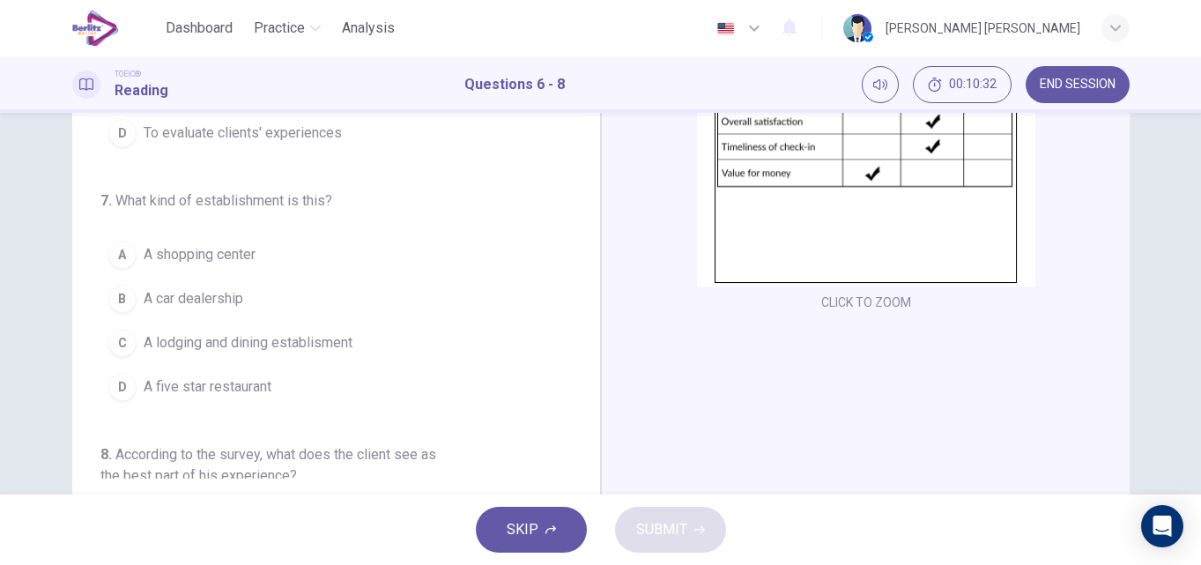
scroll to position [0, 0]
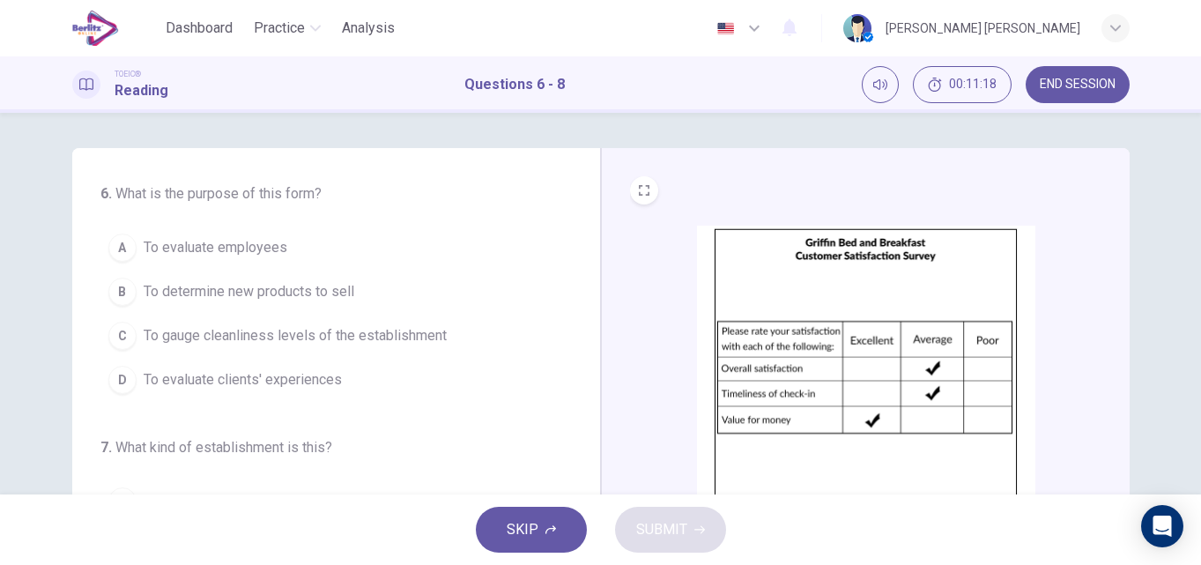
click at [307, 369] on span "To evaluate clients' experiences" at bounding box center [243, 379] width 198 height 21
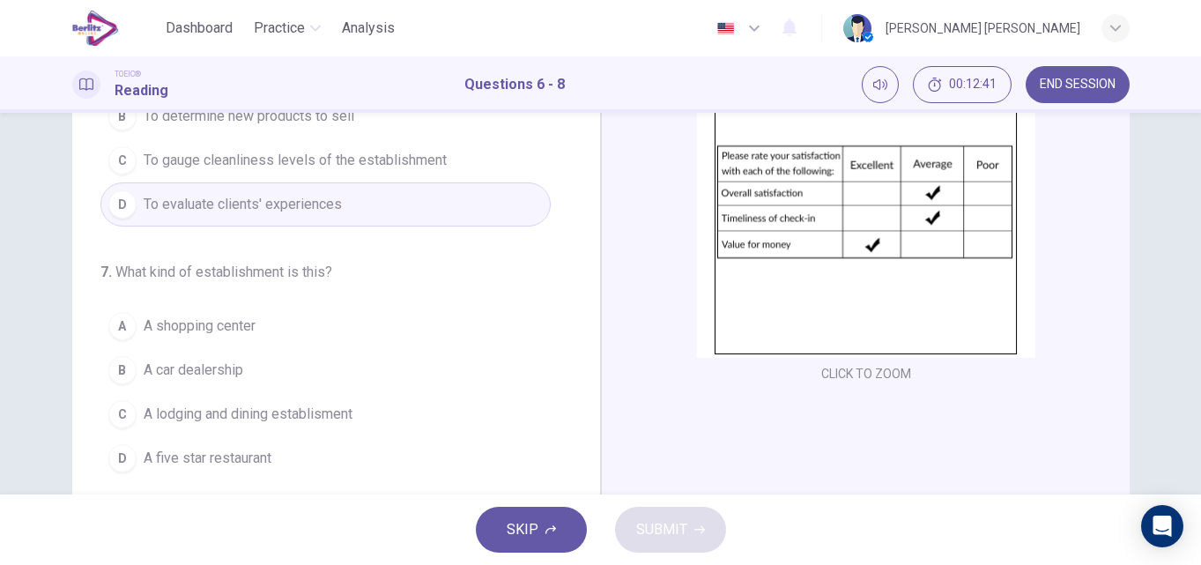
scroll to position [176, 0]
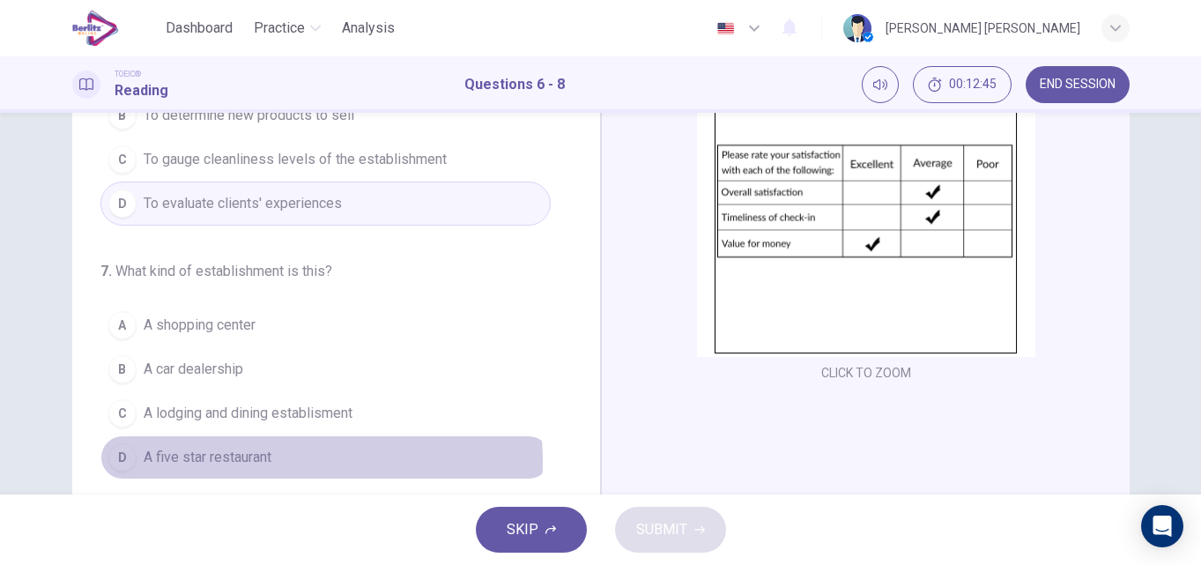
click at [290, 462] on button "D A five star restaurant" at bounding box center [325, 457] width 450 height 44
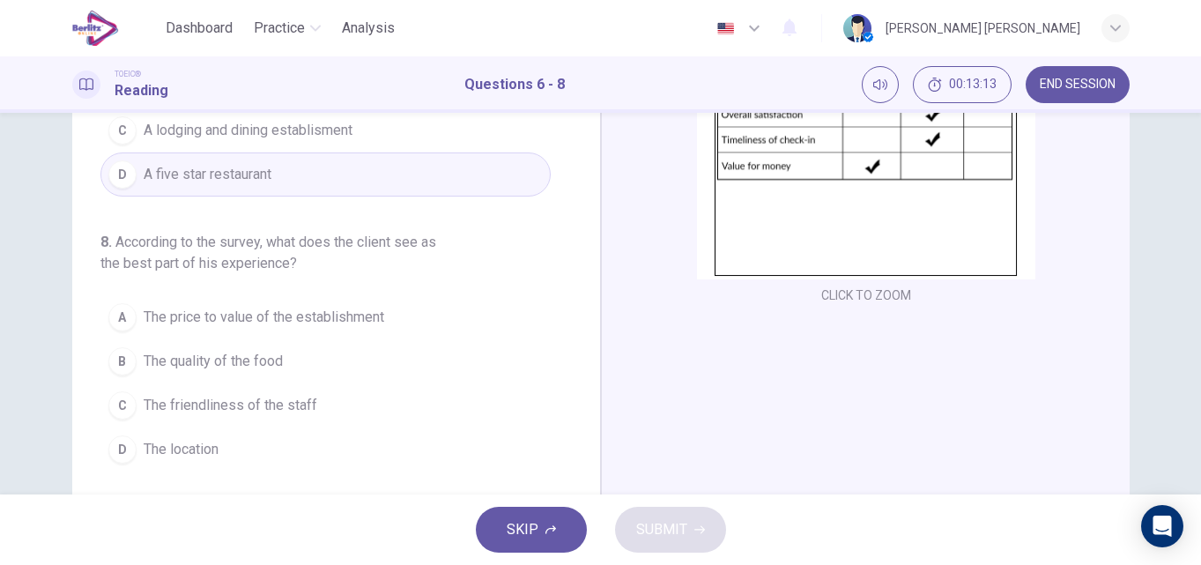
scroll to position [301, 0]
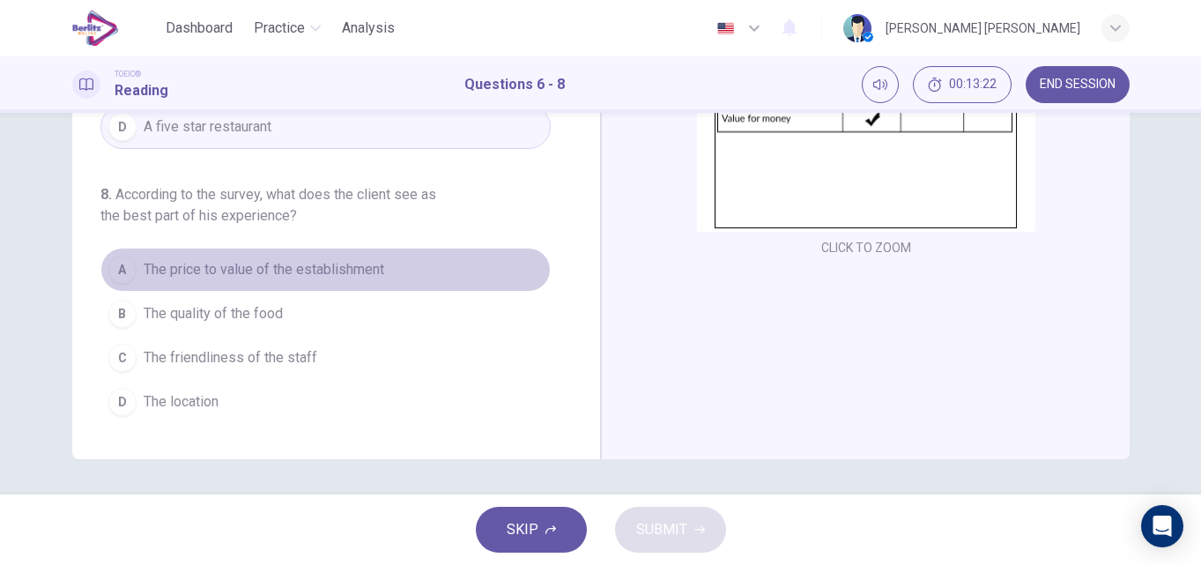
click at [368, 273] on span "The price to value of the establishment" at bounding box center [264, 269] width 241 height 21
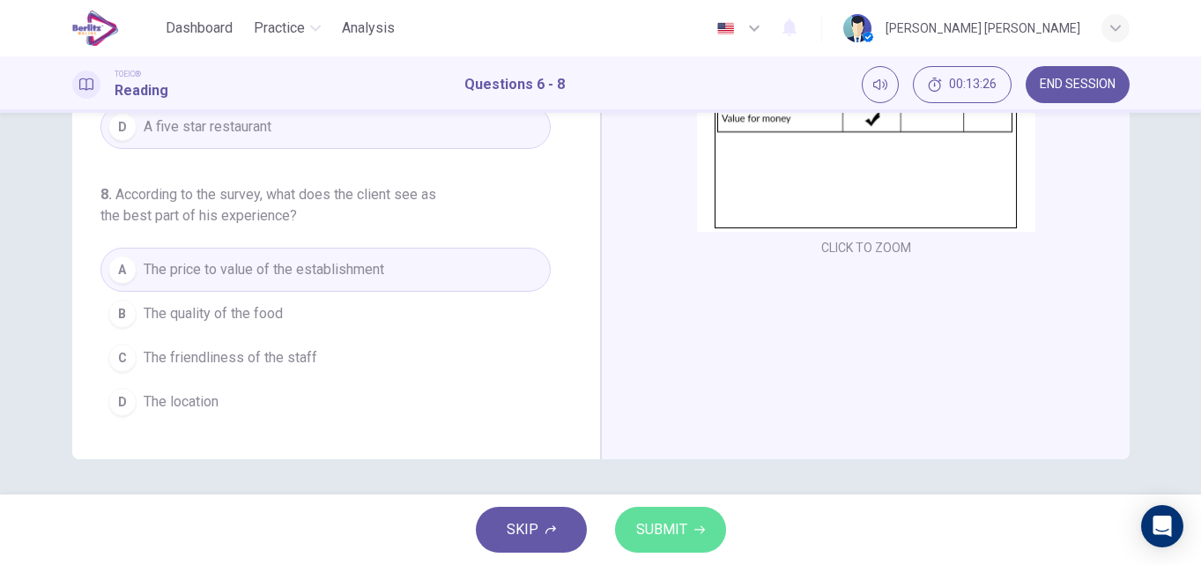
click at [630, 539] on button "SUBMIT" at bounding box center [670, 530] width 111 height 46
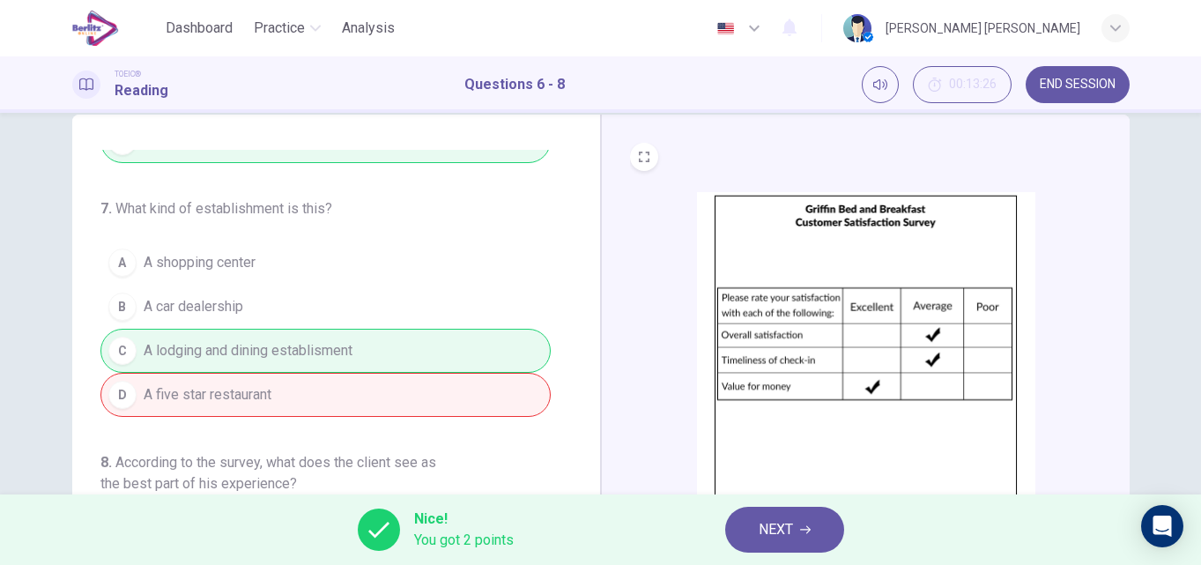
scroll to position [0, 0]
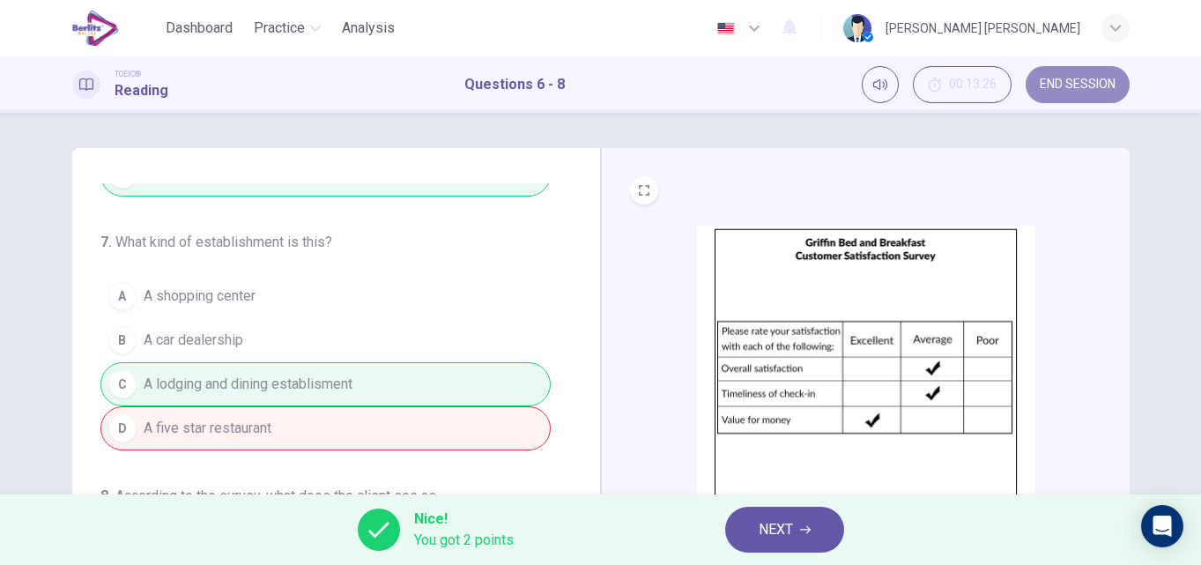
click at [1051, 90] on span "END SESSION" at bounding box center [1078, 85] width 76 height 14
